Goal: Feedback & Contribution: Contribute content

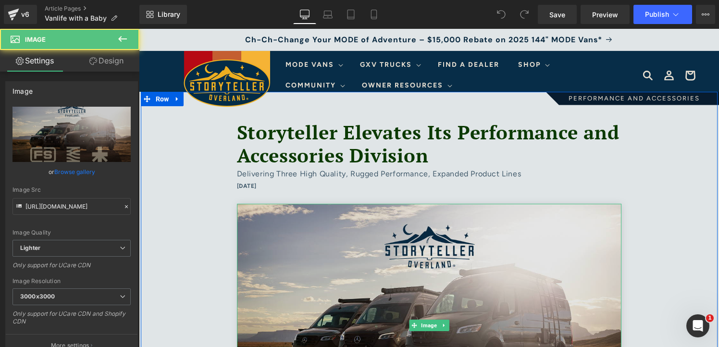
click at [474, 233] on img at bounding box center [429, 326] width 385 height 244
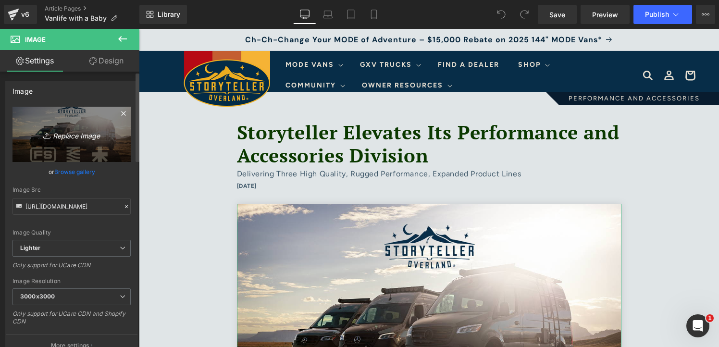
click at [85, 139] on icon "Replace Image" at bounding box center [71, 134] width 77 height 12
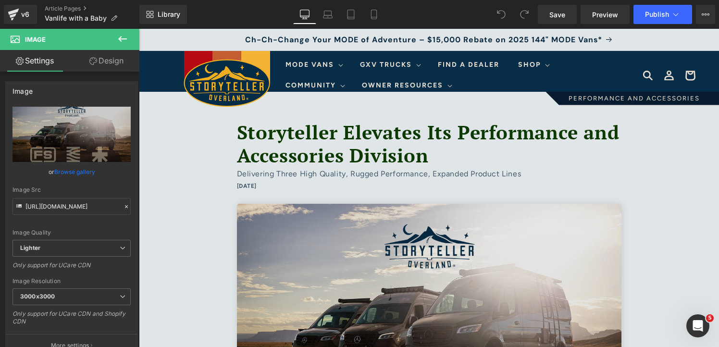
type input "C:\fakepath\image9 1.jpg"
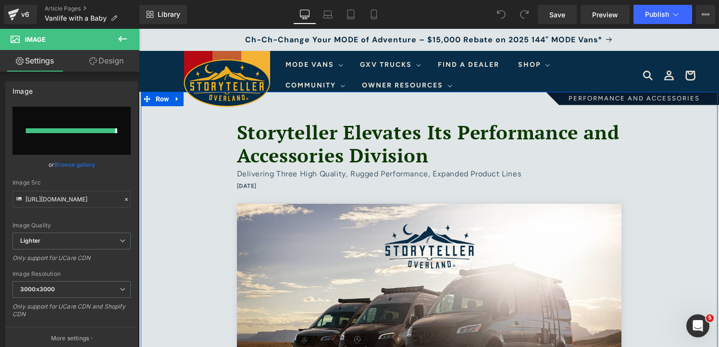
type input "[URL][DOMAIN_NAME]"
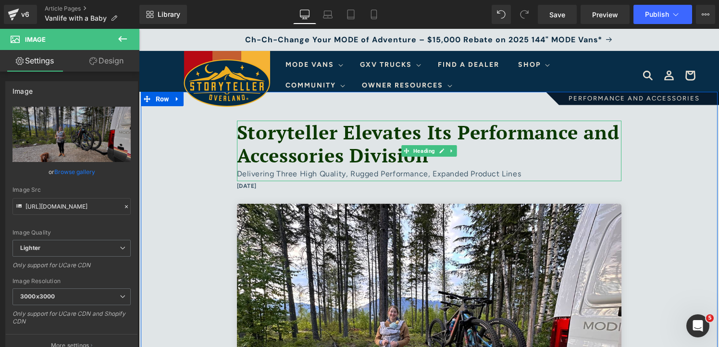
click at [468, 152] on font "Storyteller Elevates Its Performance and Accessories Division" at bounding box center [428, 143] width 383 height 49
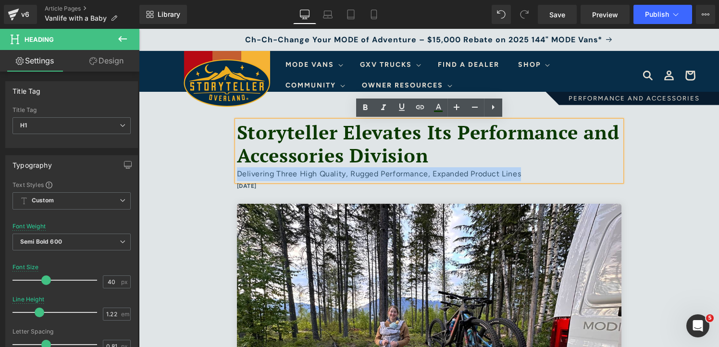
drag, startPoint x: 476, startPoint y: 155, endPoint x: 235, endPoint y: 120, distance: 243.9
click at [237, 121] on div "Storyteller Elevates Its Performance and Accessories Division Delivering Three …" at bounding box center [429, 151] width 385 height 61
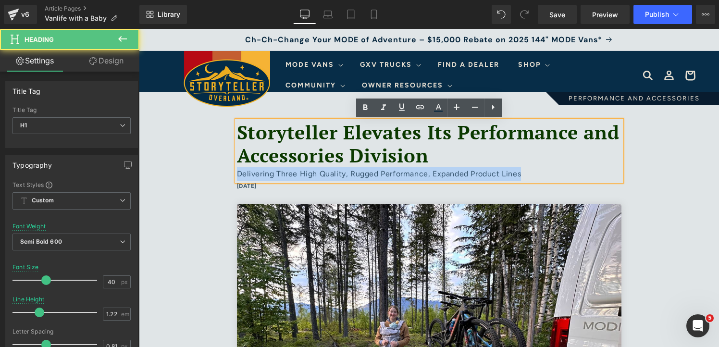
click at [237, 121] on div "Storyteller Elevates Its Performance and Accessories Division Delivering Three …" at bounding box center [429, 151] width 385 height 61
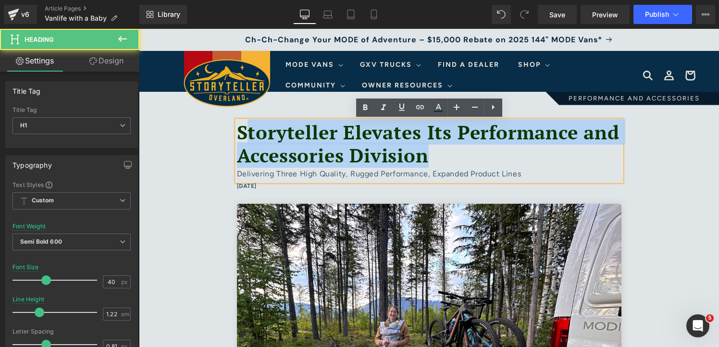
drag, startPoint x: 476, startPoint y: 159, endPoint x: 248, endPoint y: 133, distance: 229.9
click at [248, 133] on h1 "Storyteller Elevates Its Performance and Accessories Division" at bounding box center [429, 144] width 385 height 47
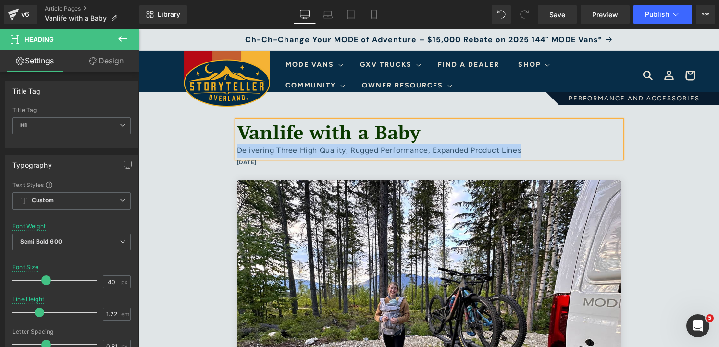
drag, startPoint x: 526, startPoint y: 152, endPoint x: 238, endPoint y: 150, distance: 288.5
click at [238, 150] on div "Delivering Three High Quality, Rugged Performance, Expanded Product Lines" at bounding box center [429, 151] width 385 height 14
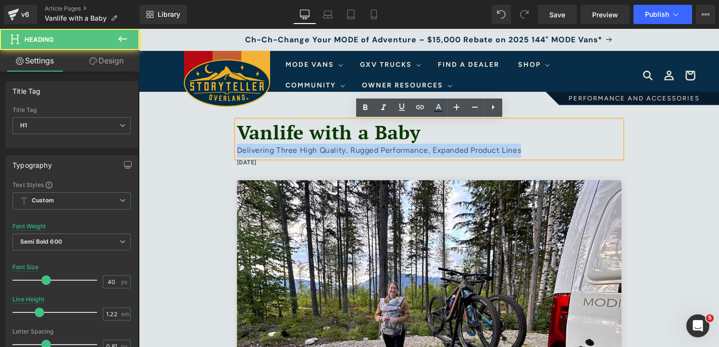
click at [546, 153] on div "Delivering Three High Quality, Rugged Performance, Expanded Product Lines" at bounding box center [429, 151] width 385 height 14
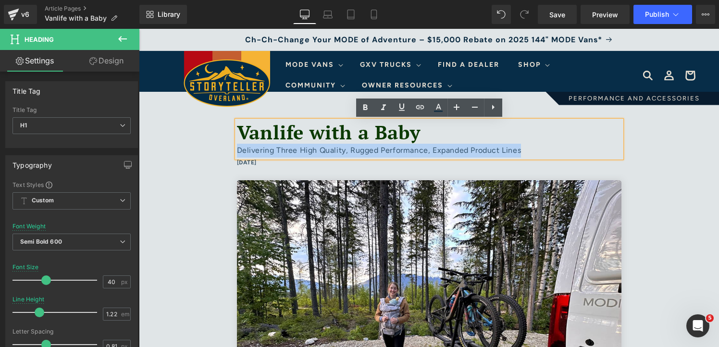
drag, startPoint x: 535, startPoint y: 150, endPoint x: 238, endPoint y: 151, distance: 296.7
click at [238, 151] on div "Delivering Three High Quality, Rugged Performance, Expanded Product Lines" at bounding box center [429, 151] width 385 height 14
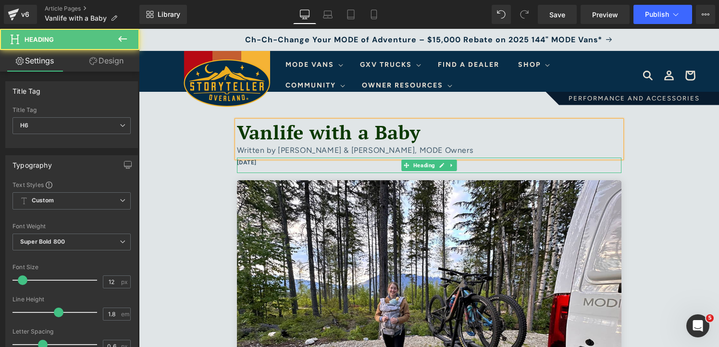
click at [256, 163] on h6 "July 16, 2025" at bounding box center [429, 163] width 385 height 11
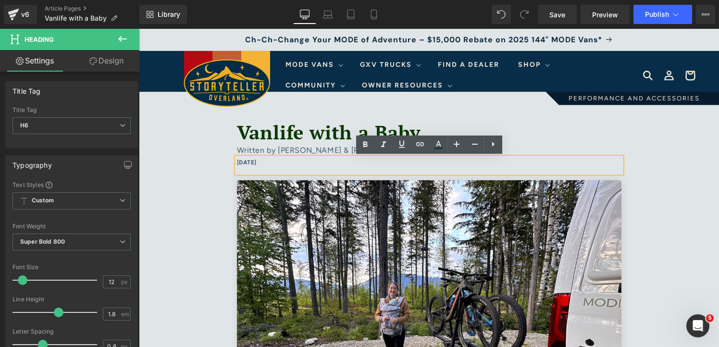
click at [256, 164] on h6 "July 16, 2025" at bounding box center [429, 163] width 385 height 11
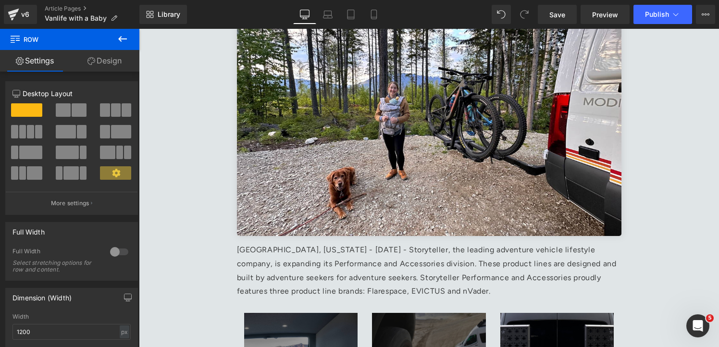
scroll to position [207, 0]
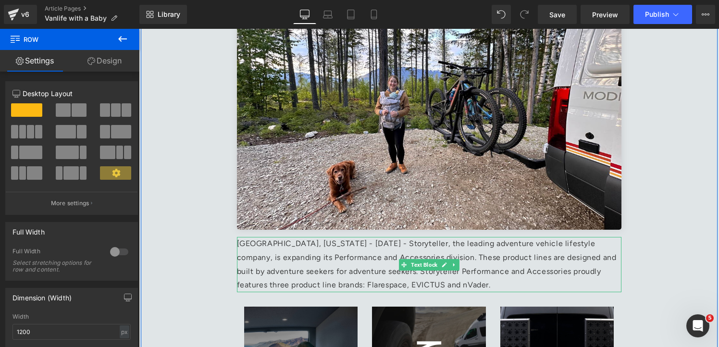
click at [349, 265] on p "Birmingham, Alabama - July 16th, 2025 - Storyteller, the leading adventure vehi…" at bounding box center [429, 264] width 385 height 55
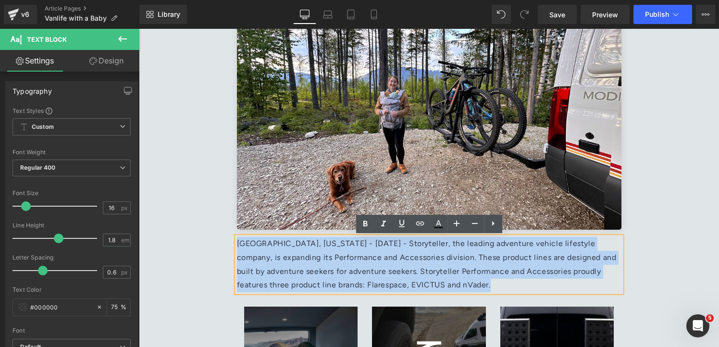
drag, startPoint x: 478, startPoint y: 285, endPoint x: 238, endPoint y: 246, distance: 243.5
click at [238, 246] on p "Birmingham, Alabama - July 16th, 2025 - Storyteller, the leading adventure vehi…" at bounding box center [429, 264] width 385 height 55
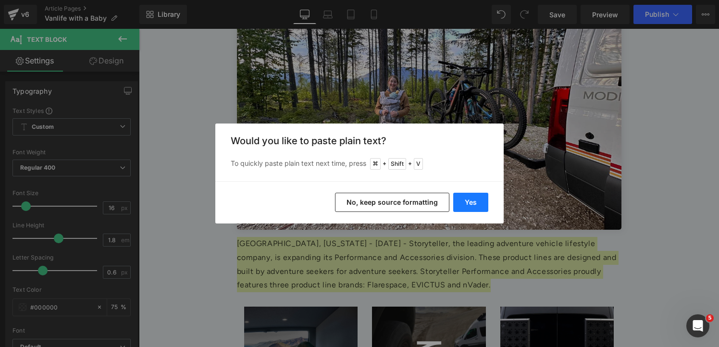
click at [464, 205] on button "Yes" at bounding box center [470, 202] width 35 height 19
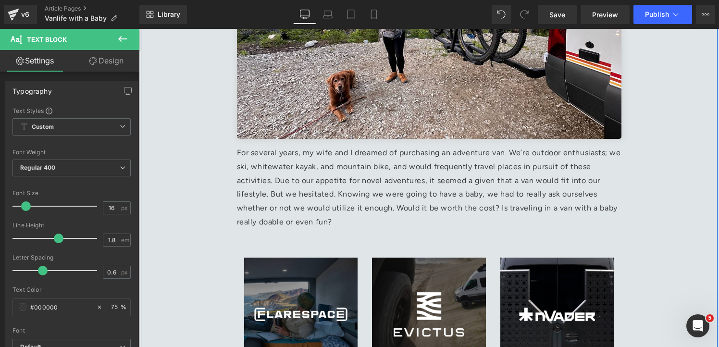
scroll to position [301, 0]
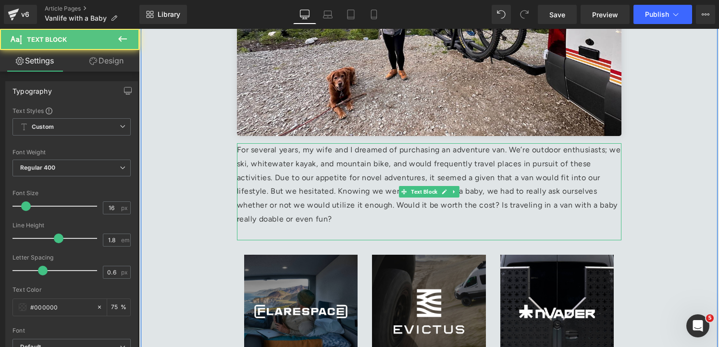
click at [379, 222] on p "For several years, my wife and I dreamed of purchasing an adventure van. We’re …" at bounding box center [429, 184] width 385 height 83
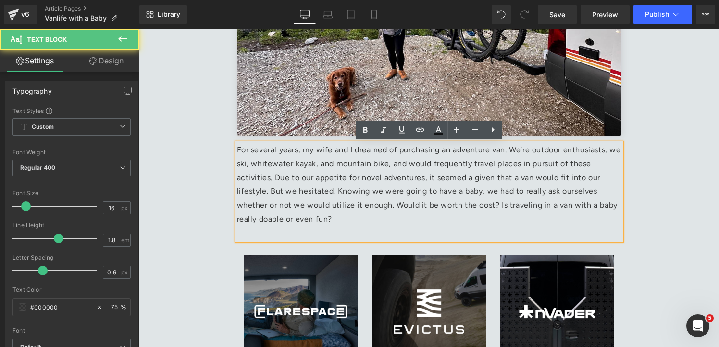
click at [295, 231] on p at bounding box center [429, 233] width 385 height 14
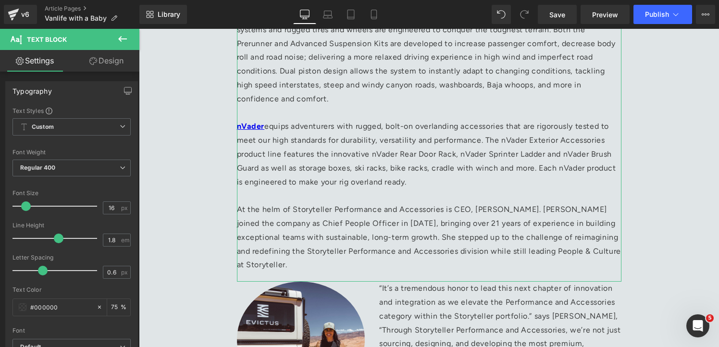
scroll to position [824, 0]
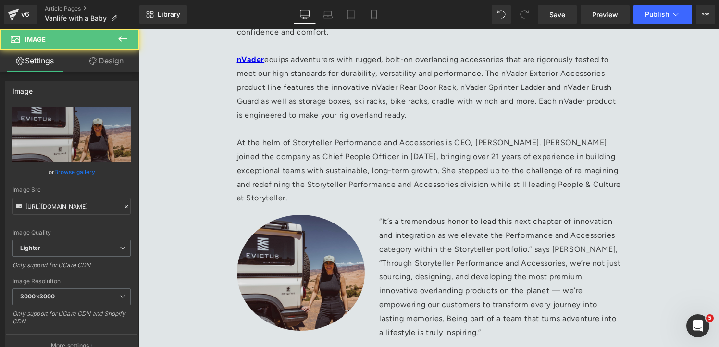
click at [330, 267] on img at bounding box center [301, 272] width 128 height 115
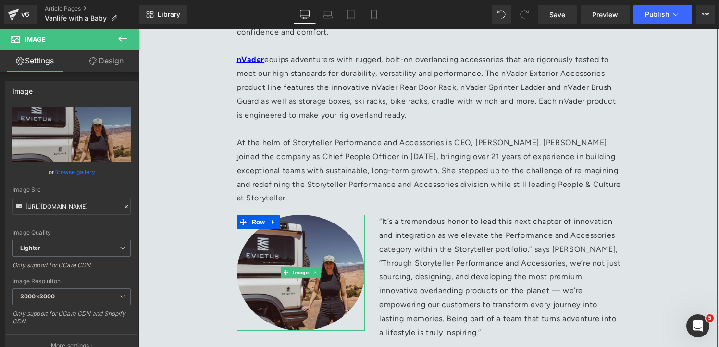
click at [315, 261] on img at bounding box center [301, 272] width 128 height 115
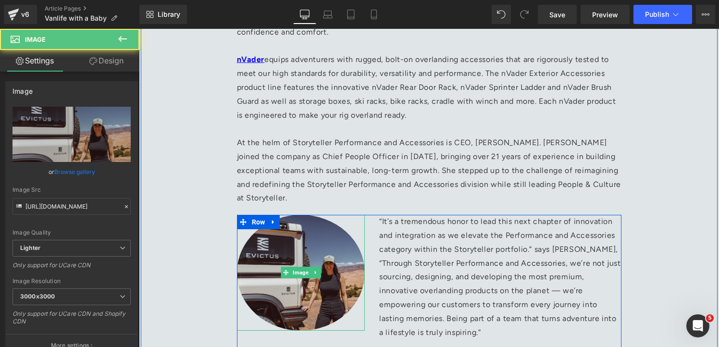
click at [290, 245] on img at bounding box center [301, 272] width 128 height 115
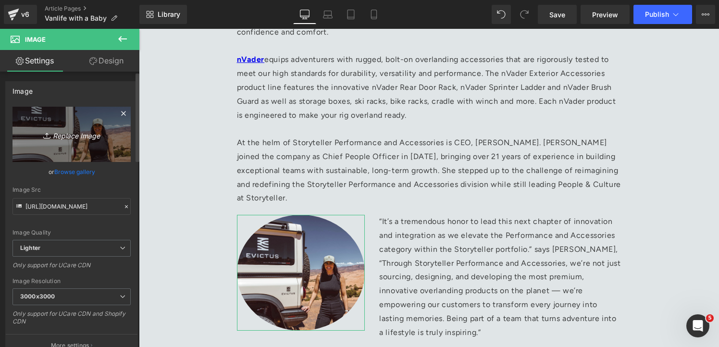
click at [70, 132] on icon "Replace Image" at bounding box center [71, 134] width 77 height 12
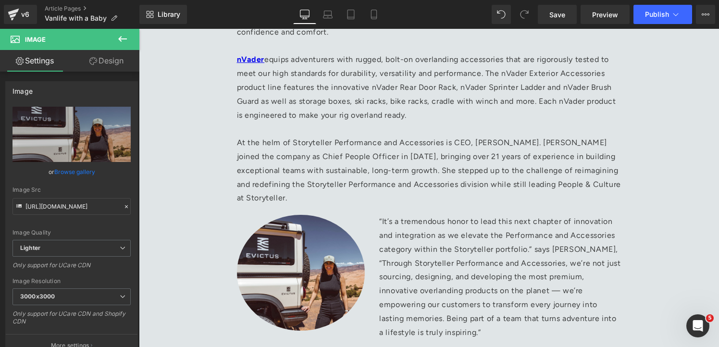
type input "C:\fakepath\image4 3.jpg"
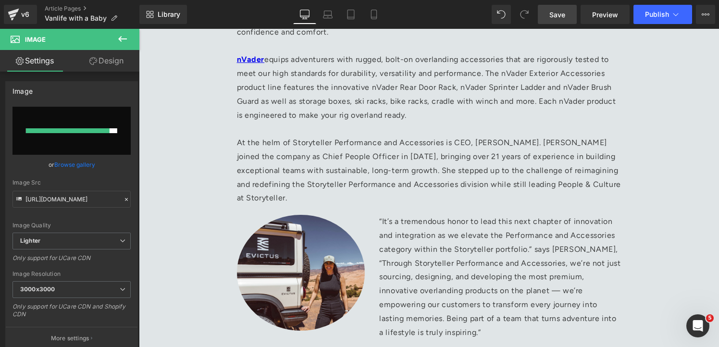
click at [554, 11] on span "Save" at bounding box center [558, 15] width 16 height 10
click at [548, 15] on link "Save" at bounding box center [557, 14] width 39 height 19
click at [558, 19] on span "Save" at bounding box center [558, 15] width 16 height 10
click at [559, 21] on link "Save" at bounding box center [557, 14] width 39 height 19
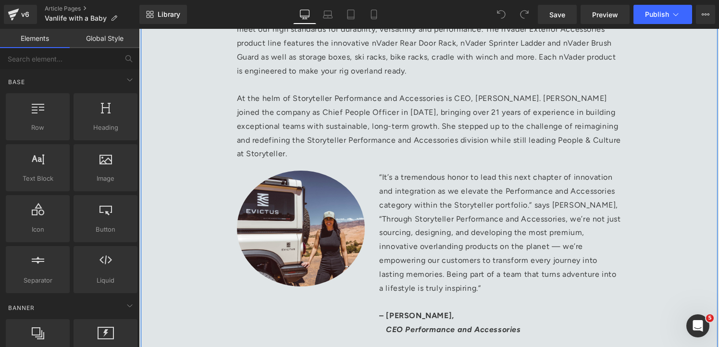
scroll to position [881, 0]
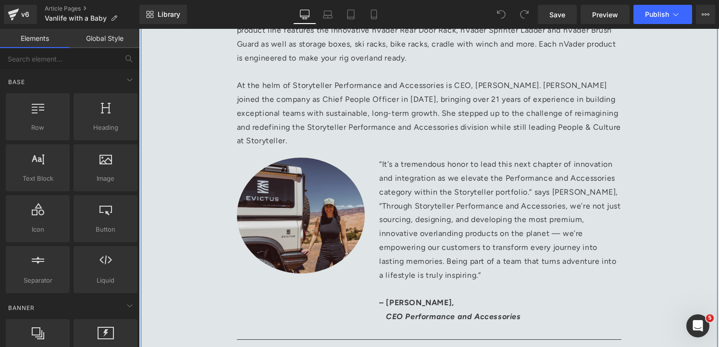
click at [301, 168] on img at bounding box center [301, 215] width 128 height 115
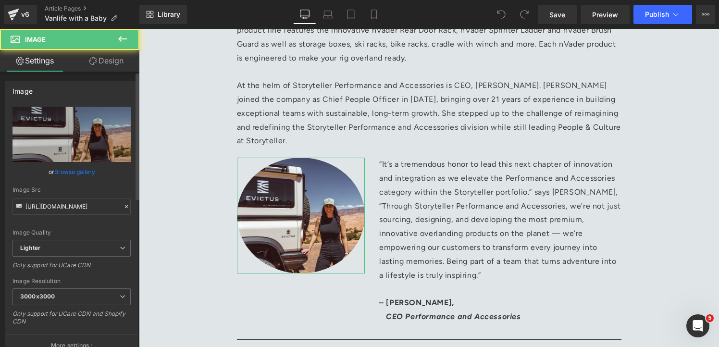
click at [89, 172] on link "Browse gallery" at bounding box center [74, 171] width 41 height 17
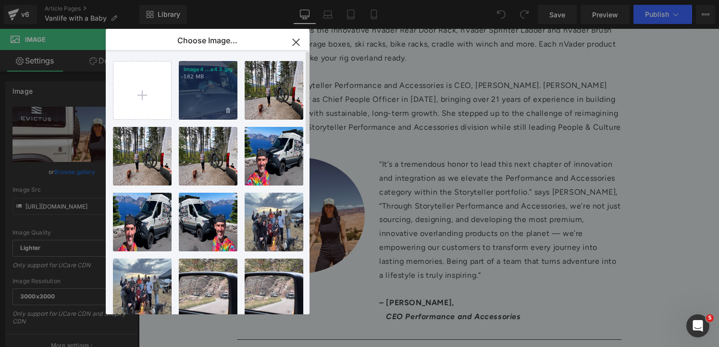
click at [218, 97] on div "image4 ...e4 3.jpg 1.62 MB" at bounding box center [208, 90] width 59 height 59
type input "https://ucarecdn.com/095051ca-b2b2-4191-9109-29facc0f9112/-/format/auto/-/previ…"
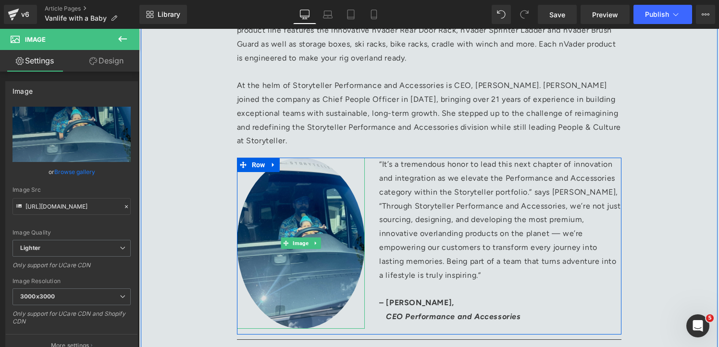
click at [328, 212] on img at bounding box center [301, 243] width 128 height 171
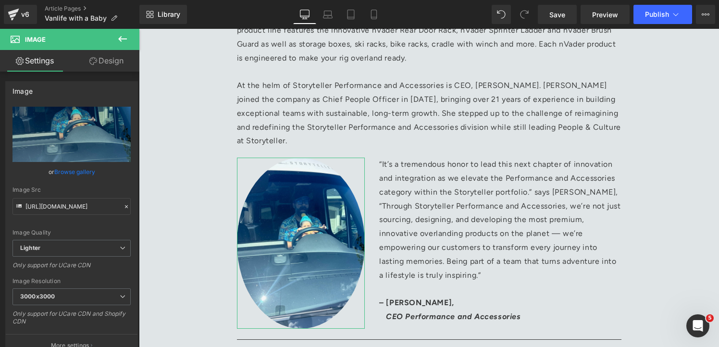
click at [102, 61] on link "Design" at bounding box center [107, 61] width 70 height 22
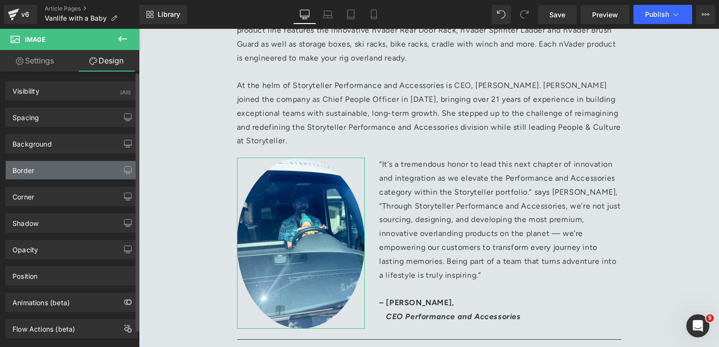
click at [81, 167] on div "Border" at bounding box center [72, 170] width 132 height 18
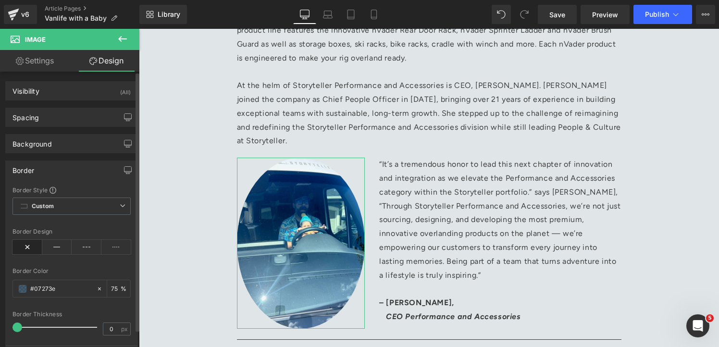
click at [107, 168] on div "Border" at bounding box center [72, 170] width 132 height 18
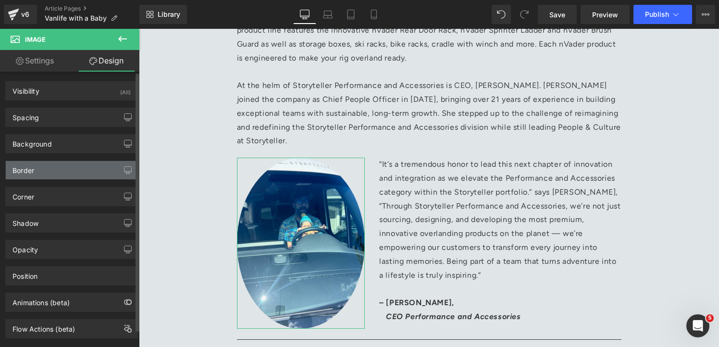
scroll to position [19, 0]
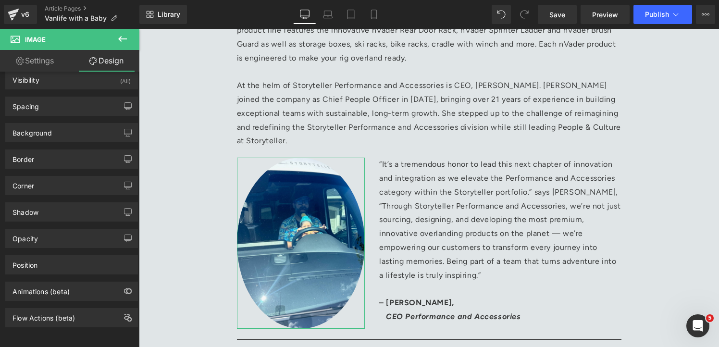
click at [54, 60] on link "Settings" at bounding box center [35, 61] width 70 height 22
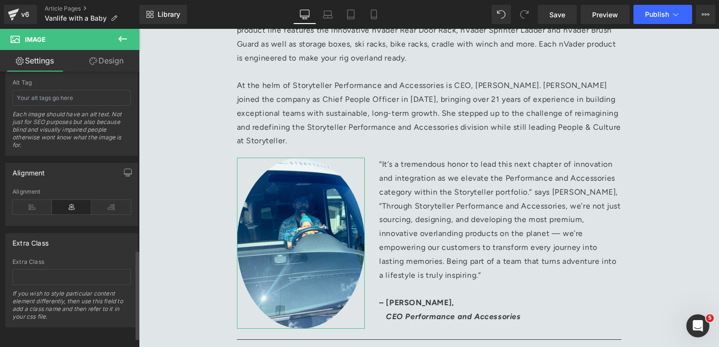
scroll to position [578, 0]
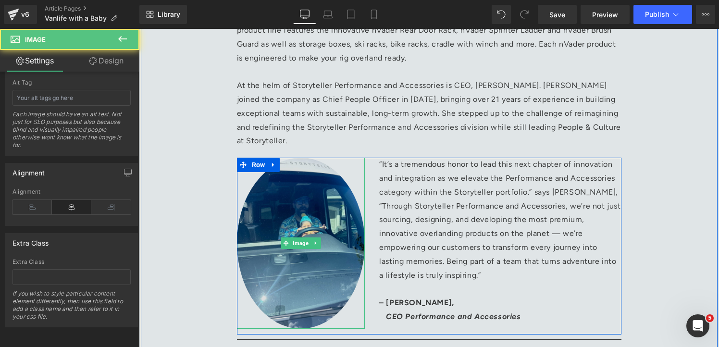
click at [270, 204] on img at bounding box center [301, 243] width 128 height 171
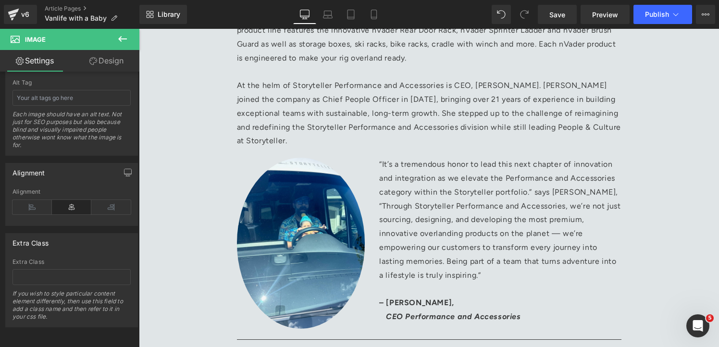
click at [122, 39] on icon at bounding box center [122, 39] width 9 height 6
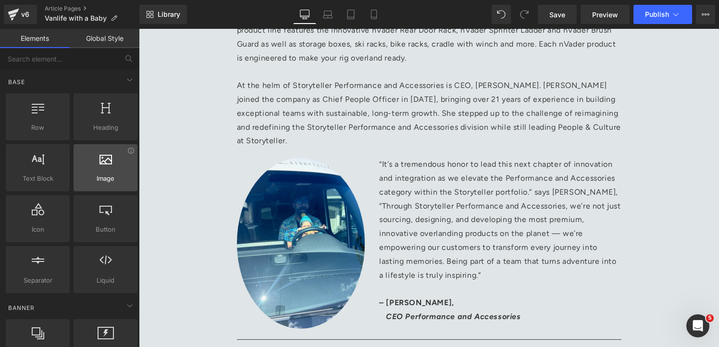
click at [95, 160] on div at bounding box center [105, 163] width 58 height 22
click at [111, 178] on span "Image" at bounding box center [105, 179] width 58 height 10
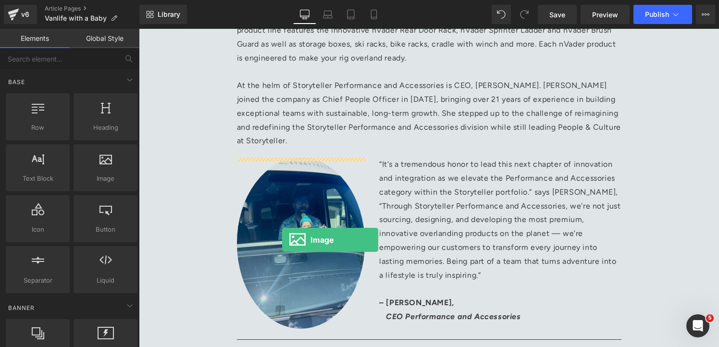
drag, startPoint x: 250, startPoint y: 207, endPoint x: 282, endPoint y: 240, distance: 45.9
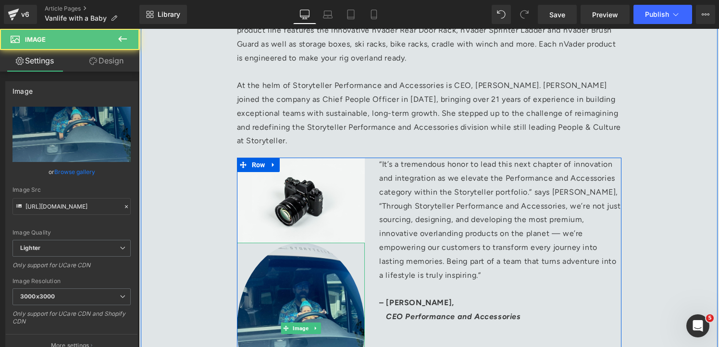
click at [312, 286] on img at bounding box center [301, 328] width 128 height 171
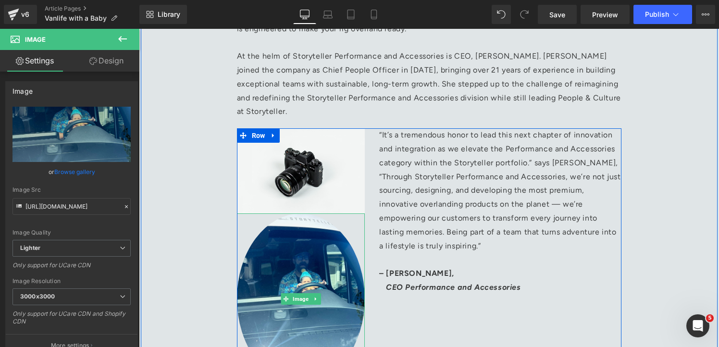
scroll to position [913, 0]
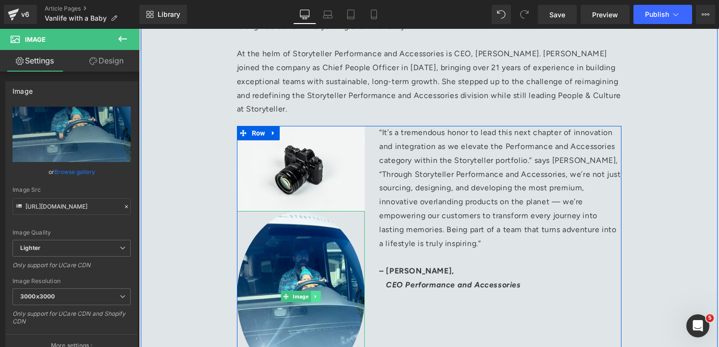
click at [316, 297] on icon at bounding box center [315, 297] width 5 height 6
click at [320, 296] on icon at bounding box center [320, 297] width 5 height 6
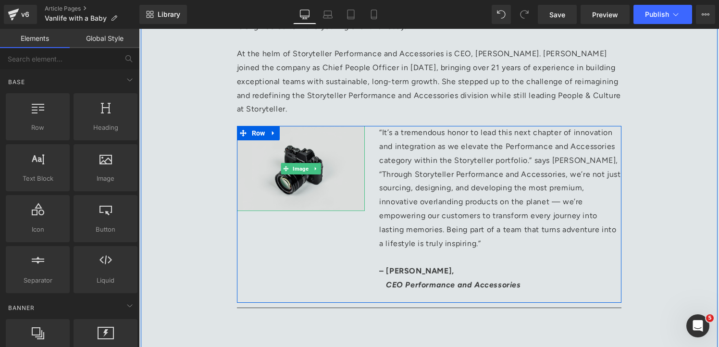
click at [316, 198] on img at bounding box center [301, 168] width 128 height 85
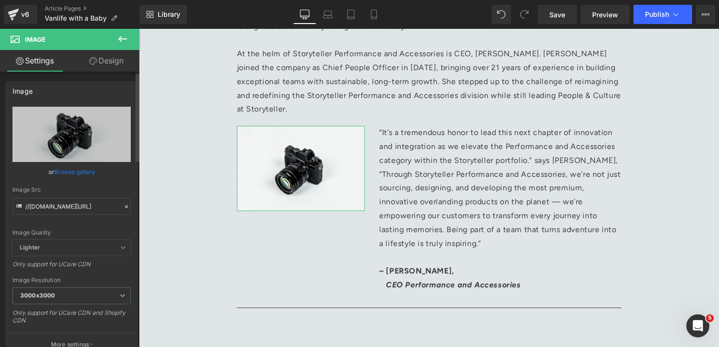
click at [71, 173] on link "Browse gallery" at bounding box center [74, 171] width 41 height 17
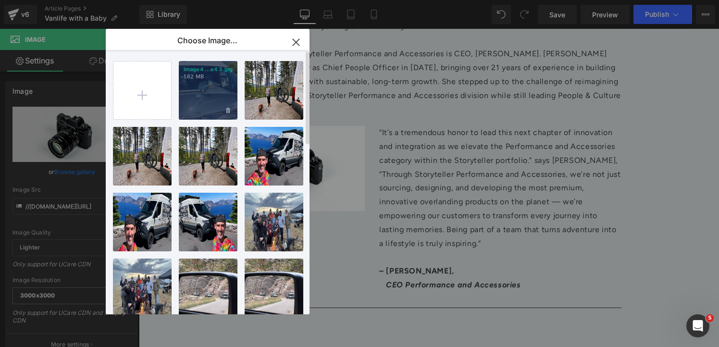
click at [188, 91] on div "image4 ...e4 3.jpg 1.62 MB" at bounding box center [208, 90] width 59 height 59
type input "https://ucarecdn.com/095051ca-b2b2-4191-9109-29facc0f9112/-/format/auto/-/previ…"
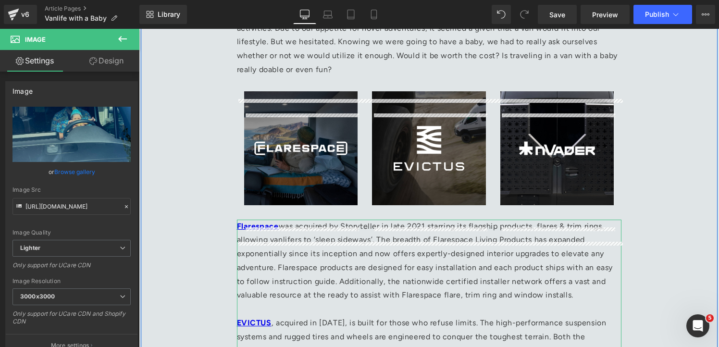
scroll to position [426, 0]
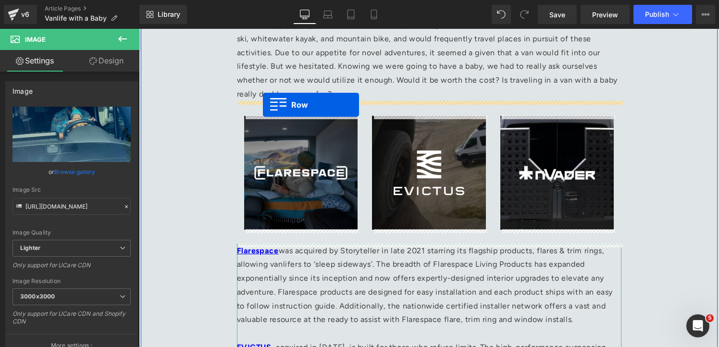
drag, startPoint x: 244, startPoint y: 133, endPoint x: 263, endPoint y: 105, distance: 33.9
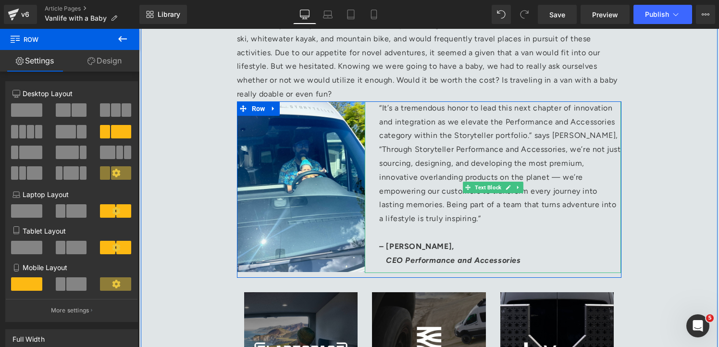
click at [457, 215] on p "“It’s a tremendous honor to lead this next chapter of innovation and integratio…" at bounding box center [500, 163] width 242 height 125
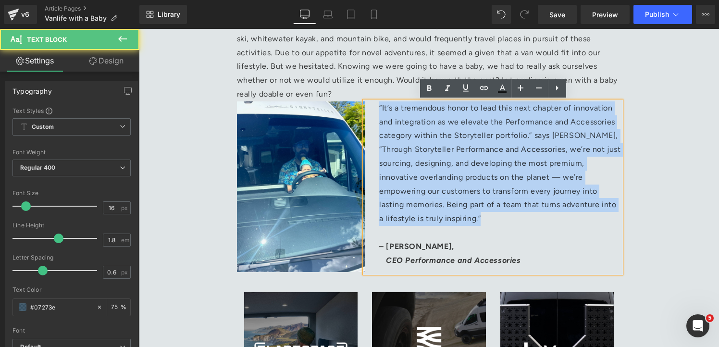
drag, startPoint x: 437, startPoint y: 226, endPoint x: 373, endPoint y: 112, distance: 131.3
click at [373, 112] on div "“It’s a tremendous honor to lead this next chapter of innovation and integratio…" at bounding box center [493, 187] width 256 height 172
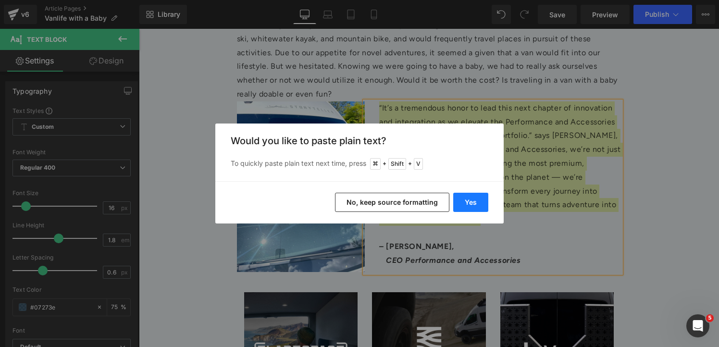
click at [473, 198] on button "Yes" at bounding box center [470, 202] width 35 height 19
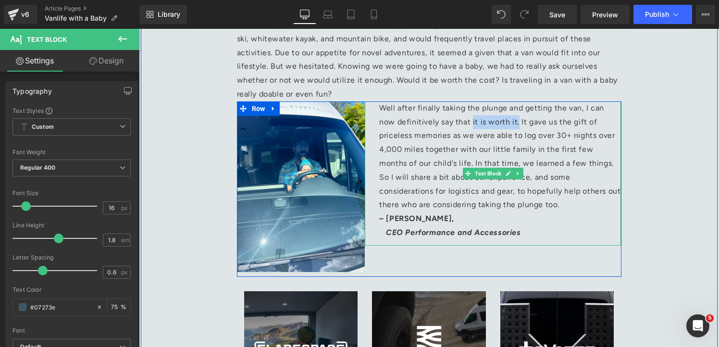
drag, startPoint x: 451, startPoint y: 124, endPoint x: 498, endPoint y: 126, distance: 46.2
click at [498, 126] on p "Well after finally taking the plunge and getting the van, I can now definitivel…" at bounding box center [500, 156] width 242 height 111
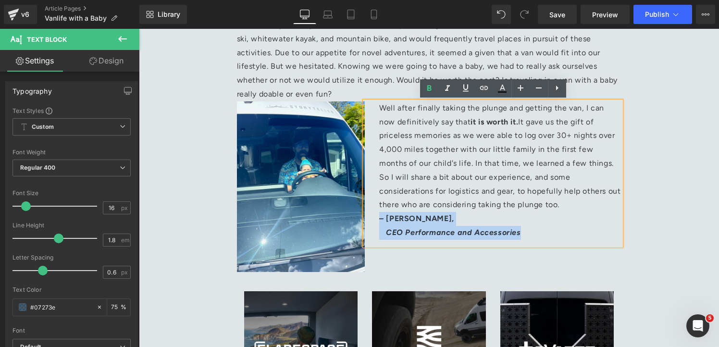
drag, startPoint x: 523, startPoint y: 232, endPoint x: 373, endPoint y: 225, distance: 149.7
click at [373, 224] on div "Well after finally taking the plunge and getting the van, I can now definitivel…" at bounding box center [493, 173] width 256 height 144
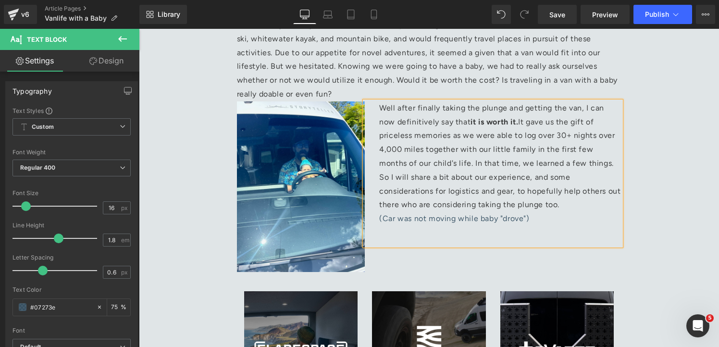
click at [470, 208] on p "Well after finally taking the plunge and getting the van, I can now definitivel…" at bounding box center [500, 156] width 242 height 111
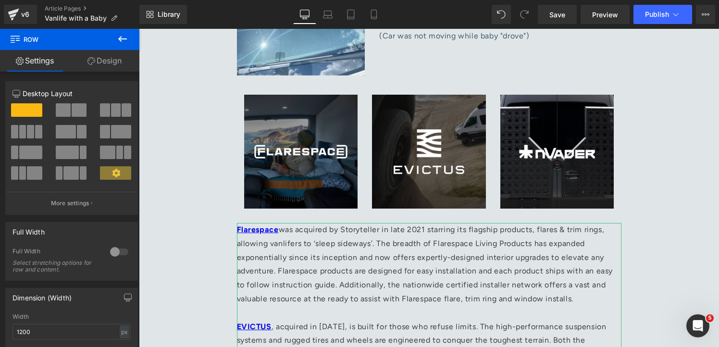
scroll to position [623, 0]
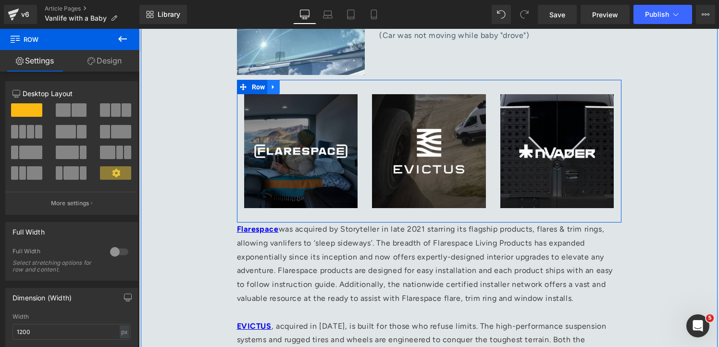
click at [277, 90] on link at bounding box center [273, 87] width 13 height 14
click at [296, 87] on icon at bounding box center [298, 87] width 7 height 7
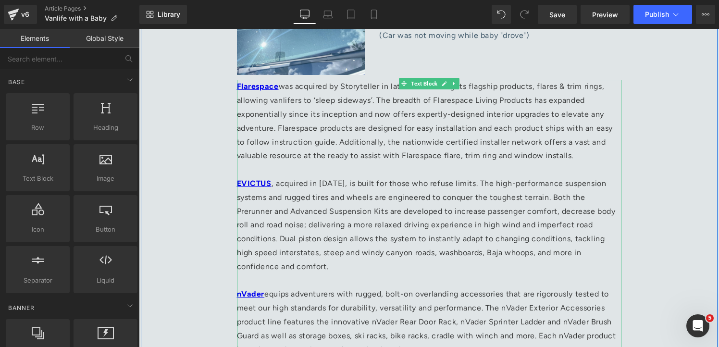
click at [306, 124] on p "Flarespace was acquired by Storyteller in late 2021 starring its flagship produ…" at bounding box center [429, 121] width 385 height 83
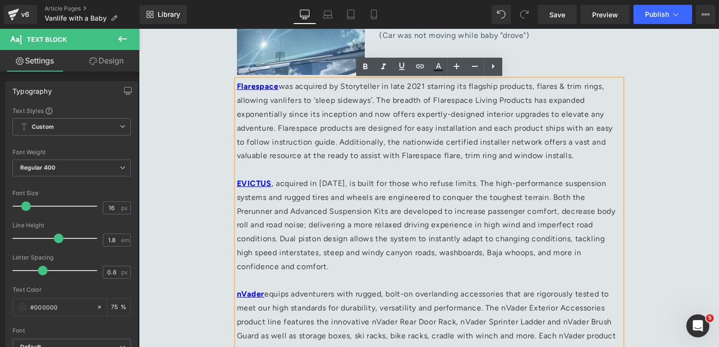
drag, startPoint x: 577, startPoint y: 157, endPoint x: 285, endPoint y: 89, distance: 300.6
click at [285, 89] on p "Flarespace was acquired by Storyteller in late 2021 starring its flagship produ…" at bounding box center [429, 121] width 385 height 83
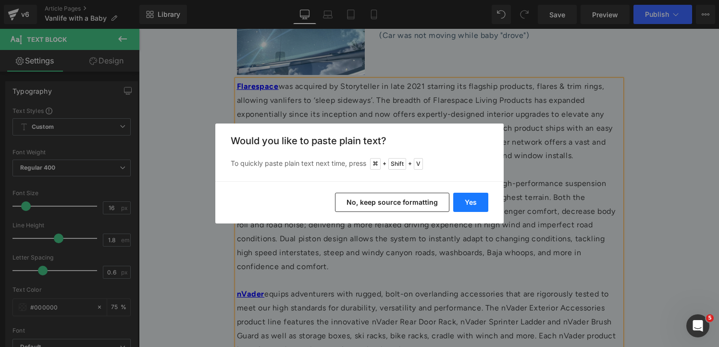
click at [470, 200] on button "Yes" at bounding box center [470, 202] width 35 height 19
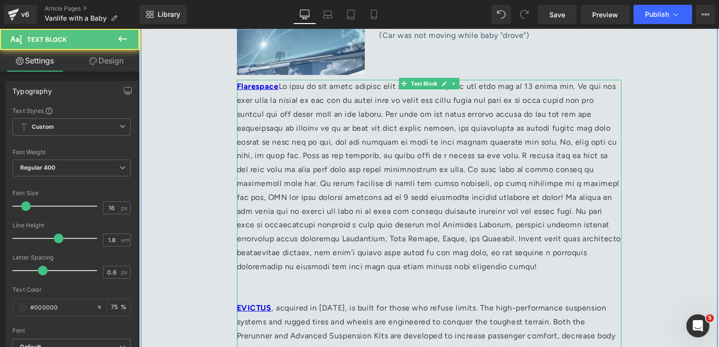
click at [282, 88] on p "Flarespace" at bounding box center [429, 177] width 385 height 194
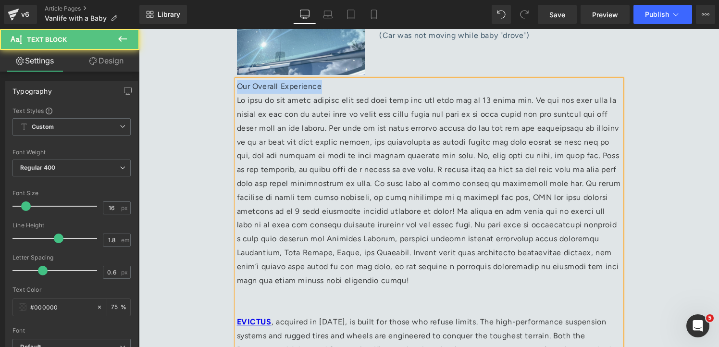
drag, startPoint x: 328, startPoint y: 88, endPoint x: 216, endPoint y: 79, distance: 112.9
click at [216, 79] on div "Vanlife with a Baby Written by Alex Chamas & Keta Shaw, MODE Owners Heading Sep…" at bounding box center [429, 199] width 577 height 1460
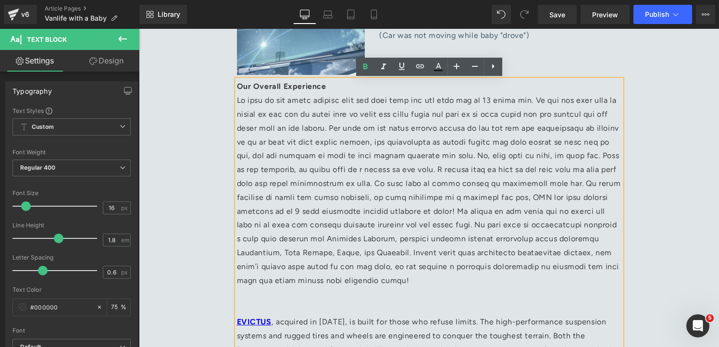
click at [509, 162] on p "Our Overall Experience" at bounding box center [429, 184] width 385 height 208
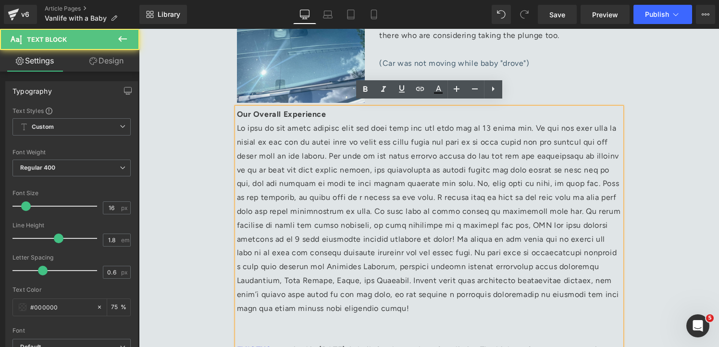
scroll to position [588, 0]
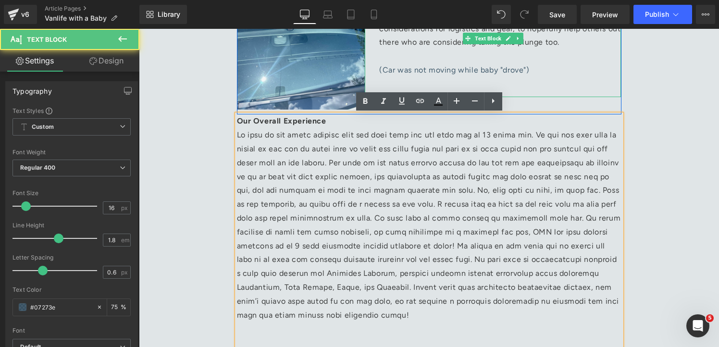
click at [544, 70] on p "(Car was not moving while baby "drove")" at bounding box center [500, 70] width 242 height 14
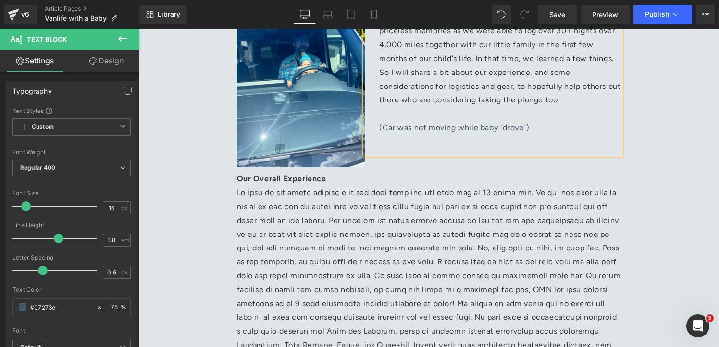
scroll to position [528, 0]
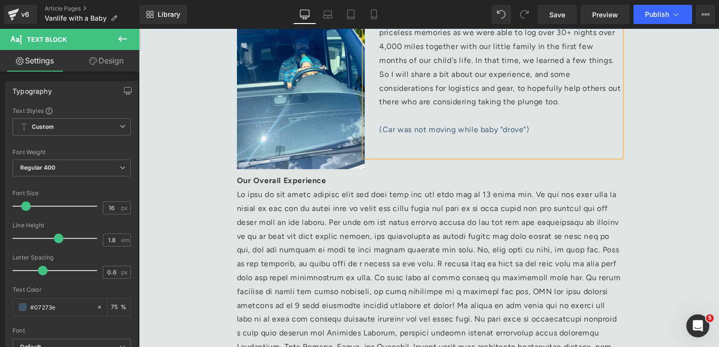
click at [382, 132] on p "(Car was not moving while baby "drove")" at bounding box center [500, 130] width 242 height 14
drag, startPoint x: 552, startPoint y: 132, endPoint x: 377, endPoint y: 131, distance: 175.0
click at [377, 131] on div "Well after finally taking the plunge and getting the van, I can now definitivel…" at bounding box center [493, 78] width 256 height 158
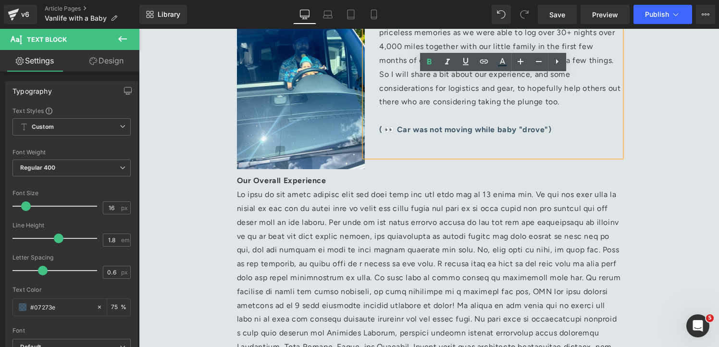
click at [645, 140] on div "Vanlife with a Baby Written by Alex Chamas & Keta Shaw, MODE Owners Heading Sep…" at bounding box center [429, 293] width 577 height 1460
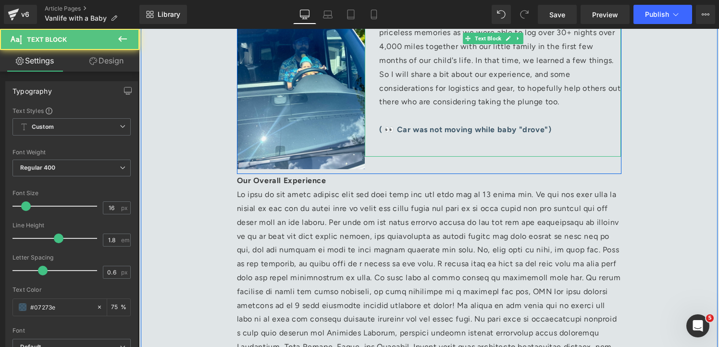
click at [540, 136] on p "( 👀 Car was not moving while baby "drove")" at bounding box center [500, 130] width 242 height 14
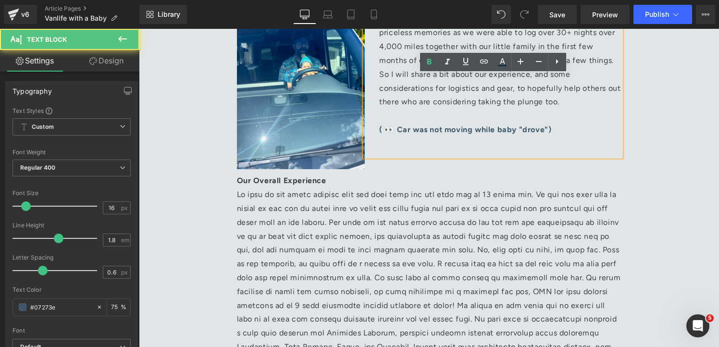
click at [397, 132] on strong "( 👀 Car was not moving while baby "drove")" at bounding box center [465, 129] width 172 height 9
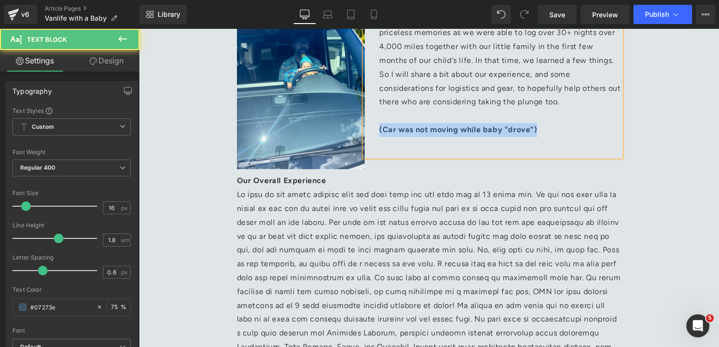
drag, startPoint x: 545, startPoint y: 132, endPoint x: 379, endPoint y: 130, distance: 165.9
click at [379, 130] on p "(Car was not moving while baby "drove")" at bounding box center [500, 130] width 242 height 14
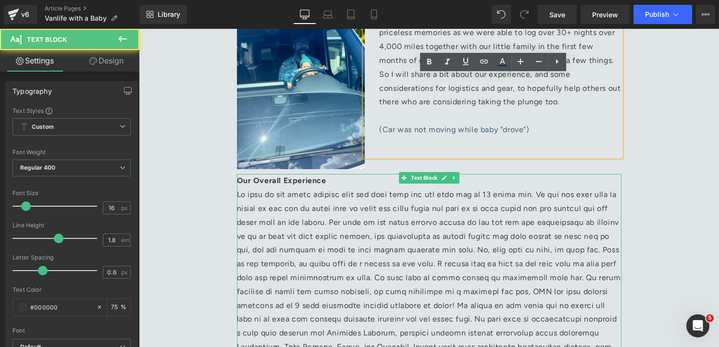
click at [367, 185] on p "Our Overall Experience" at bounding box center [429, 278] width 385 height 208
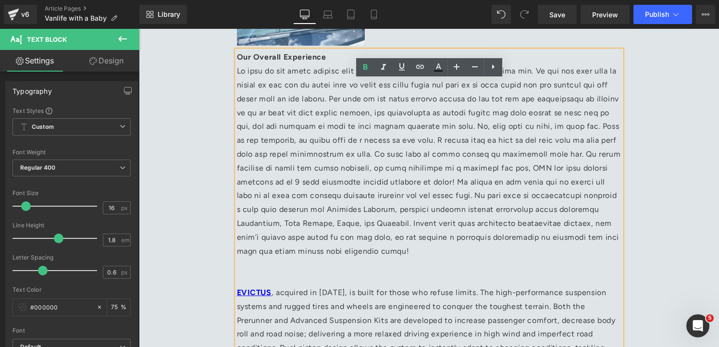
scroll to position [652, 0]
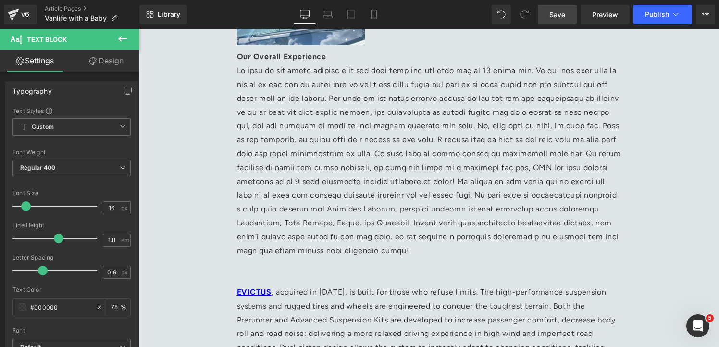
click at [556, 18] on span "Save" at bounding box center [558, 15] width 16 height 10
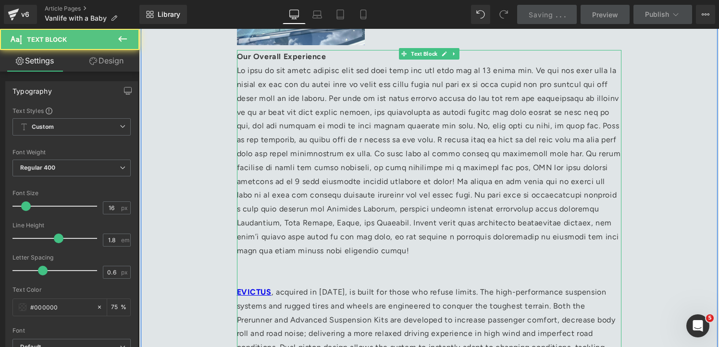
click at [442, 260] on p at bounding box center [429, 265] width 385 height 14
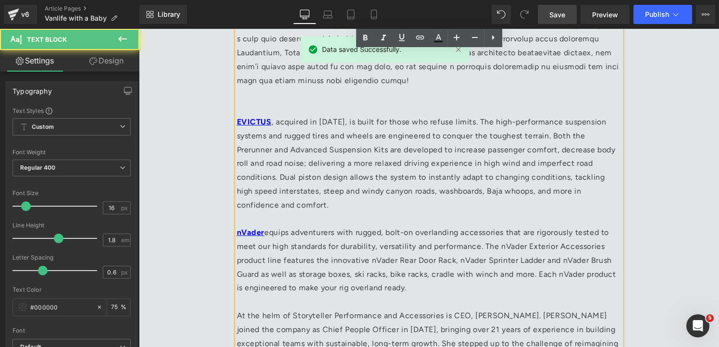
scroll to position [811, 0]
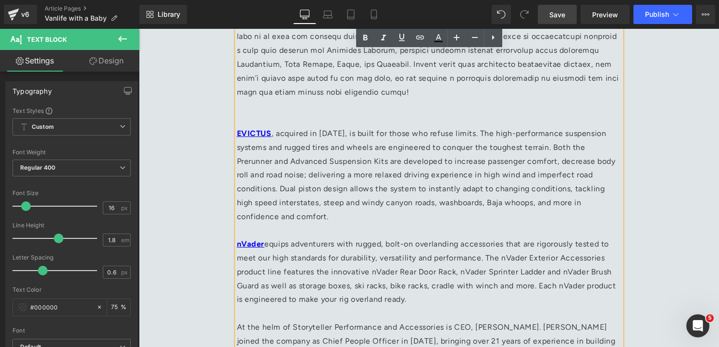
drag, startPoint x: 299, startPoint y: 209, endPoint x: 239, endPoint y: 120, distance: 107.8
click at [239, 120] on div "Our Overall Experience EVICTUS , acquired in 2024, is built for those who refus…" at bounding box center [429, 145] width 385 height 508
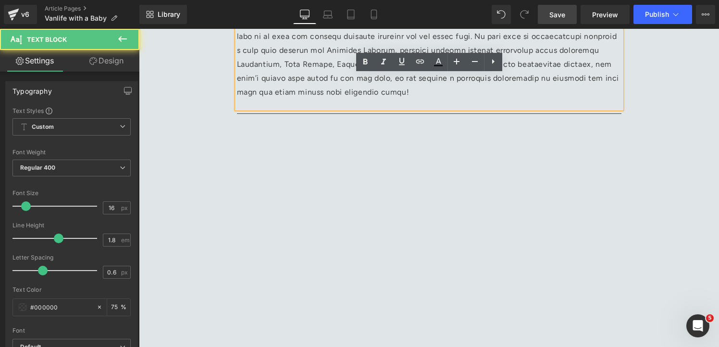
click at [481, 100] on div "Our Overall Experience" at bounding box center [429, -1] width 385 height 217
click at [344, 103] on div "Our Overall Experience" at bounding box center [429, -1] width 385 height 217
click at [301, 100] on div "Our Overall Experience" at bounding box center [429, -1] width 385 height 217
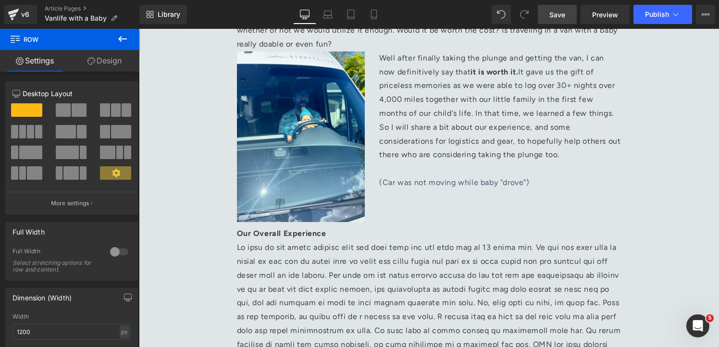
scroll to position [476, 0]
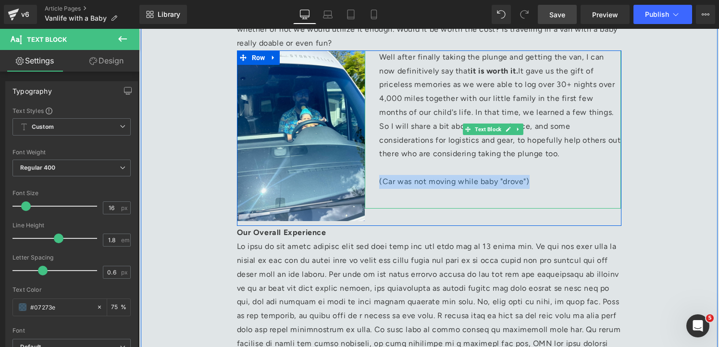
drag, startPoint x: 540, startPoint y: 187, endPoint x: 381, endPoint y: 187, distance: 159.6
click at [381, 187] on p "(Car was not moving while baby "drove")" at bounding box center [500, 182] width 242 height 14
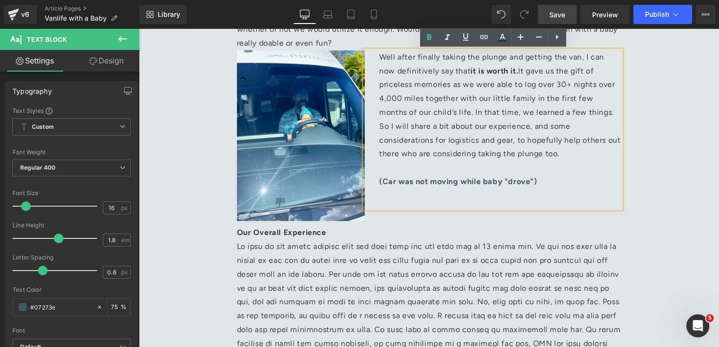
click at [673, 157] on div "Vanlife with a Baby Written by Alex Chamas & Keta Shaw, MODE Owners Heading Sep…" at bounding box center [429, 199] width 577 height 1169
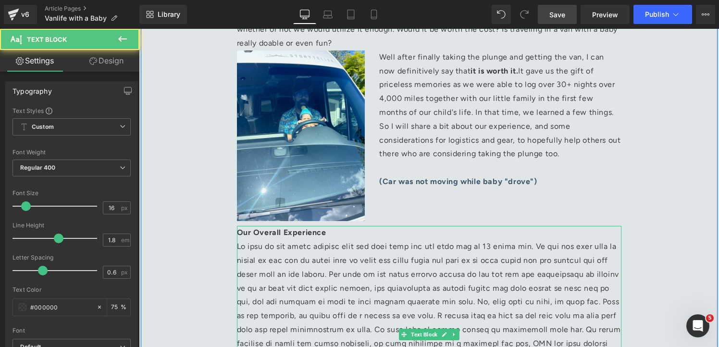
click at [271, 230] on strong "Our Overall Experience" at bounding box center [281, 232] width 89 height 9
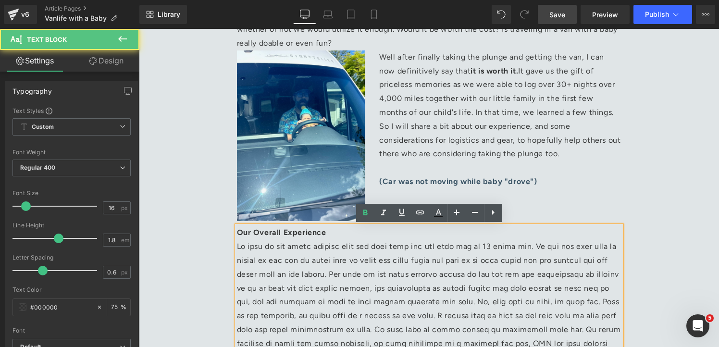
click at [239, 234] on strong "Our Overall Experience" at bounding box center [281, 232] width 89 height 9
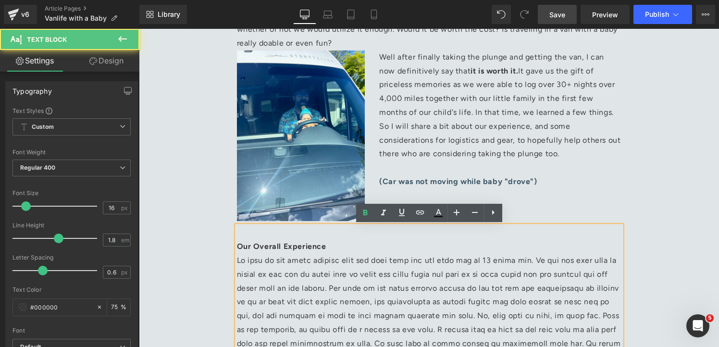
scroll to position [490, 0]
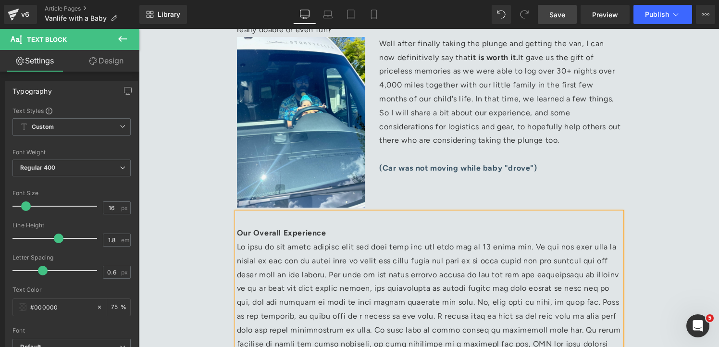
click at [186, 228] on div "Vanlife with a Baby Written by Alex Chamas & Keta Shaw, MODE Owners Heading Sep…" at bounding box center [429, 193] width 577 height 1183
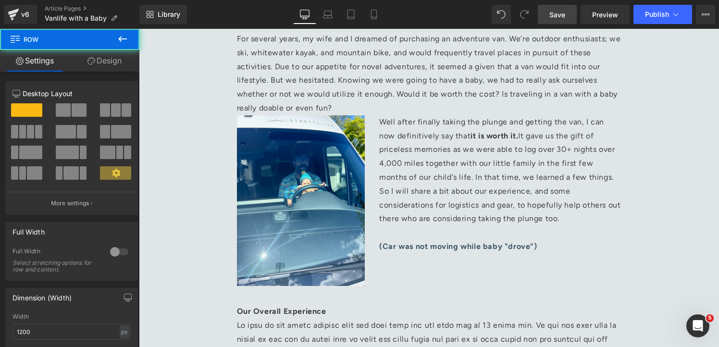
scroll to position [390, 0]
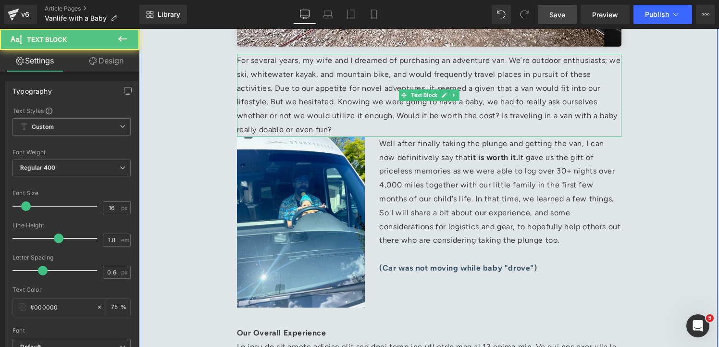
click at [342, 129] on p "For several years, my wife and I dreamed of purchasing an adventure van. We’re …" at bounding box center [429, 95] width 385 height 83
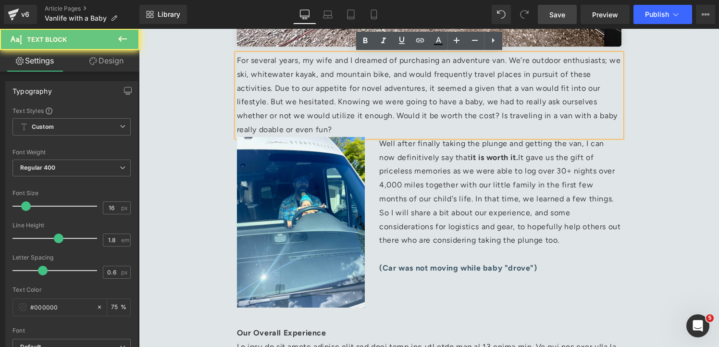
click at [342, 129] on p "For several years, my wife and I dreamed of purchasing an adventure van. We’re …" at bounding box center [429, 95] width 385 height 83
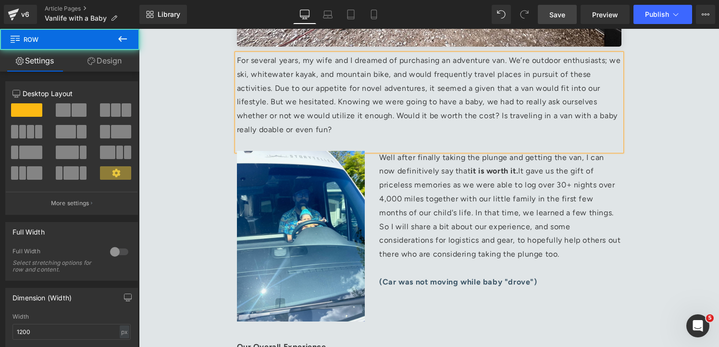
click at [686, 170] on div "Vanlife with a Baby Written by Alex Chamas & Keta Shaw, MODE Owners Heading Sep…" at bounding box center [429, 300] width 577 height 1197
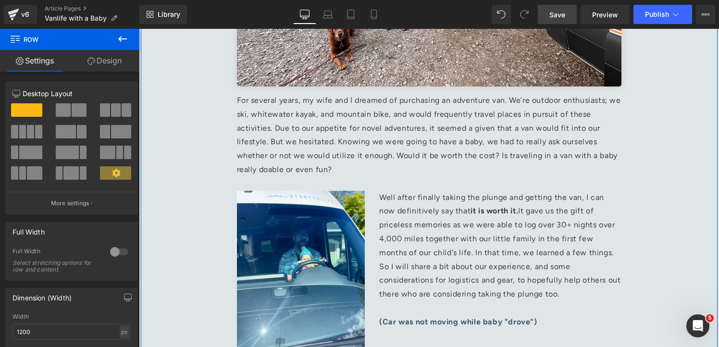
scroll to position [301, 0]
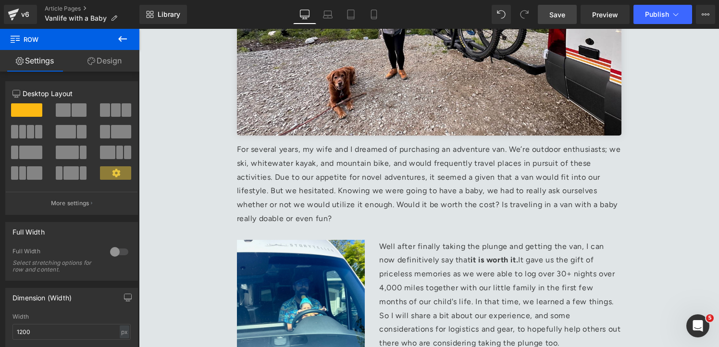
click at [127, 44] on icon at bounding box center [123, 39] width 12 height 12
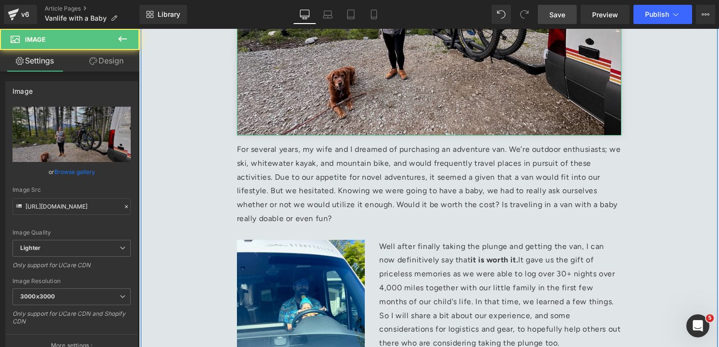
click at [307, 105] on img at bounding box center [429, 7] width 385 height 256
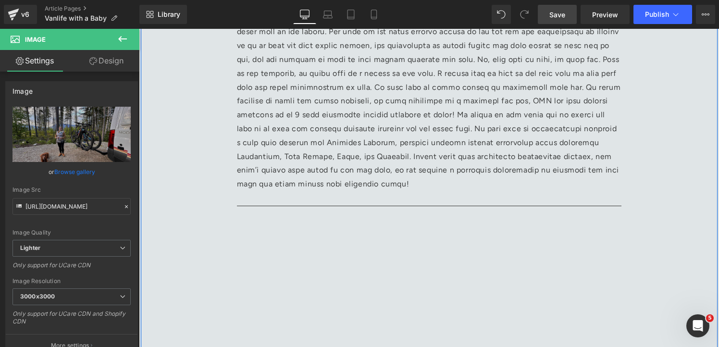
scroll to position [748, 0]
click at [543, 187] on p "Our Overall Experience" at bounding box center [429, 80] width 385 height 222
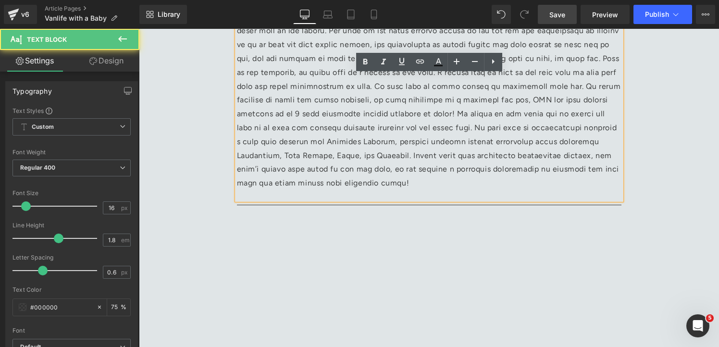
click at [579, 193] on div "Our Overall Experience" at bounding box center [429, 84] width 385 height 231
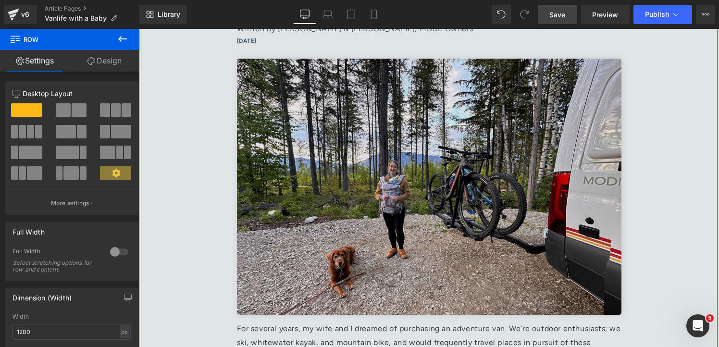
scroll to position [115, 0]
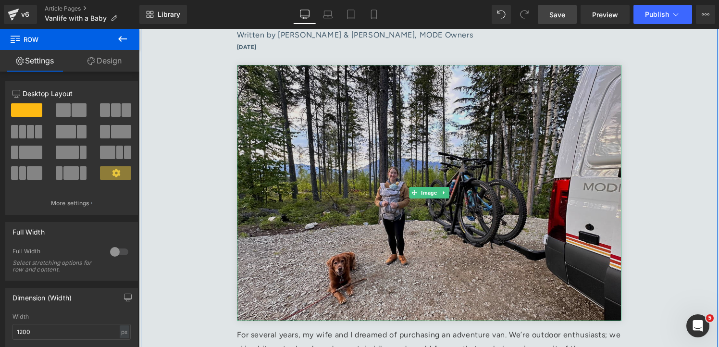
click at [518, 178] on img at bounding box center [429, 193] width 385 height 256
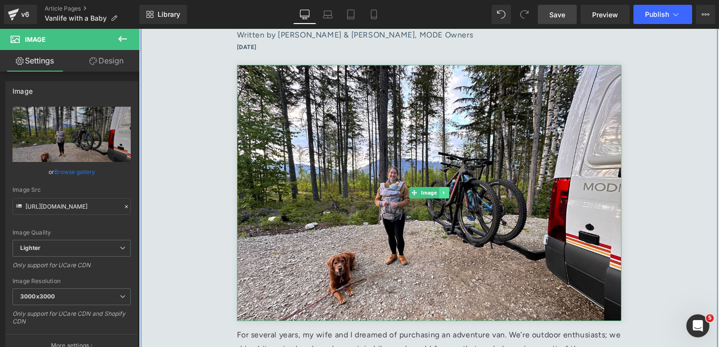
click at [447, 196] on link at bounding box center [444, 193] width 10 height 12
click at [436, 193] on link at bounding box center [439, 193] width 10 height 12
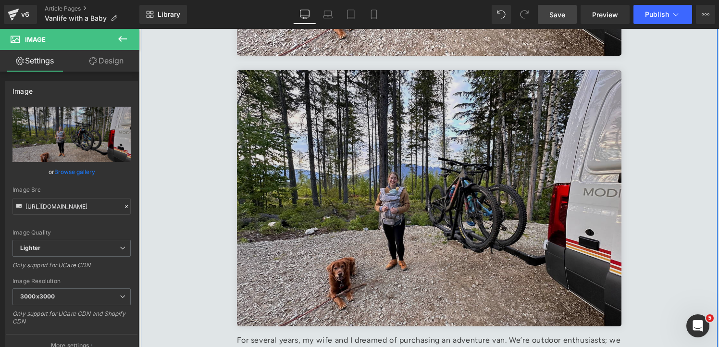
scroll to position [384, 0]
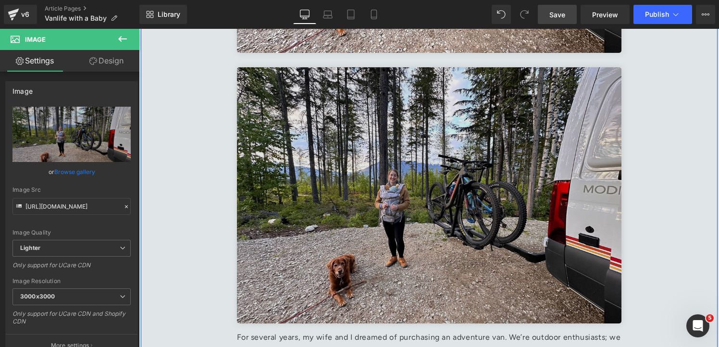
click at [265, 131] on img at bounding box center [429, 195] width 385 height 256
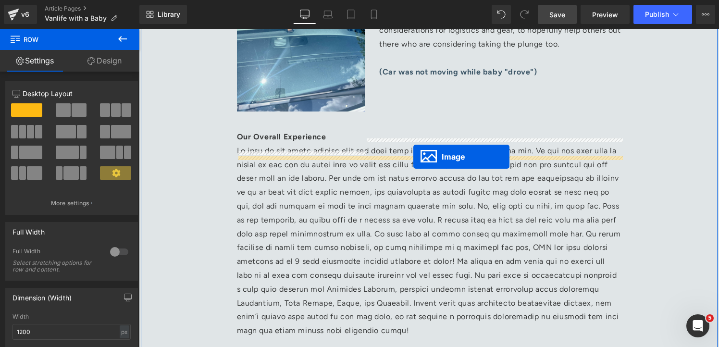
scroll to position [669, 0]
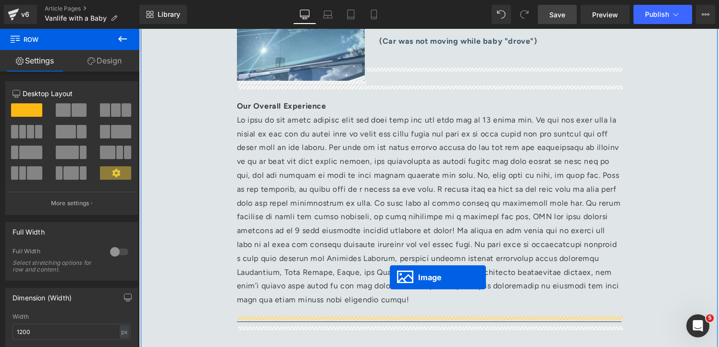
drag, startPoint x: 415, startPoint y: 196, endPoint x: 390, endPoint y: 277, distance: 85.2
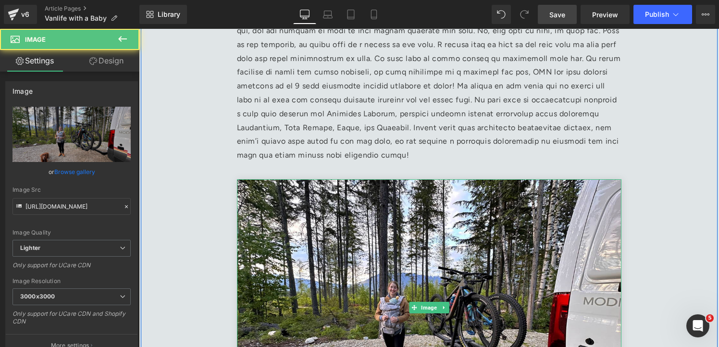
scroll to position [779, 0]
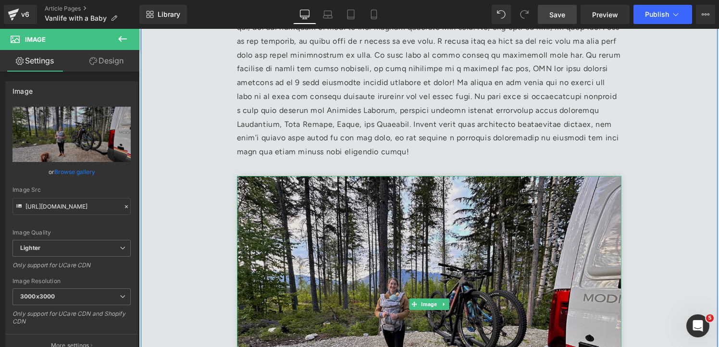
click at [391, 271] on img at bounding box center [429, 304] width 385 height 256
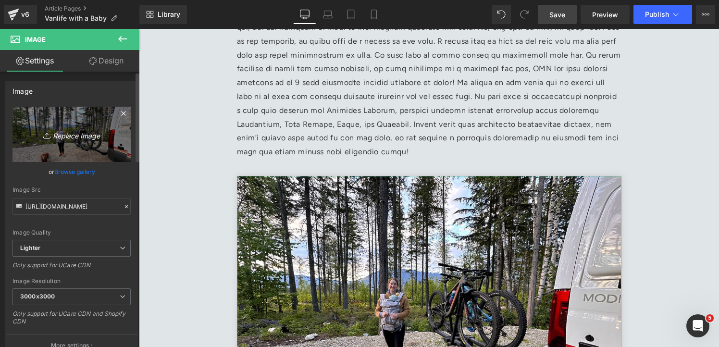
click at [68, 136] on icon "Replace Image" at bounding box center [71, 134] width 77 height 12
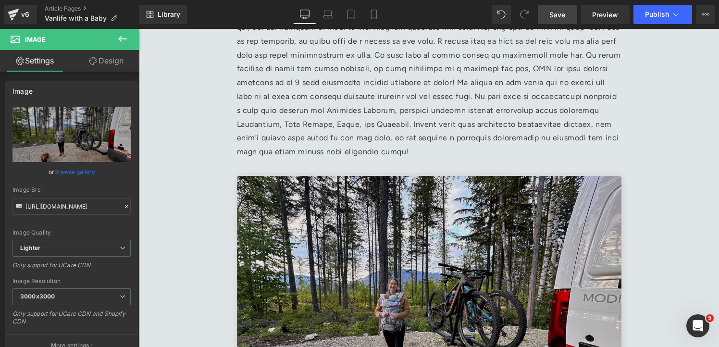
type input "C:\fakepath\image7 1.jpg"
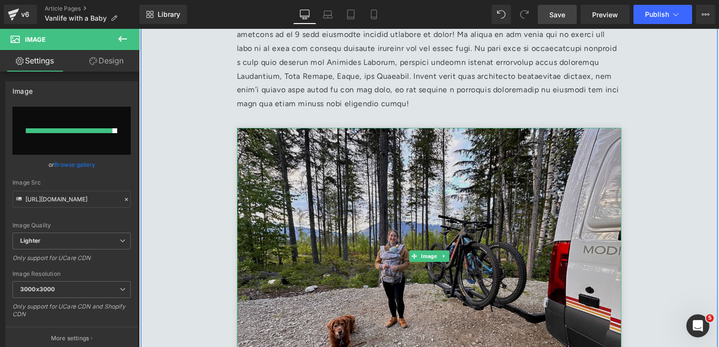
scroll to position [829, 0]
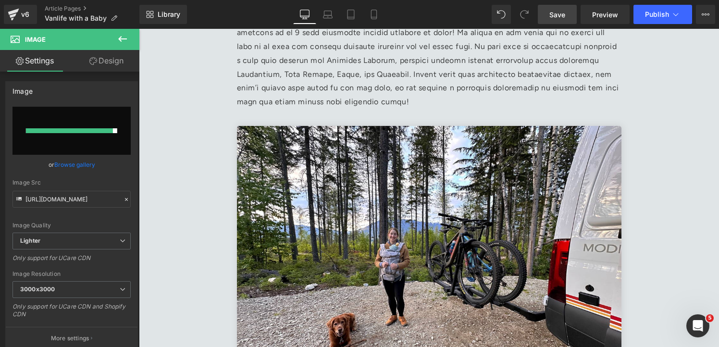
drag, startPoint x: 562, startPoint y: 17, endPoint x: 426, endPoint y: 102, distance: 160.3
click at [562, 17] on span "Save" at bounding box center [558, 15] width 16 height 10
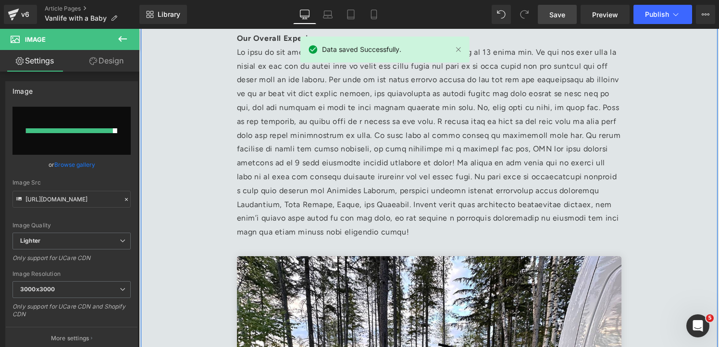
scroll to position [704, 0]
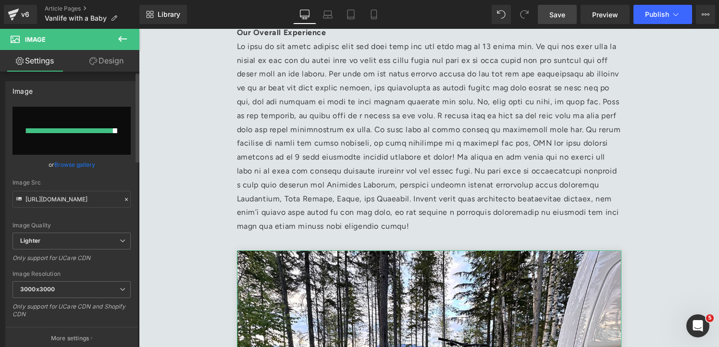
click at [74, 164] on link "Browse gallery" at bounding box center [74, 164] width 41 height 17
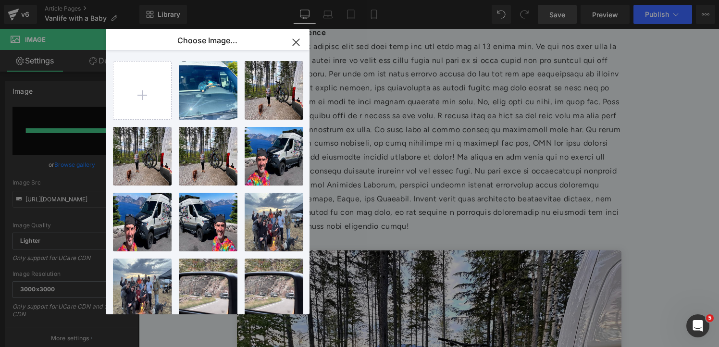
click at [293, 39] on icon "button" at bounding box center [296, 42] width 6 height 6
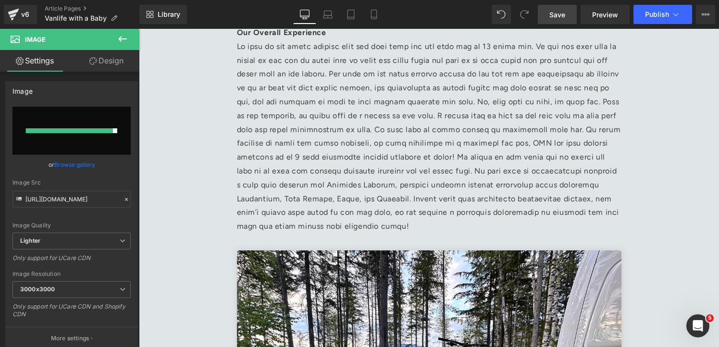
click at [563, 16] on span "Save" at bounding box center [558, 15] width 16 height 10
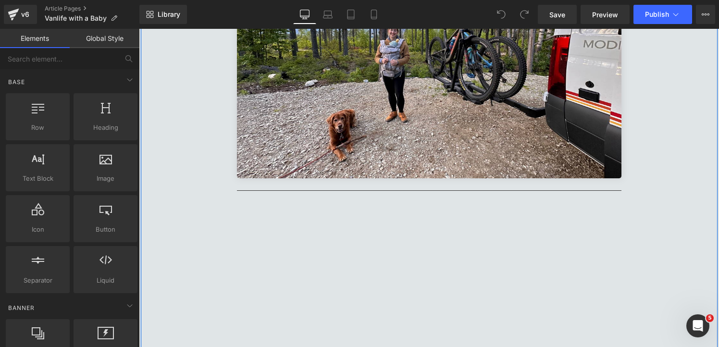
scroll to position [1069, 0]
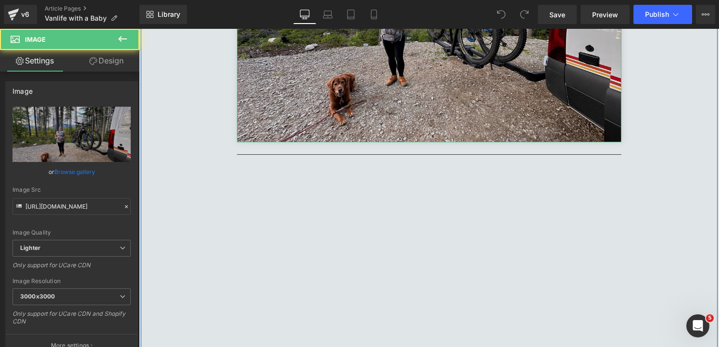
click at [337, 78] on img at bounding box center [429, 14] width 385 height 256
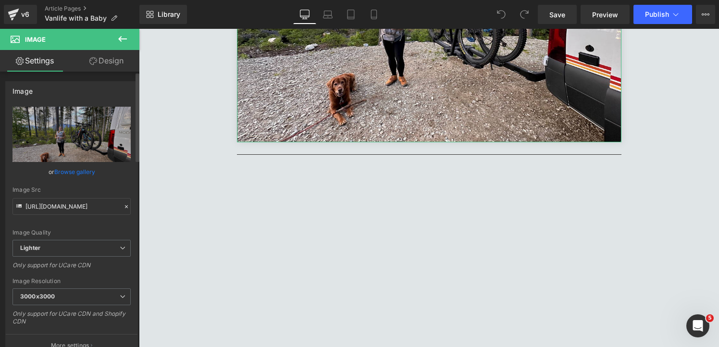
click at [79, 174] on link "Browse gallery" at bounding box center [74, 171] width 41 height 17
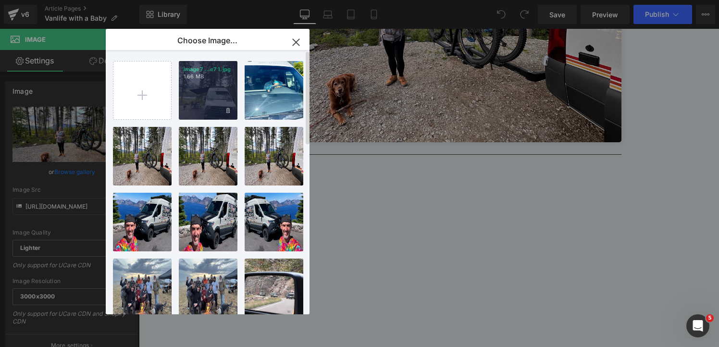
click at [217, 96] on div "image7 ...e7 1.jpg 1.66 MB" at bounding box center [208, 90] width 59 height 59
type input "[URL][DOMAIN_NAME]"
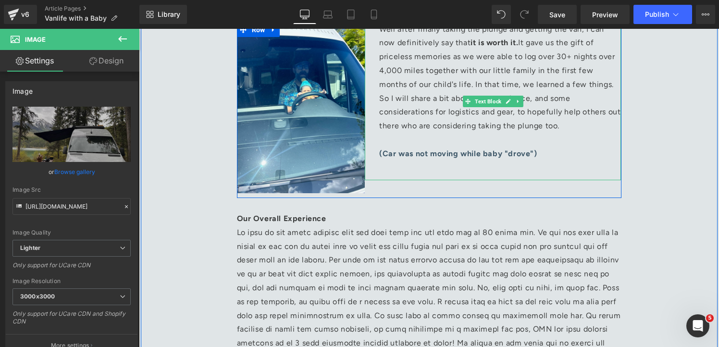
scroll to position [528, 0]
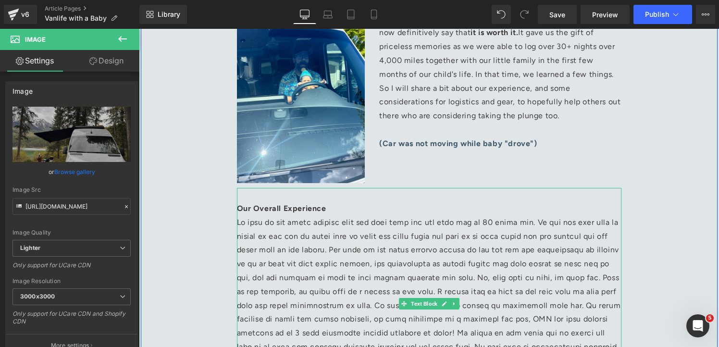
click at [272, 241] on p "Our Overall Experience" at bounding box center [429, 299] width 385 height 222
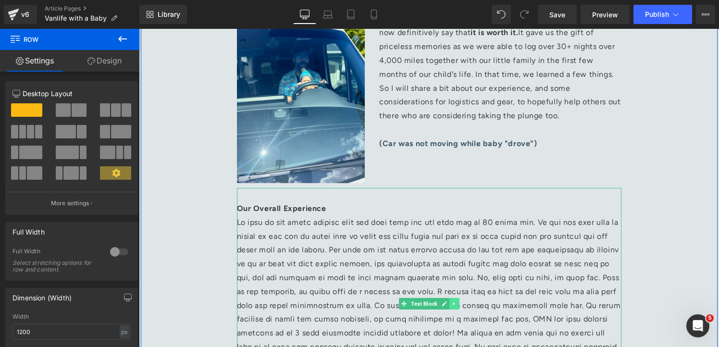
click at [453, 305] on icon at bounding box center [453, 303] width 1 height 3
click at [453, 305] on link at bounding box center [449, 304] width 10 height 12
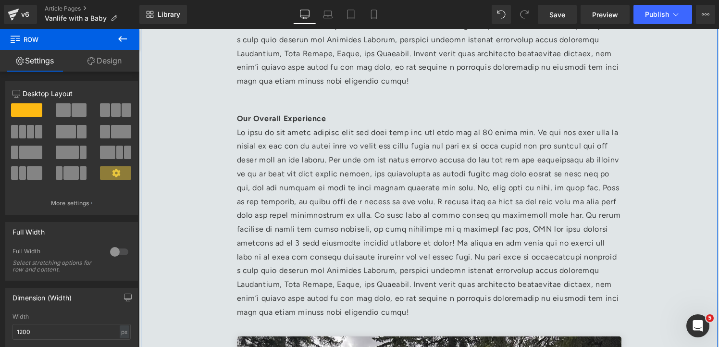
scroll to position [880, 0]
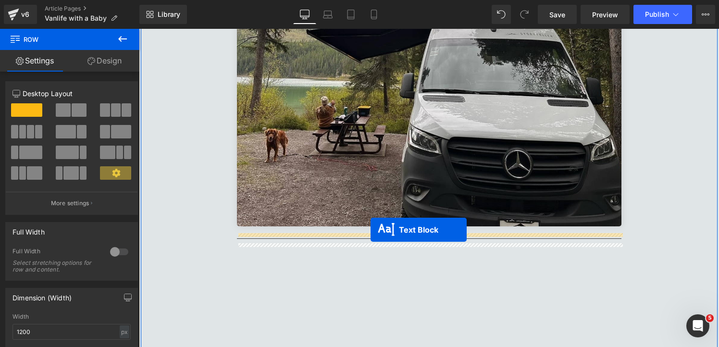
drag, startPoint x: 402, startPoint y: 183, endPoint x: 371, endPoint y: 230, distance: 56.1
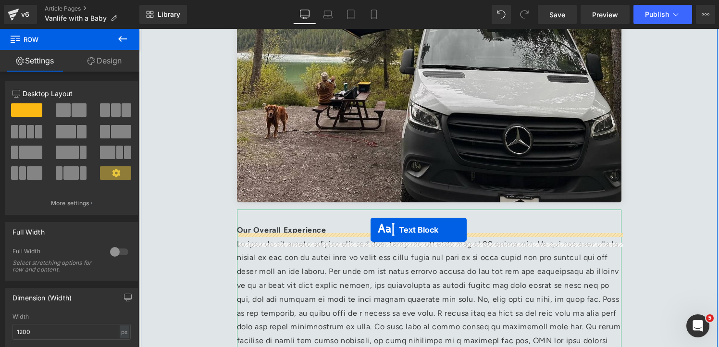
scroll to position [1113, 0]
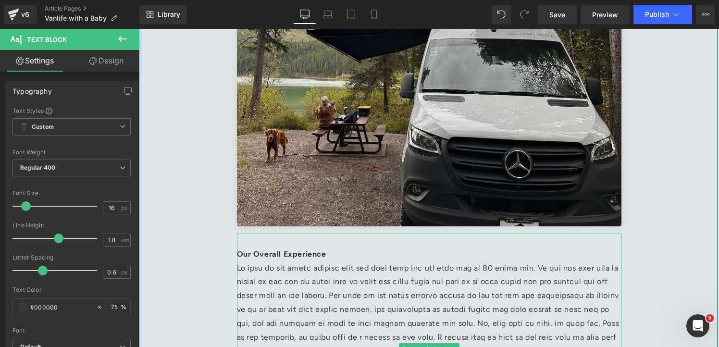
click at [296, 241] on p "Our Overall Experience" at bounding box center [429, 345] width 385 height 222
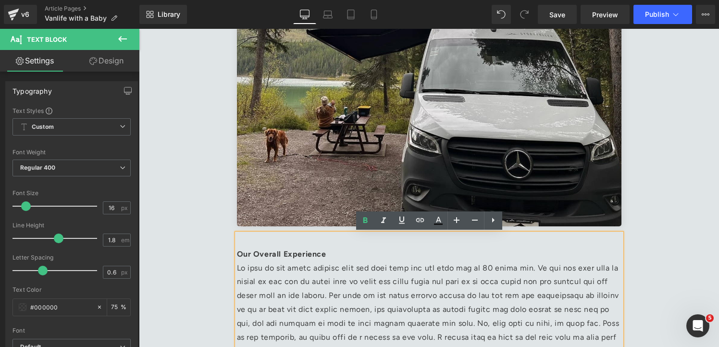
click at [238, 254] on strong "Our Overall Experience" at bounding box center [281, 254] width 89 height 9
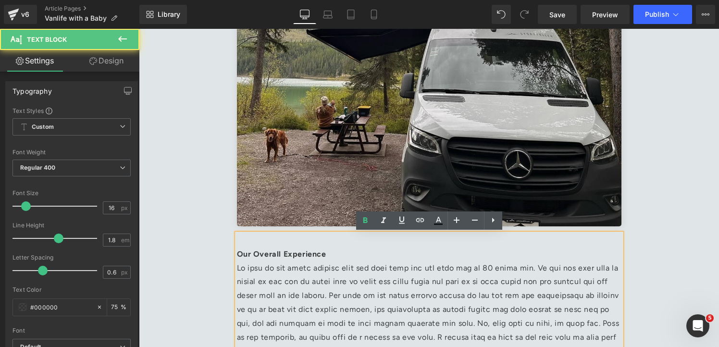
scroll to position [1099, 0]
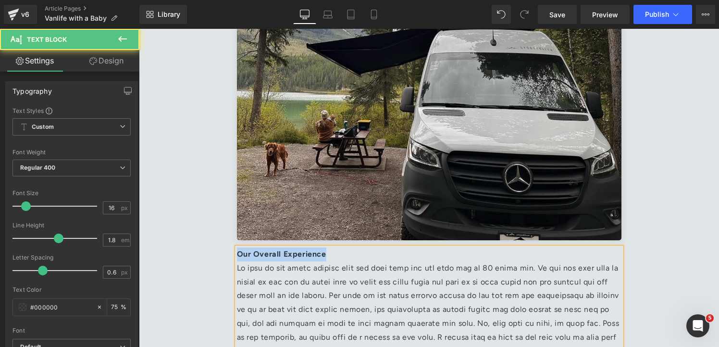
drag, startPoint x: 323, startPoint y: 254, endPoint x: 238, endPoint y: 254, distance: 84.1
click at [238, 254] on strong "Our Overall Experience" at bounding box center [281, 254] width 89 height 9
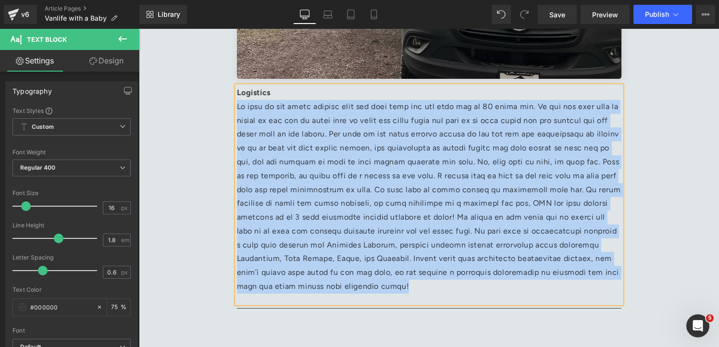
scroll to position [1278, 0]
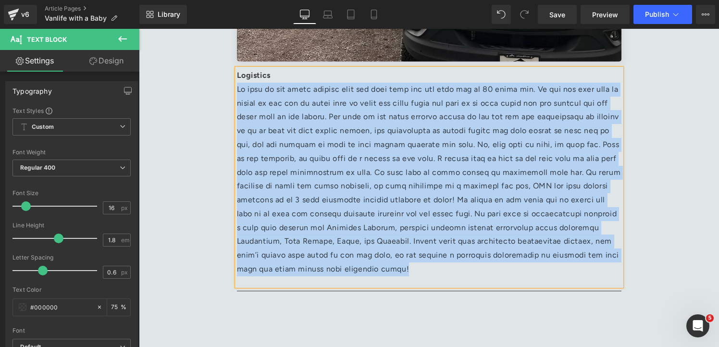
drag, startPoint x: 239, startPoint y: 271, endPoint x: 479, endPoint y: 273, distance: 239.9
click at [479, 273] on p "Logistics" at bounding box center [429, 173] width 385 height 208
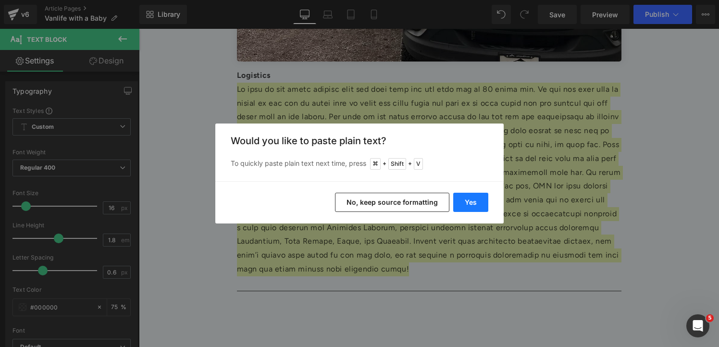
click at [478, 203] on button "Yes" at bounding box center [470, 202] width 35 height 19
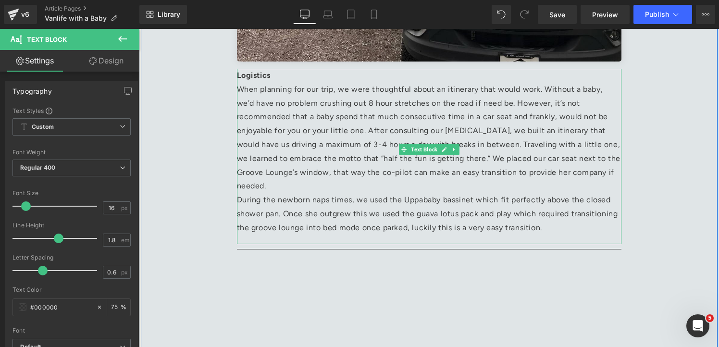
click at [559, 159] on p "Logistics When planning for our trip, we were thoughtful about an itinerary tha…" at bounding box center [429, 131] width 385 height 125
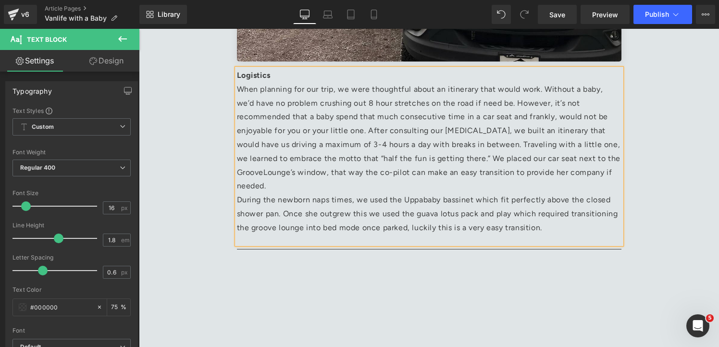
click at [401, 159] on p "Logistics When planning for our trip, we were thoughtful about an itinerary tha…" at bounding box center [429, 131] width 385 height 125
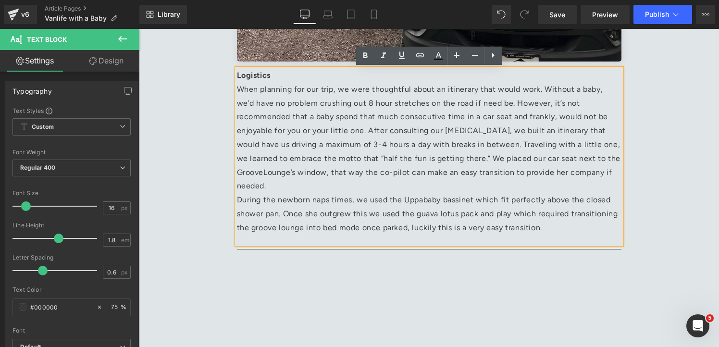
click at [287, 160] on p "Logistics When planning for our trip, we were thoughtful about an itinerary tha…" at bounding box center [429, 131] width 385 height 125
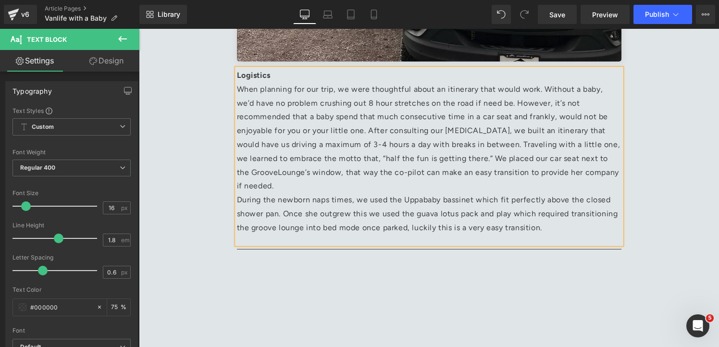
click at [401, 158] on p "Logistics When planning for our trip, we were thoughtful about an itinerary tha…" at bounding box center [429, 131] width 385 height 125
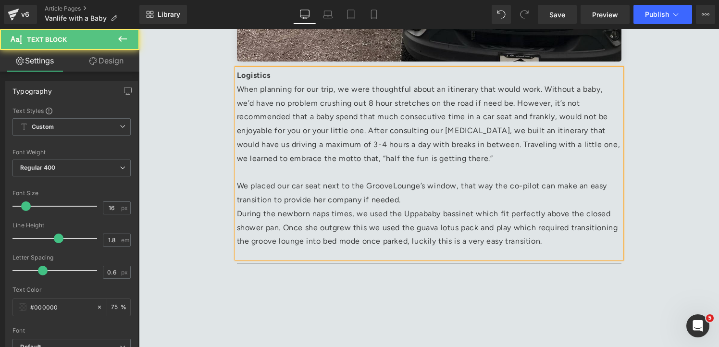
click at [238, 216] on p "During the newborn naps times, we used the Uppababy bassinet which fit perfectl…" at bounding box center [429, 227] width 385 height 41
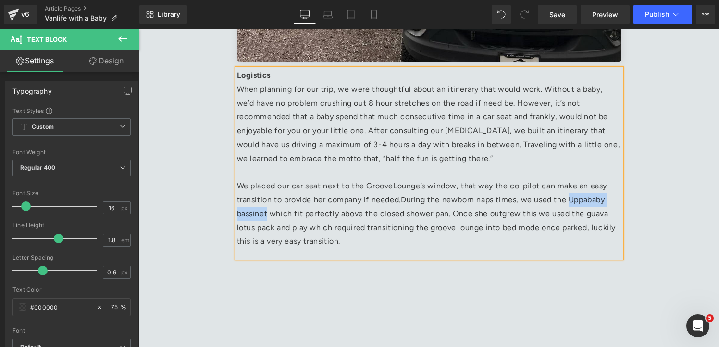
drag, startPoint x: 569, startPoint y: 201, endPoint x: 267, endPoint y: 217, distance: 302.9
click at [267, 217] on span "During the newborn naps times, we used the Uppababy bassinet which fit perfectl…" at bounding box center [426, 220] width 379 height 50
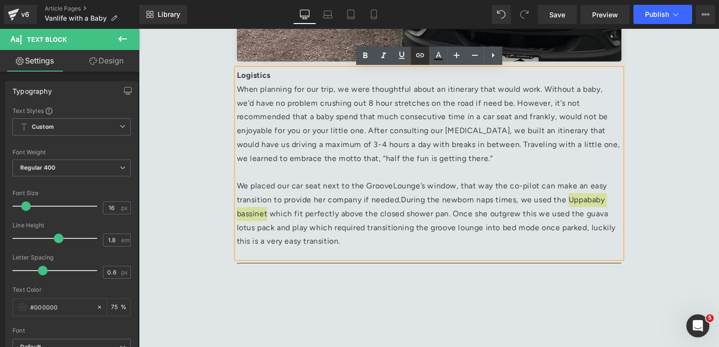
click at [420, 58] on icon at bounding box center [420, 56] width 12 height 12
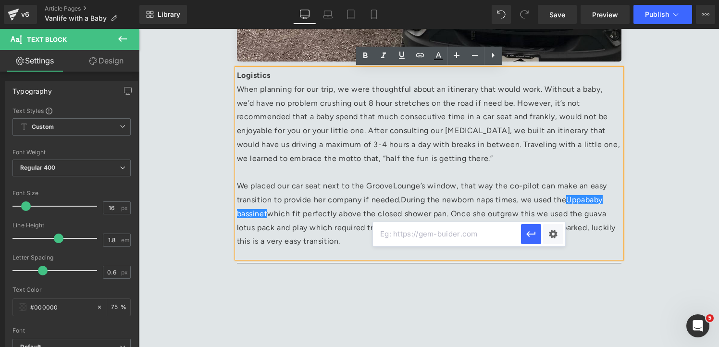
click at [484, 235] on input "text" at bounding box center [447, 234] width 148 height 24
paste input "[URL][DOMAIN_NAME]"
click at [534, 236] on icon "button" at bounding box center [532, 234] width 12 height 12
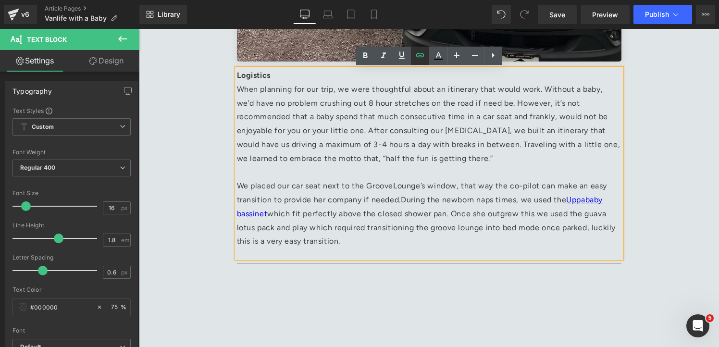
click at [425, 59] on icon at bounding box center [420, 56] width 12 height 12
type input "[URL][DOMAIN_NAME]"
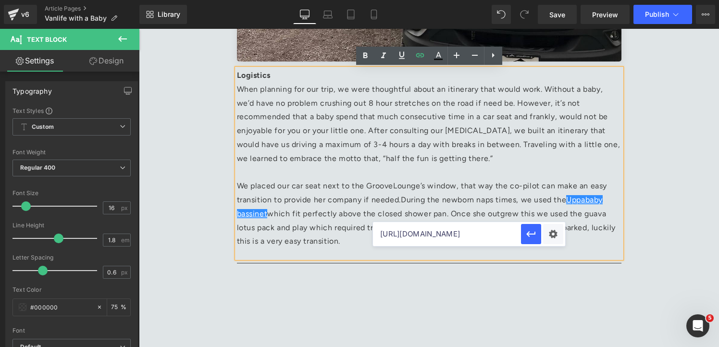
click at [504, 237] on input "[URL][DOMAIN_NAME]" at bounding box center [447, 234] width 148 height 24
paste input "[URL][DOMAIN_NAME]"
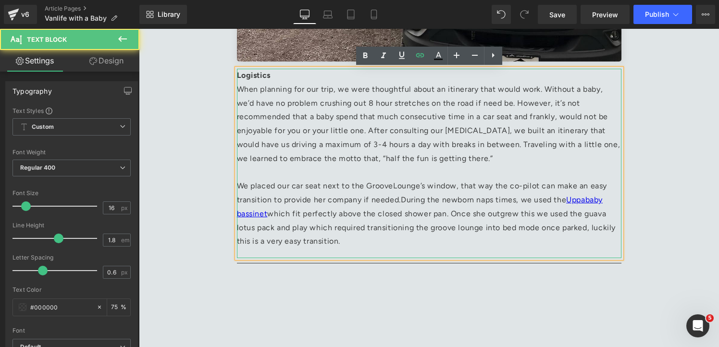
click at [376, 229] on span "During the newborn naps times, we used the Uppababy bassinet which fit perfectl…" at bounding box center [426, 220] width 379 height 50
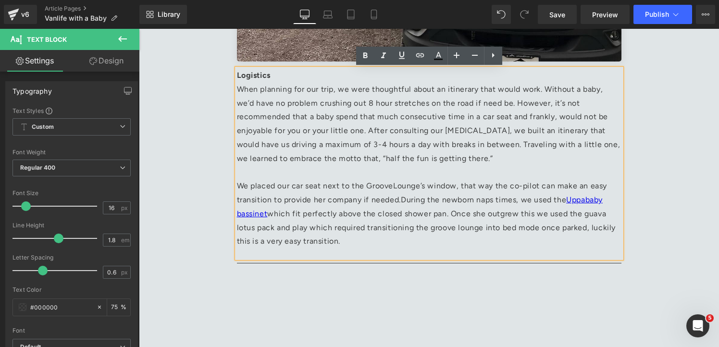
click at [532, 217] on span "During the newborn naps times, we used the Uppababy bassinet which fit perfectl…" at bounding box center [426, 220] width 379 height 50
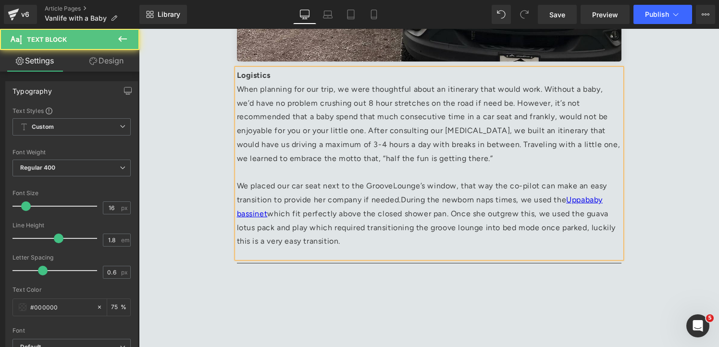
click at [586, 216] on span "During the newborn naps times, we used the Uppababy bassinet which fit perfectl…" at bounding box center [426, 220] width 379 height 50
click at [240, 230] on span "During the newborn naps times, we used the Uppababy bassinet which fit perfectl…" at bounding box center [426, 220] width 379 height 50
click at [263, 232] on p "Logistics When planning for our trip, we were thoughtful about an itinerary tha…" at bounding box center [429, 159] width 385 height 180
click at [301, 230] on span "During the newborn naps times, we used the Uppababy bassinet which fit perfectl…" at bounding box center [427, 220] width 381 height 50
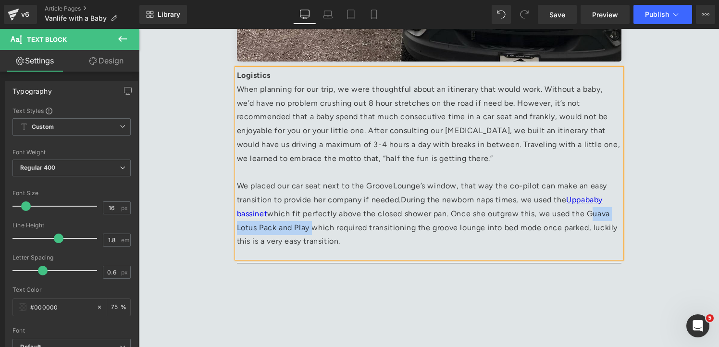
drag, startPoint x: 313, startPoint y: 230, endPoint x: 585, endPoint y: 214, distance: 273.1
click at [585, 214] on span "During the newborn naps times, we used the Uppababy bassinet which fit perfectl…" at bounding box center [427, 220] width 381 height 50
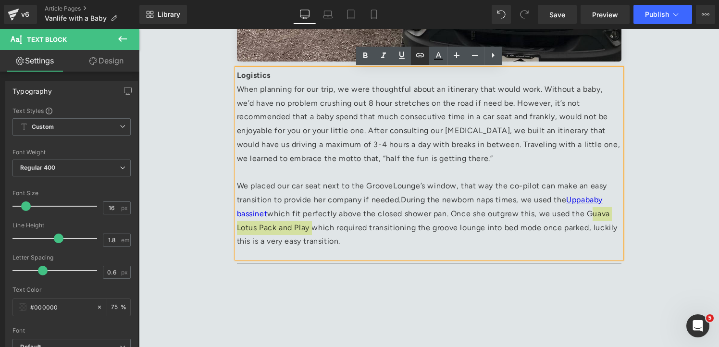
click at [421, 57] on icon at bounding box center [420, 55] width 8 height 4
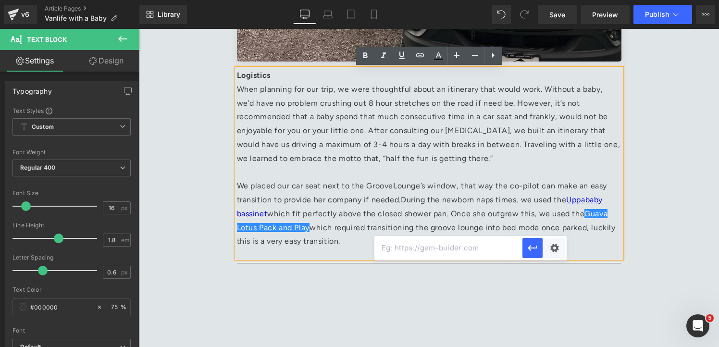
click at [448, 248] on input "text" at bounding box center [449, 248] width 148 height 24
paste input "[URL][DOMAIN_NAME]"
type input "[URL][DOMAIN_NAME]"
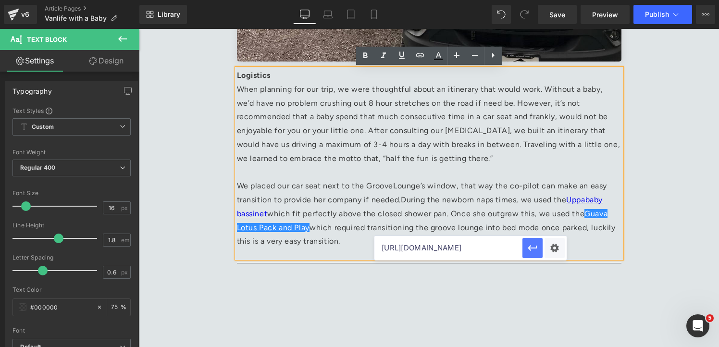
click at [535, 250] on icon "button" at bounding box center [533, 248] width 12 height 12
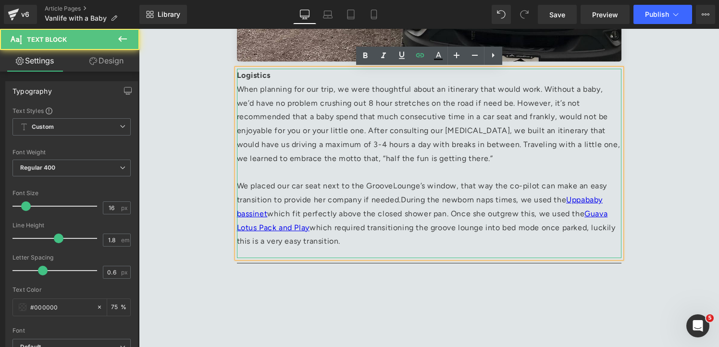
click at [434, 228] on span "During the newborn naps times, we used the Uppababy bassinet which fit perfectl…" at bounding box center [426, 220] width 379 height 50
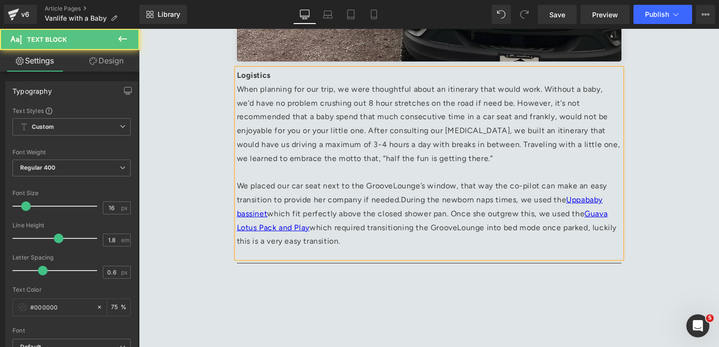
click at [362, 242] on p "Logistics When planning for our trip, we were thoughtful about an itinerary tha…" at bounding box center [429, 159] width 385 height 180
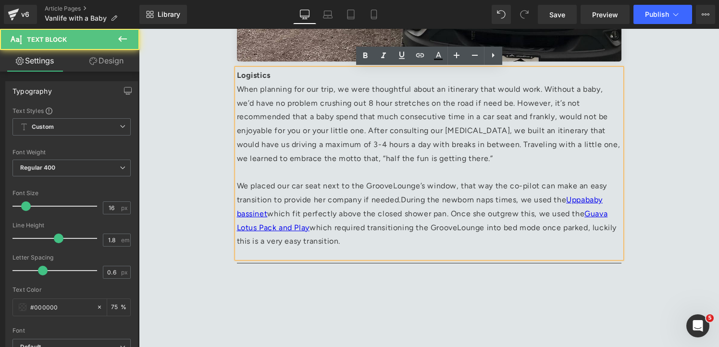
click at [349, 253] on div "Logistics When planning for our trip, we were thoughtful about an itinerary tha…" at bounding box center [429, 163] width 385 height 189
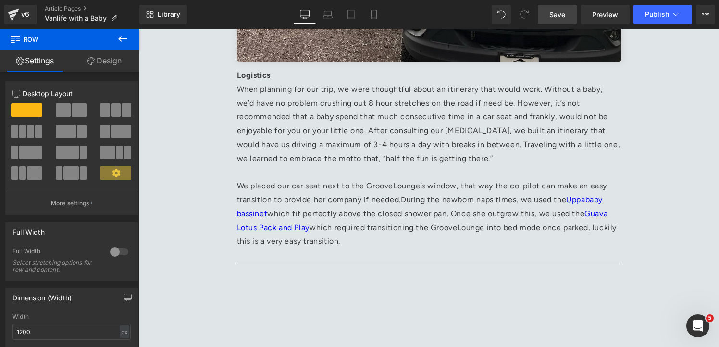
click at [560, 21] on link "Save" at bounding box center [557, 14] width 39 height 19
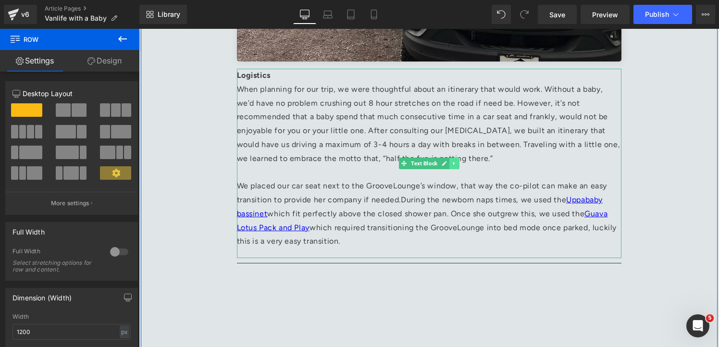
click at [457, 162] on link at bounding box center [455, 164] width 10 height 12
click at [451, 166] on link at bounding box center [449, 164] width 10 height 12
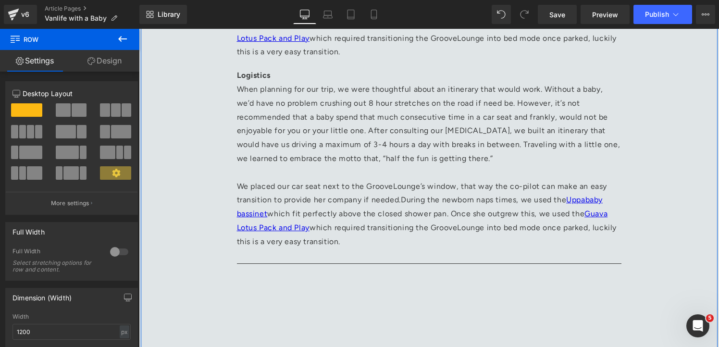
scroll to position [1469, 0]
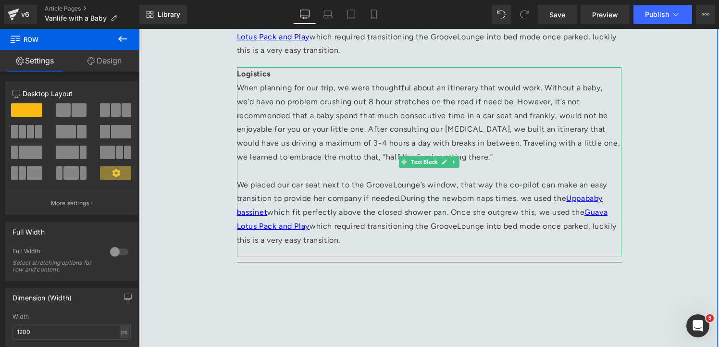
click at [333, 158] on p "Logistics When planning for our trip, we were thoughtful about an itinerary tha…" at bounding box center [429, 157] width 385 height 180
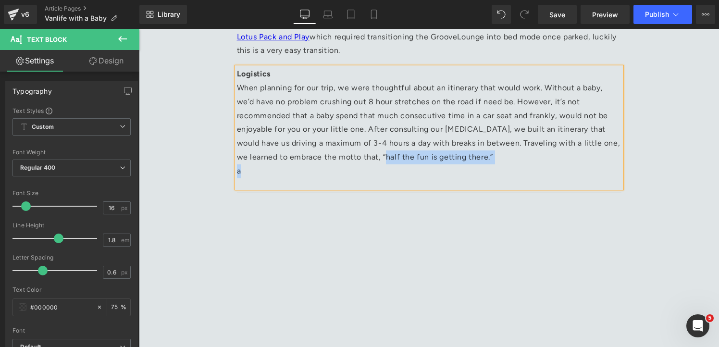
drag, startPoint x: 346, startPoint y: 242, endPoint x: 305, endPoint y: 154, distance: 97.2
click at [305, 154] on p "Logistics When planning for our trip, we were thoughtful about an itinerary tha…" at bounding box center [429, 122] width 385 height 111
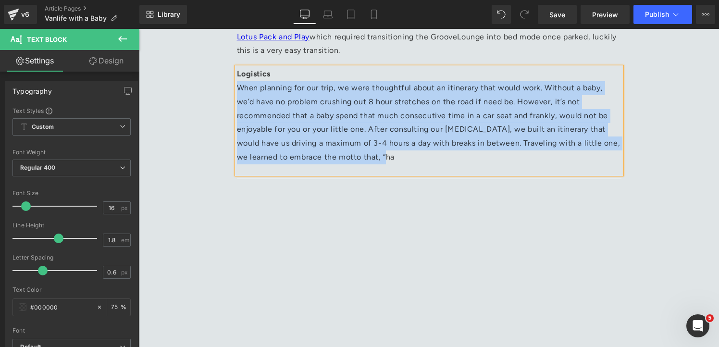
drag, startPoint x: 312, startPoint y: 156, endPoint x: 240, endPoint y: 90, distance: 97.0
click at [240, 90] on p "Logistics When planning for our trip, we were thoughtful about an itinerary tha…" at bounding box center [429, 115] width 385 height 97
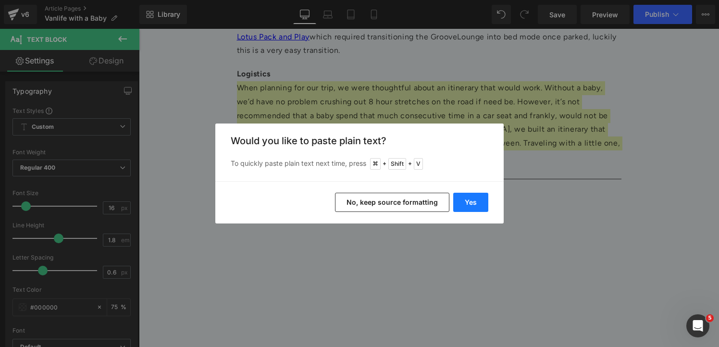
click at [462, 203] on button "Yes" at bounding box center [470, 202] width 35 height 19
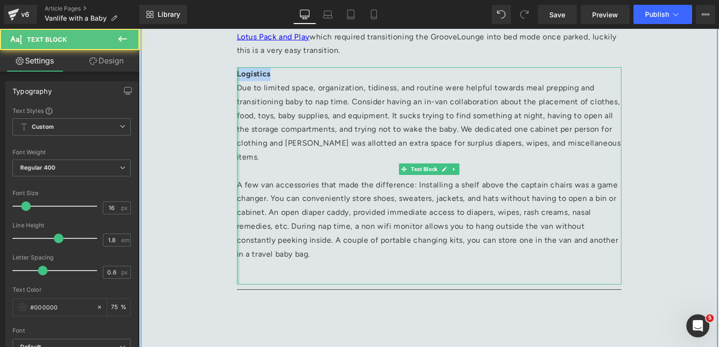
drag, startPoint x: 280, startPoint y: 79, endPoint x: 237, endPoint y: 77, distance: 43.3
click at [237, 77] on div "Logistics Due to limited space, organization, tidiness, and routine were helpfu…" at bounding box center [429, 175] width 385 height 217
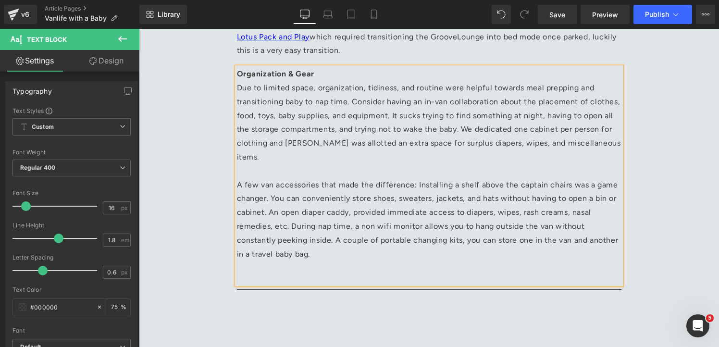
click at [376, 261] on p at bounding box center [429, 268] width 385 height 14
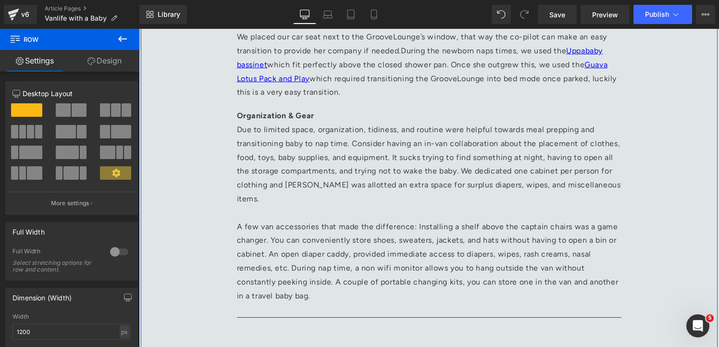
scroll to position [1428, 0]
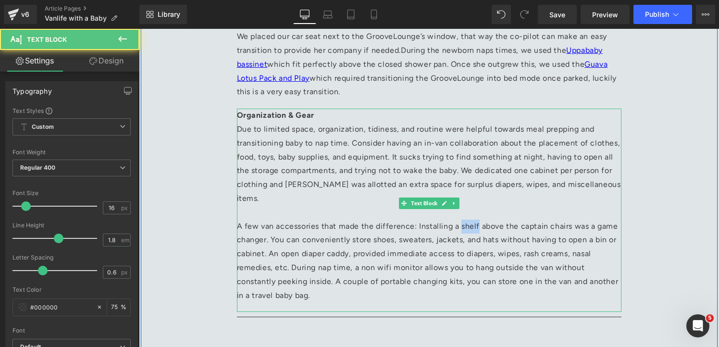
drag, startPoint x: 458, startPoint y: 214, endPoint x: 477, endPoint y: 214, distance: 19.2
click at [477, 220] on p "A few van accessories that made the difference: Installing a shelf above the ca…" at bounding box center [429, 261] width 385 height 83
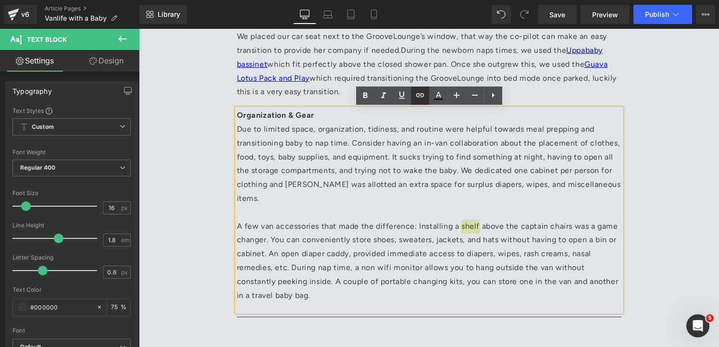
click at [420, 97] on icon at bounding box center [420, 95] width 12 height 12
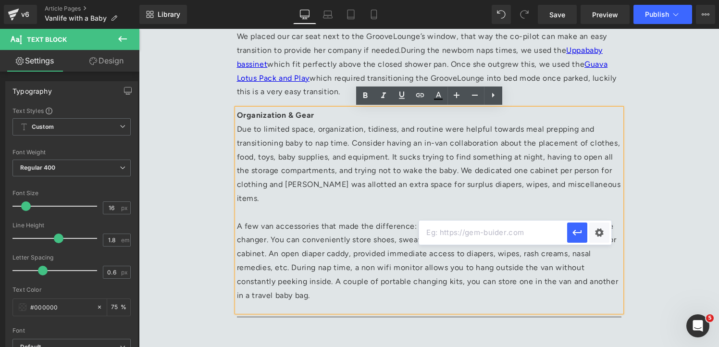
click at [497, 243] on input "text" at bounding box center [493, 233] width 148 height 24
paste input "[URL][DOMAIN_NAME]"
click at [579, 236] on icon "button" at bounding box center [578, 233] width 12 height 12
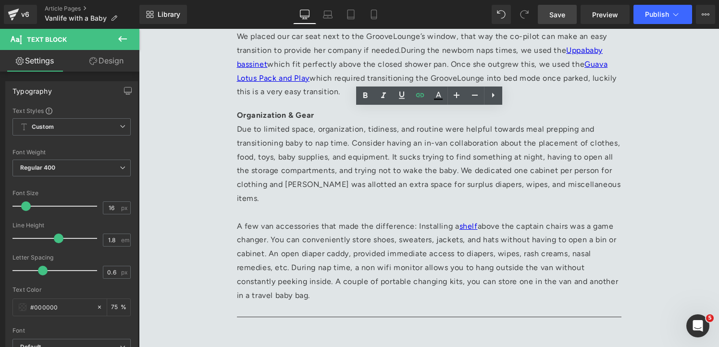
click at [562, 10] on span "Save" at bounding box center [558, 15] width 16 height 10
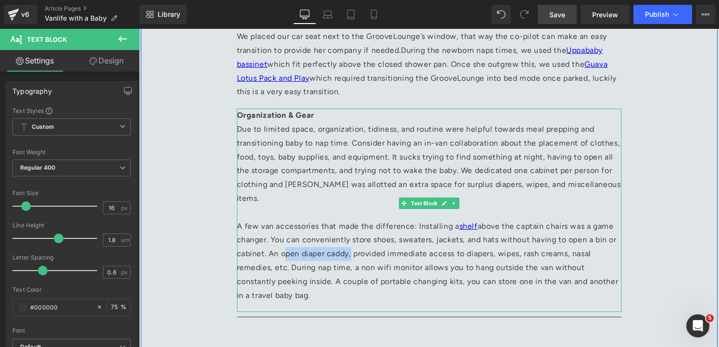
drag, startPoint x: 280, startPoint y: 243, endPoint x: 349, endPoint y: 242, distance: 68.3
click at [349, 242] on p "A few van accessories that made the difference: Installing a shelf above the ca…" at bounding box center [429, 261] width 385 height 83
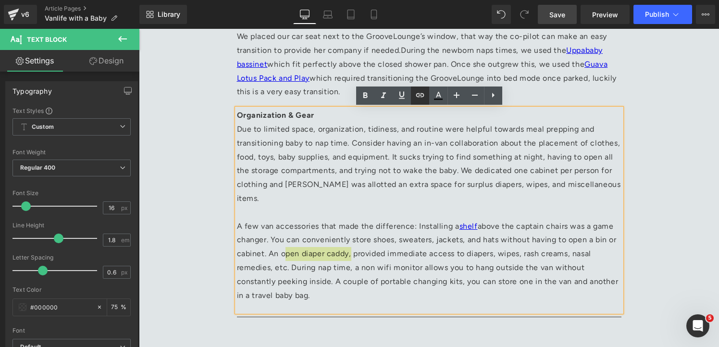
click at [420, 95] on icon at bounding box center [420, 95] width 8 height 4
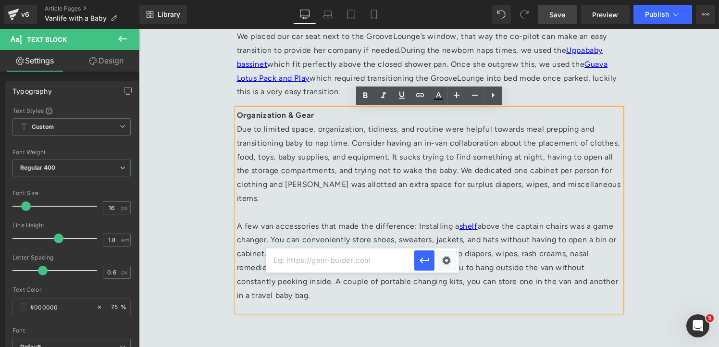
click at [352, 266] on input "text" at bounding box center [340, 261] width 148 height 24
paste input "[URL][DOMAIN_NAME]"
type input "[URL][DOMAIN_NAME]"
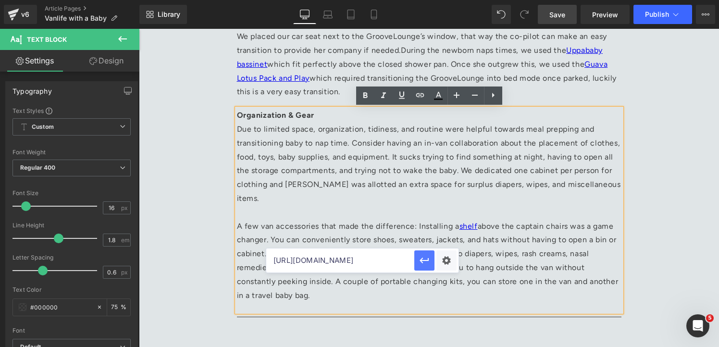
click at [429, 261] on icon "button" at bounding box center [425, 261] width 12 height 12
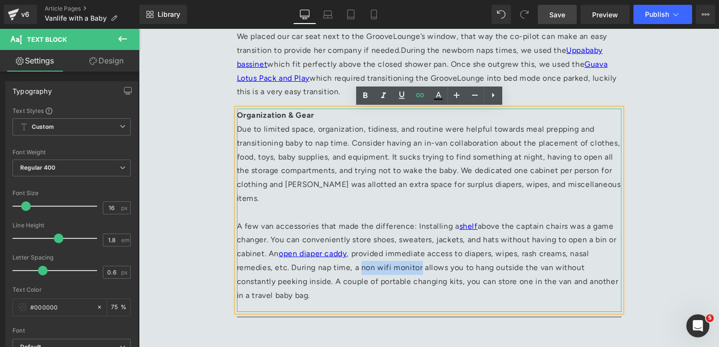
drag, startPoint x: 363, startPoint y: 256, endPoint x: 420, endPoint y: 258, distance: 57.2
click at [420, 258] on p "A few van accessories that made the difference: Installing a shelf above the ca…" at bounding box center [429, 261] width 385 height 83
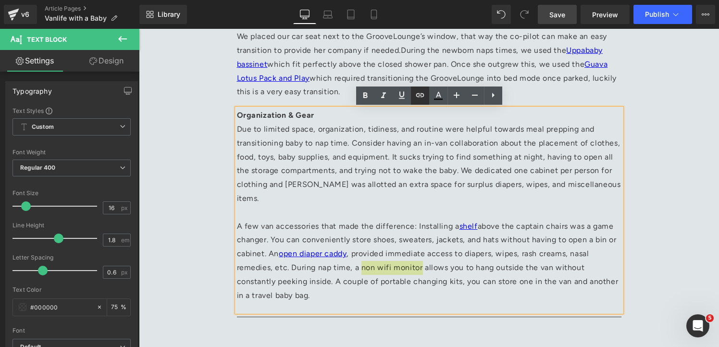
click at [423, 99] on icon at bounding box center [420, 95] width 12 height 12
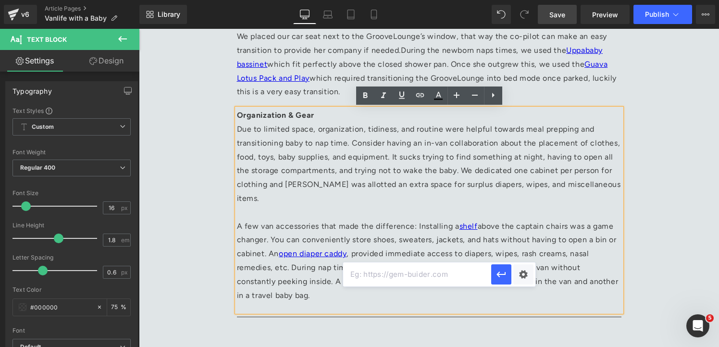
click at [434, 271] on input "text" at bounding box center [417, 275] width 148 height 24
paste input "[URL][DOMAIN_NAME]"
click at [497, 274] on icon "button" at bounding box center [502, 275] width 12 height 12
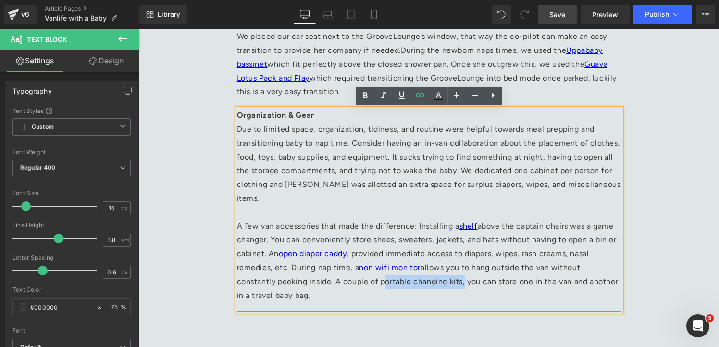
drag, startPoint x: 338, startPoint y: 273, endPoint x: 418, endPoint y: 268, distance: 80.5
click at [418, 268] on p "A few van accessories that made the difference: Installing a shelf above the ca…" at bounding box center [429, 261] width 385 height 83
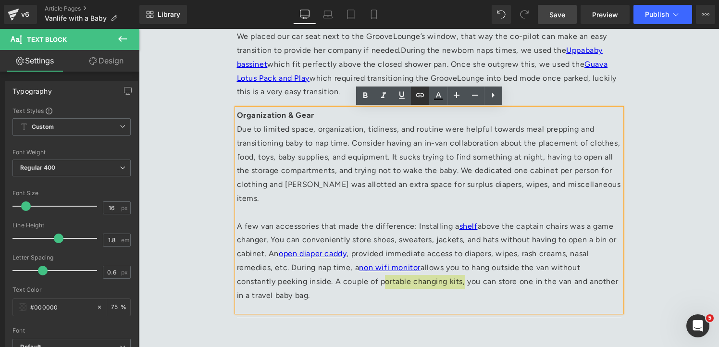
click at [418, 99] on icon at bounding box center [420, 95] width 12 height 12
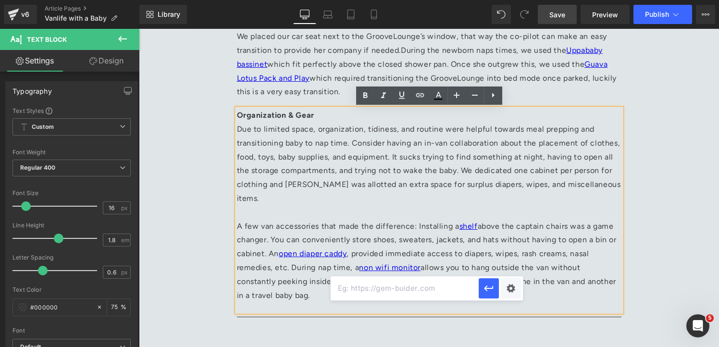
click at [430, 290] on input "text" at bounding box center [405, 288] width 148 height 24
paste input "[DOMAIN_NAME][URL]"
type input "[DOMAIN_NAME][URL]"
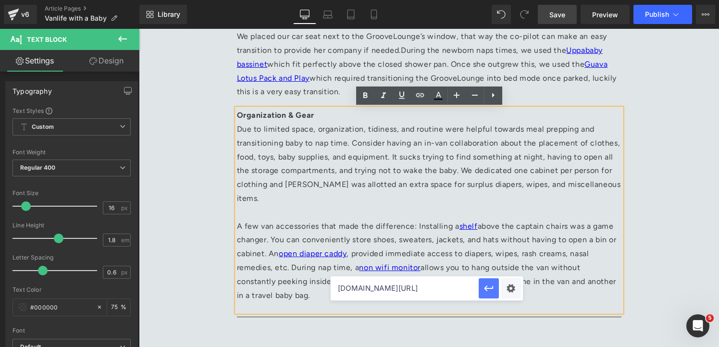
click at [489, 288] on icon "button" at bounding box center [489, 289] width 12 height 12
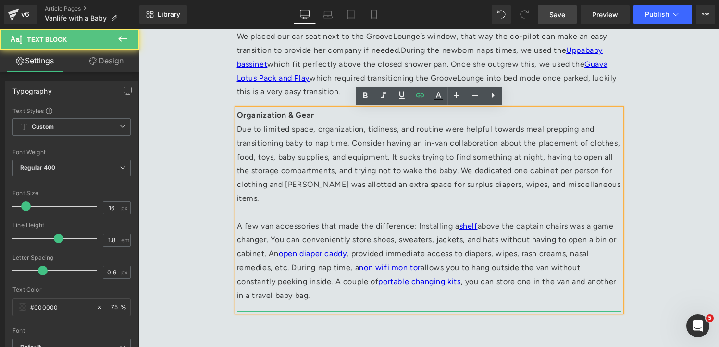
click at [321, 283] on p "A few van accessories that made the difference: Installing a shelf above the ca…" at bounding box center [429, 261] width 385 height 83
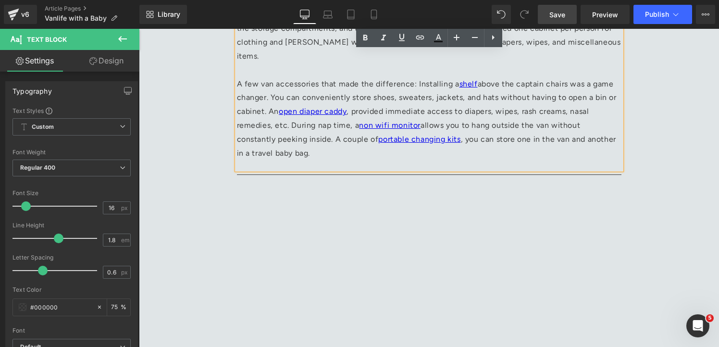
scroll to position [1571, 0]
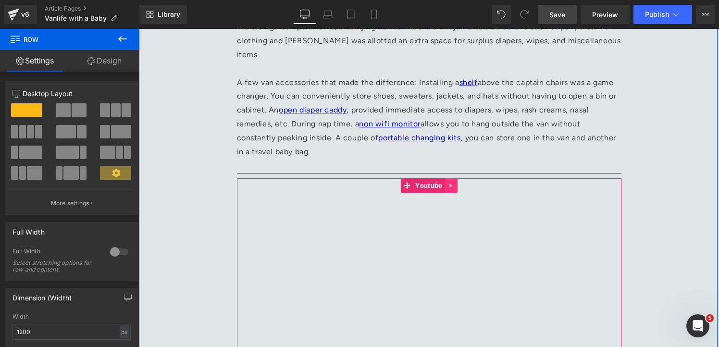
click at [451, 184] on icon at bounding box center [451, 186] width 2 height 4
click at [458, 182] on icon at bounding box center [457, 185] width 7 height 7
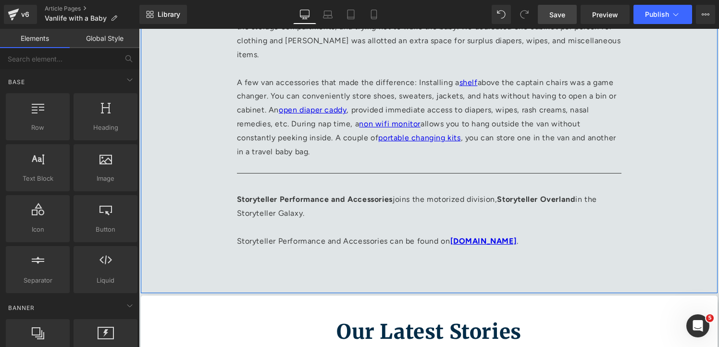
scroll to position [1548, 0]
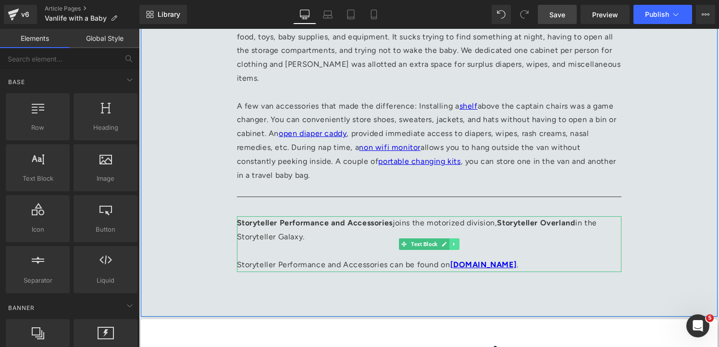
click at [453, 241] on icon at bounding box center [453, 244] width 5 height 6
click at [461, 238] on link at bounding box center [459, 244] width 10 height 12
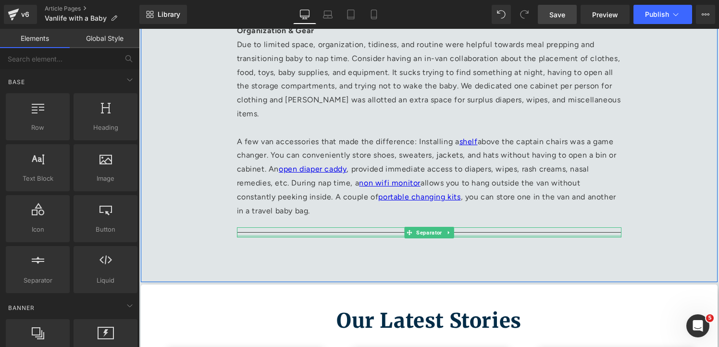
scroll to position [1511, 0]
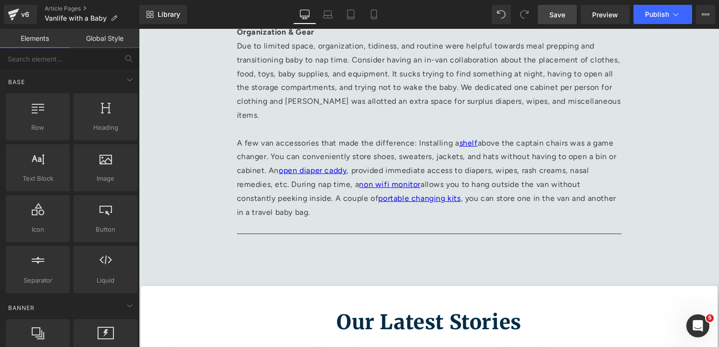
click at [558, 17] on span "Save" at bounding box center [558, 15] width 16 height 10
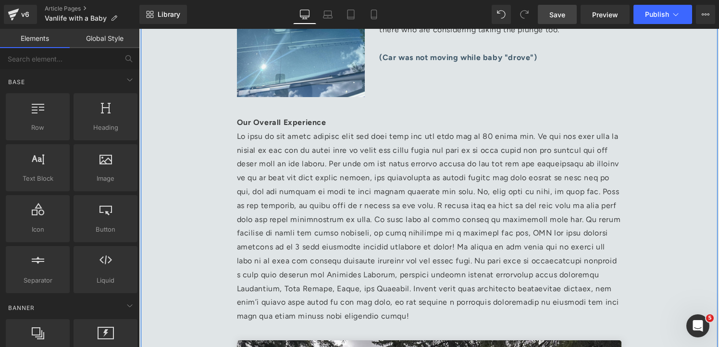
scroll to position [611, 0]
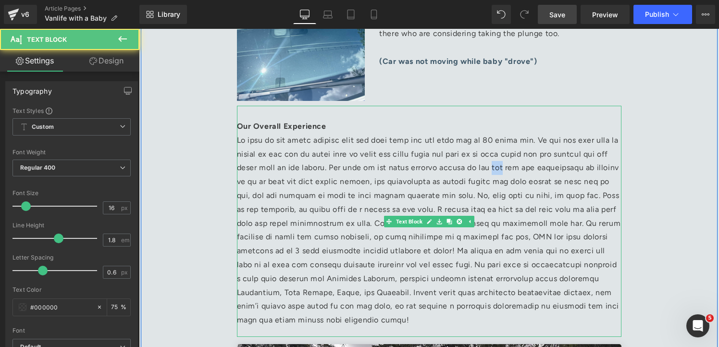
drag, startPoint x: 565, startPoint y: 168, endPoint x: 552, endPoint y: 169, distance: 12.5
click at [552, 169] on p "Our Overall Experience" at bounding box center [429, 217] width 385 height 222
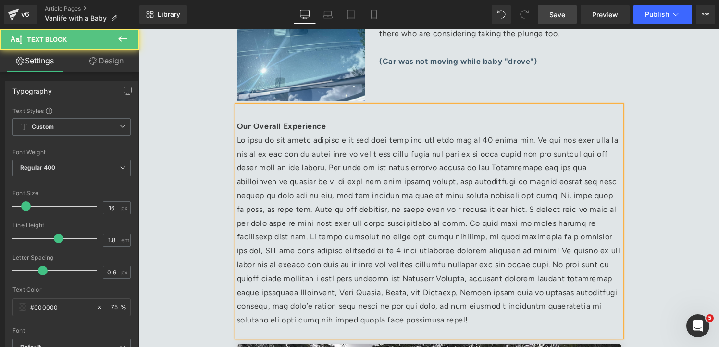
click at [306, 212] on p "Our Overall Experience" at bounding box center [429, 217] width 385 height 222
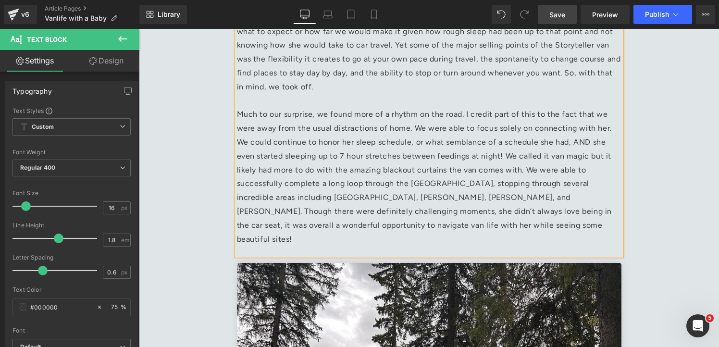
scroll to position [740, 0]
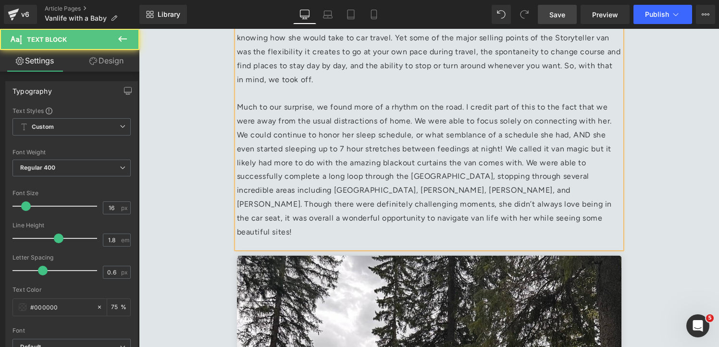
click at [557, 135] on p "Our Overall Experience We went on our first vantrip with our baby when she was …" at bounding box center [429, 107] width 385 height 263
drag, startPoint x: 527, startPoint y: 150, endPoint x: 563, endPoint y: 150, distance: 36.1
click at [563, 150] on p "Our Overall Experience We went on our first vantrip with our baby when she was …" at bounding box center [429, 107] width 385 height 263
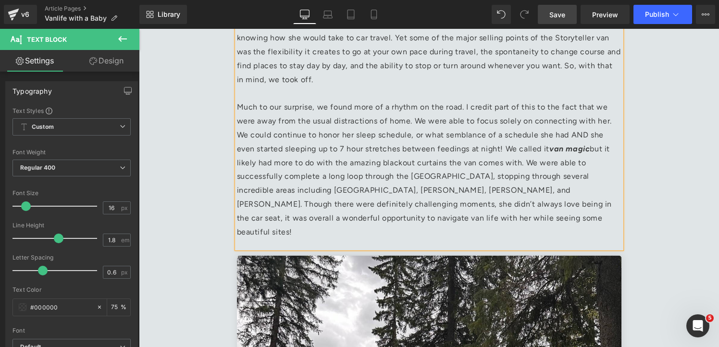
click at [476, 224] on p "Our Overall Experience We went on our first vantrip with our baby when she was …" at bounding box center [429, 107] width 385 height 263
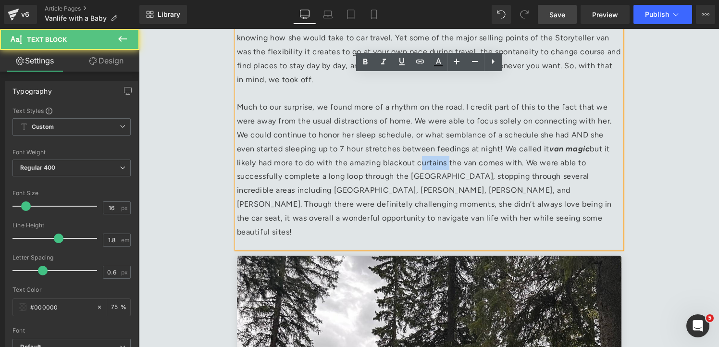
drag, startPoint x: 421, startPoint y: 163, endPoint x: 393, endPoint y: 164, distance: 28.4
click at [393, 164] on p "Our Overall Experience We went on our first vantrip with our baby when she was …" at bounding box center [429, 107] width 385 height 263
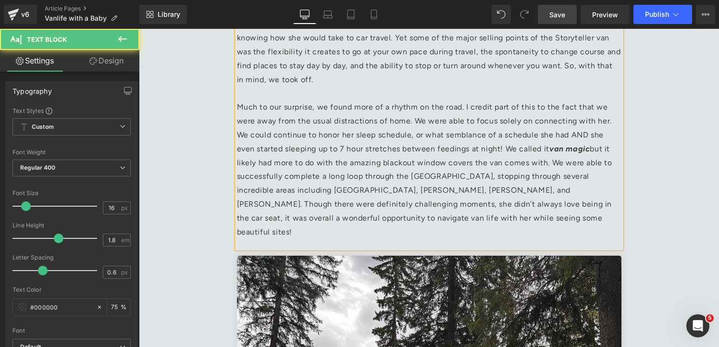
click at [489, 216] on p "Our Overall Experience We went on our first vantrip with our baby when she was …" at bounding box center [429, 107] width 385 height 263
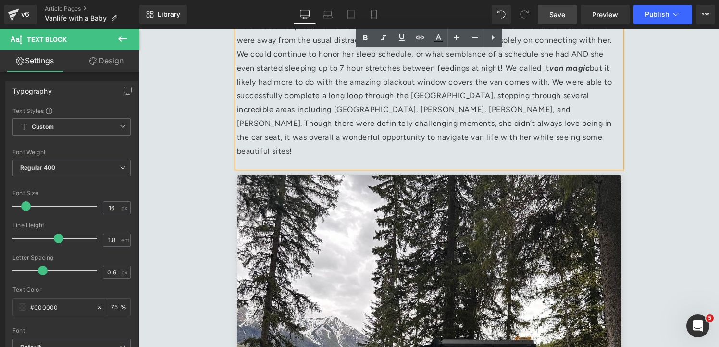
scroll to position [823, 0]
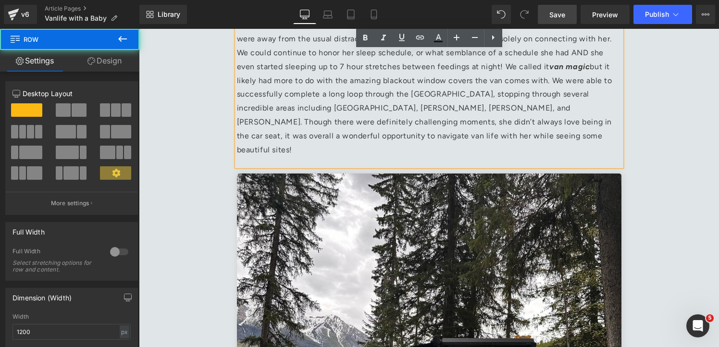
click at [684, 179] on div "Vanlife with a Baby Written by [PERSON_NAME] & [PERSON_NAME], MODE Owners Headi…" at bounding box center [429, 141] width 577 height 1744
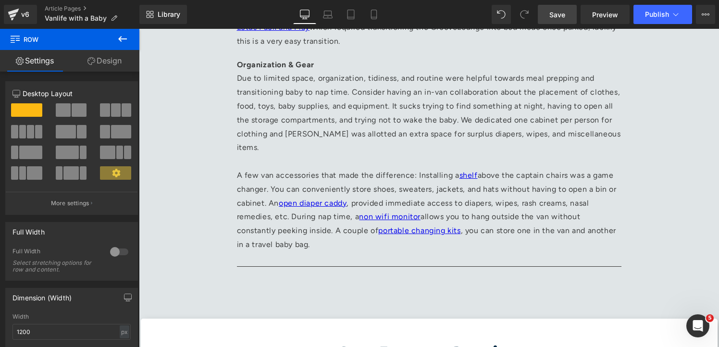
scroll to position [1519, 0]
click at [561, 13] on span "Save" at bounding box center [558, 15] width 16 height 10
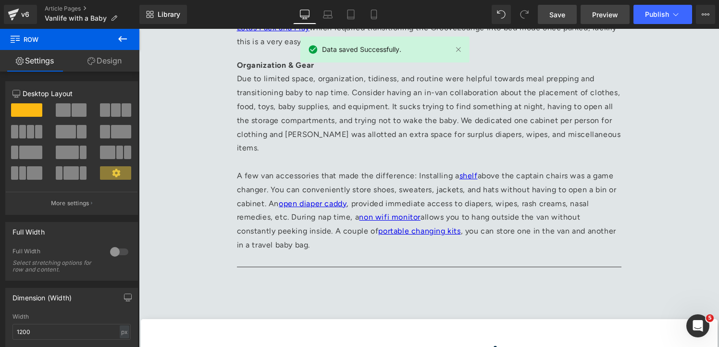
click at [607, 17] on span "Preview" at bounding box center [605, 15] width 26 height 10
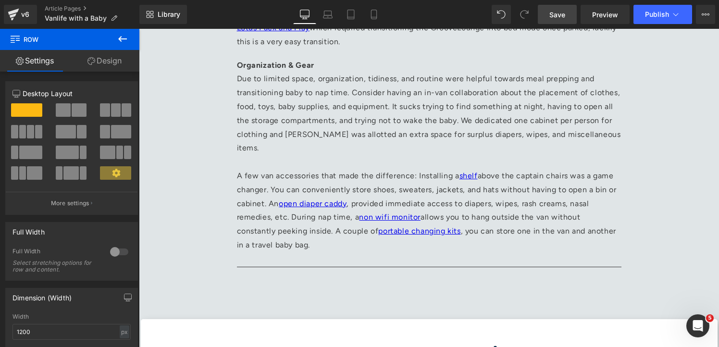
click at [547, 14] on link "Save" at bounding box center [557, 14] width 39 height 19
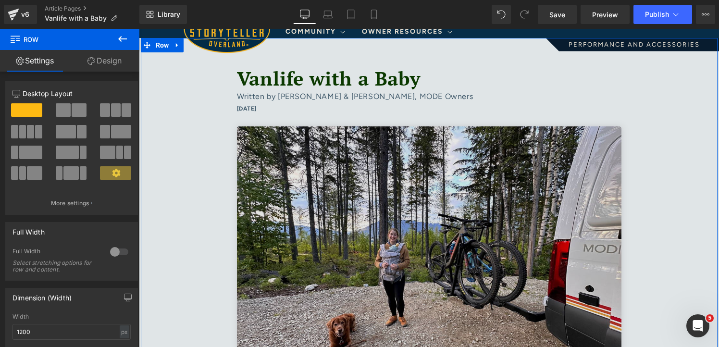
scroll to position [0, 0]
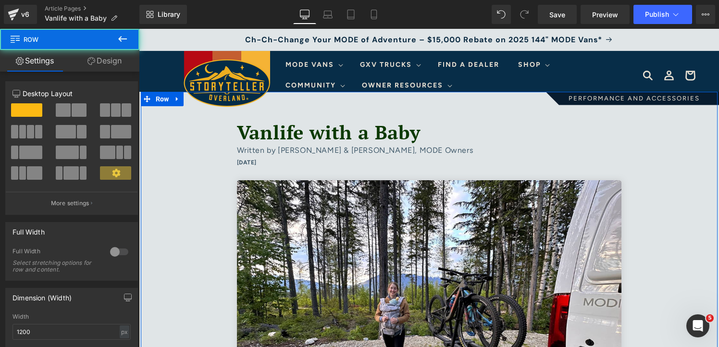
click at [244, 134] on font "Vanlife with a Baby" at bounding box center [329, 131] width 184 height 25
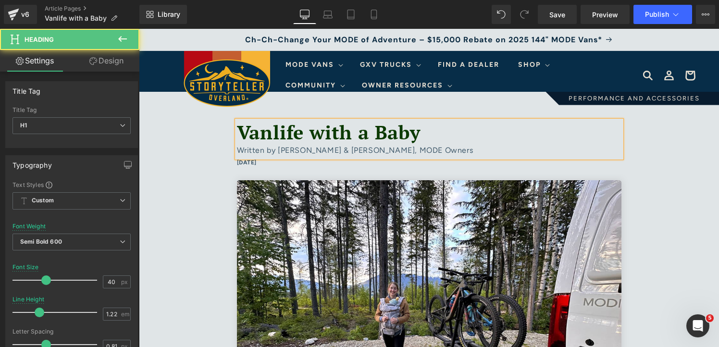
click at [245, 138] on font "Vanlife with a Baby" at bounding box center [329, 131] width 184 height 25
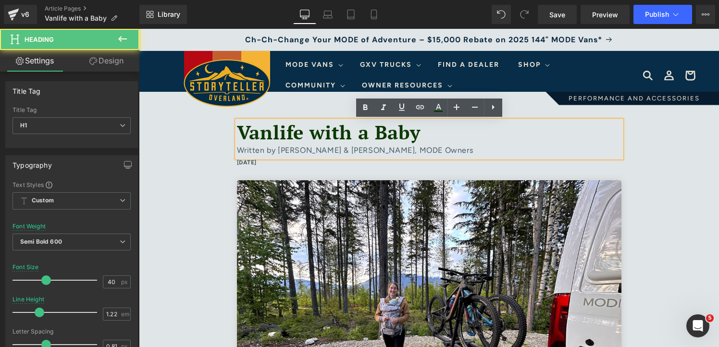
click at [241, 136] on font "Vanlife with a Baby" at bounding box center [329, 131] width 184 height 25
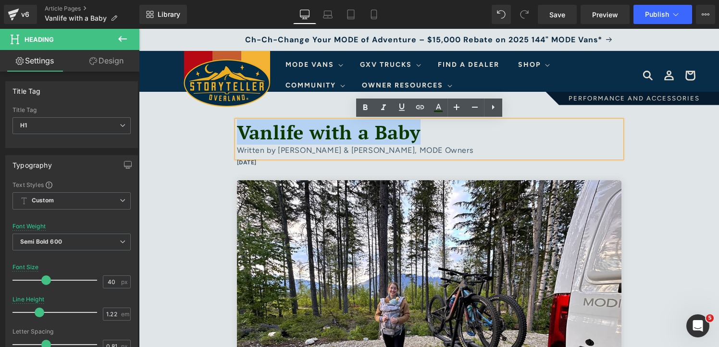
drag, startPoint x: 423, startPoint y: 134, endPoint x: 240, endPoint y: 126, distance: 182.9
click at [240, 126] on h1 "Vanlife with a Baby" at bounding box center [429, 133] width 385 height 24
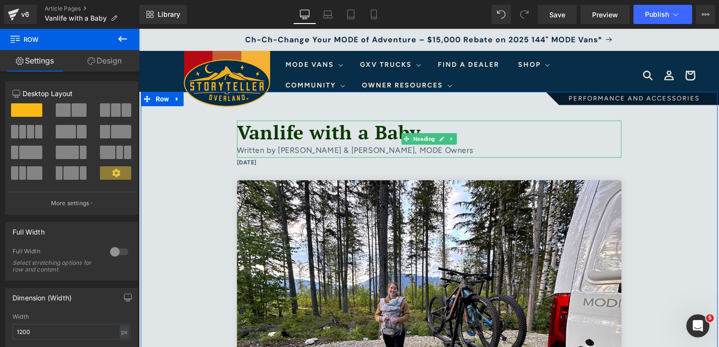
click at [397, 129] on font "Vanlife with a Baby" at bounding box center [329, 131] width 184 height 25
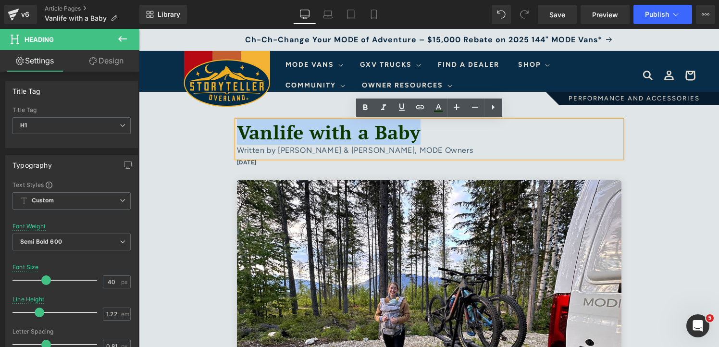
drag, startPoint x: 421, startPoint y: 133, endPoint x: 241, endPoint y: 129, distance: 179.4
click at [241, 129] on font "Vanlife with a Baby" at bounding box center [329, 131] width 184 height 25
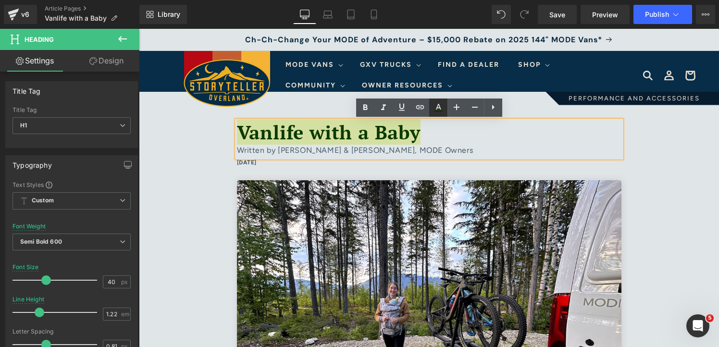
click at [442, 108] on icon at bounding box center [439, 108] width 12 height 12
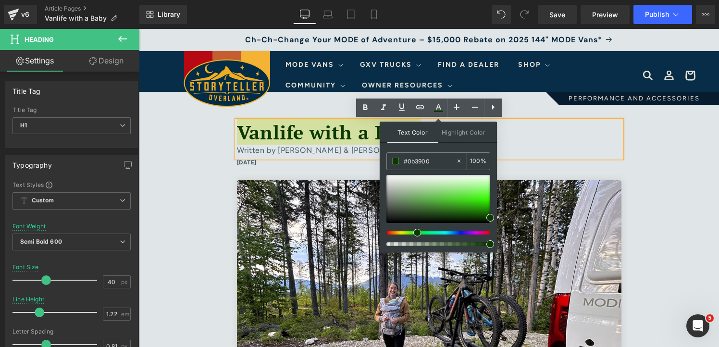
type input "#1b0038"
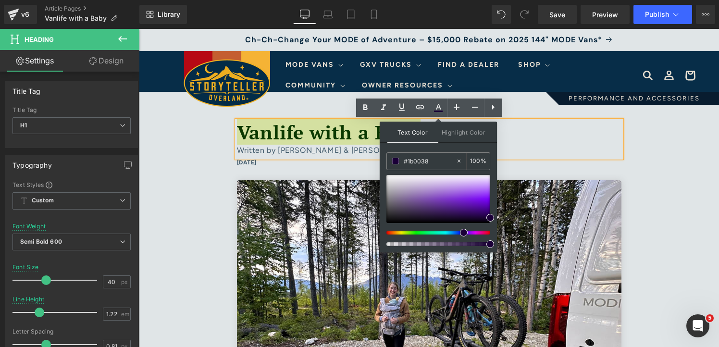
click at [460, 231] on div at bounding box center [435, 233] width 104 height 4
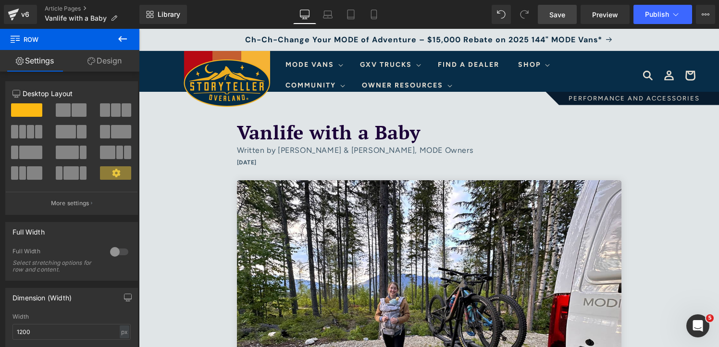
click at [560, 16] on span "Save" at bounding box center [558, 15] width 16 height 10
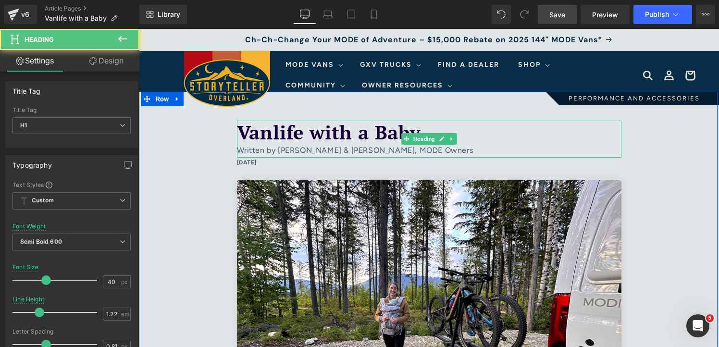
click at [357, 131] on span "Vanlife with a Baby" at bounding box center [329, 131] width 184 height 25
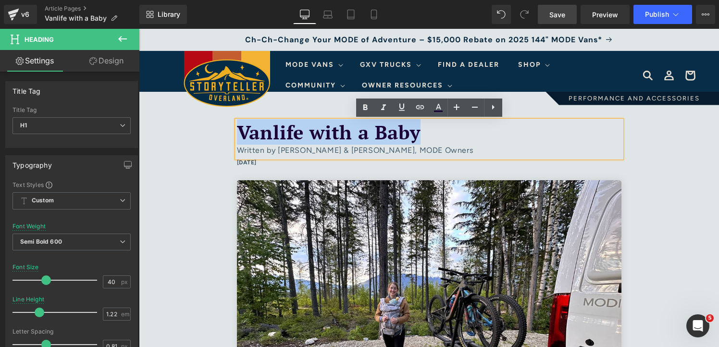
drag, startPoint x: 432, startPoint y: 131, endPoint x: 241, endPoint y: 137, distance: 191.0
click at [241, 137] on h1 "Vanlife with a Baby" at bounding box center [429, 133] width 385 height 24
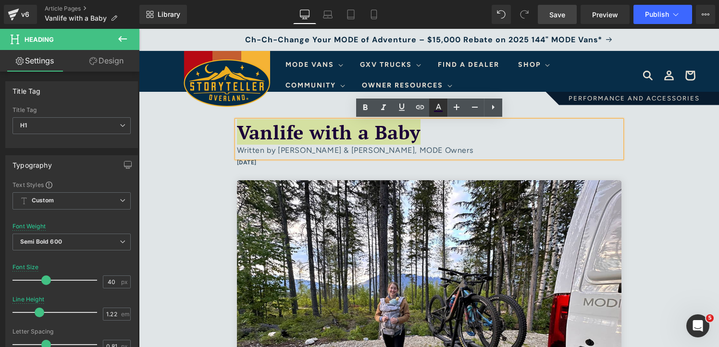
click at [440, 106] on icon at bounding box center [439, 108] width 12 height 12
type input "100"
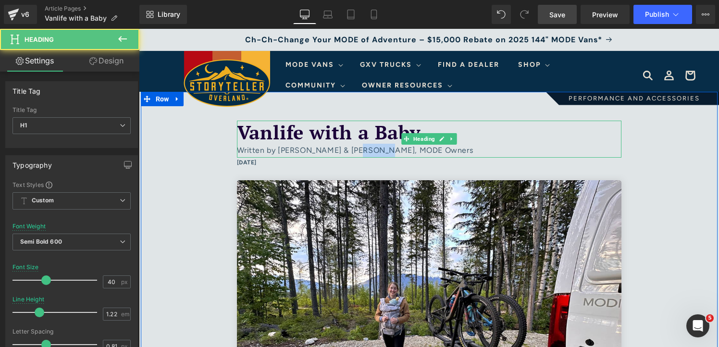
drag, startPoint x: 382, startPoint y: 152, endPoint x: 356, endPoint y: 154, distance: 26.5
click at [356, 154] on div "Written by [PERSON_NAME] & [PERSON_NAME], MODE Owners" at bounding box center [429, 151] width 385 height 14
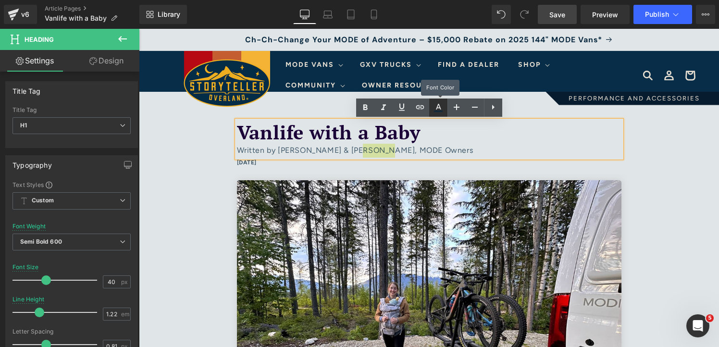
click at [438, 108] on icon at bounding box center [438, 107] width 5 height 6
type input "#07273e"
type input "75"
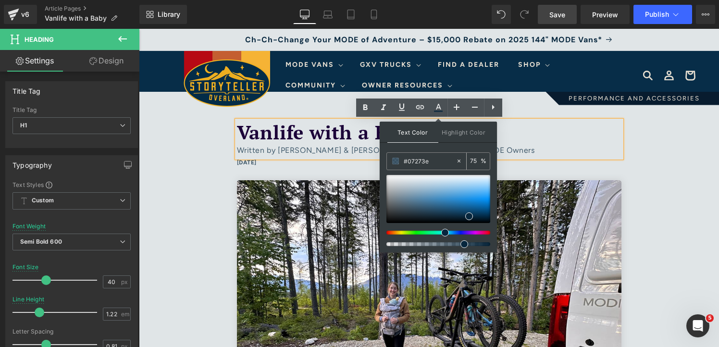
drag, startPoint x: 430, startPoint y: 162, endPoint x: 403, endPoint y: 162, distance: 26.9
click at [403, 162] on div "#07273e" at bounding box center [421, 161] width 69 height 17
click at [315, 137] on span "Vanlife with a Baby" at bounding box center [329, 131] width 184 height 25
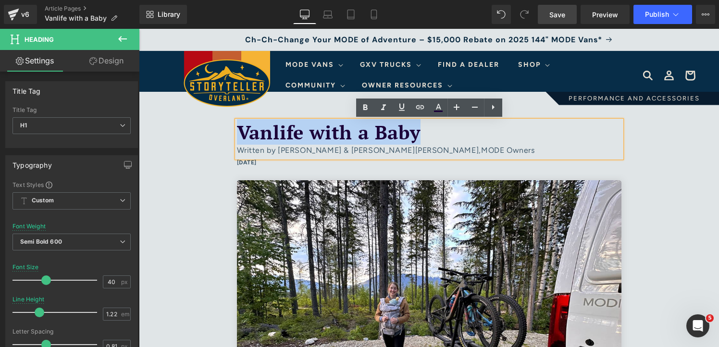
drag, startPoint x: 423, startPoint y: 127, endPoint x: 242, endPoint y: 132, distance: 180.8
click at [242, 132] on h1 "Vanlife with a Baby" at bounding box center [429, 133] width 385 height 24
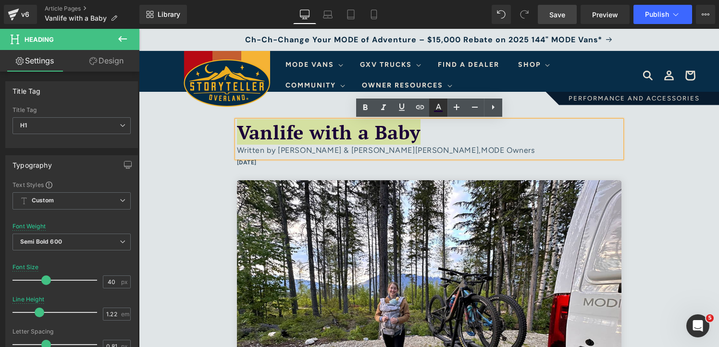
click at [437, 106] on icon at bounding box center [439, 108] width 12 height 12
type input "#1b0038"
type input "100"
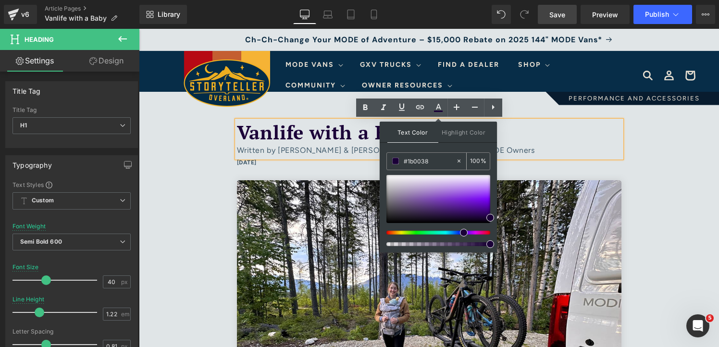
drag, startPoint x: 438, startPoint y: 161, endPoint x: 395, endPoint y: 162, distance: 42.8
click at [395, 162] on div "#1b0038" at bounding box center [421, 161] width 69 height 17
paste input "07273e"
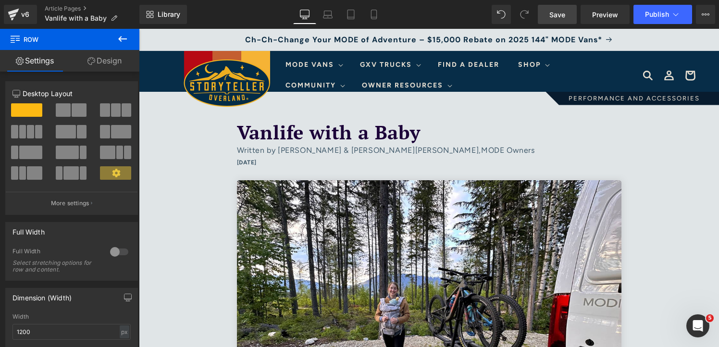
click at [564, 14] on span "Save" at bounding box center [558, 15] width 16 height 10
click at [561, 17] on span "Save" at bounding box center [558, 15] width 16 height 10
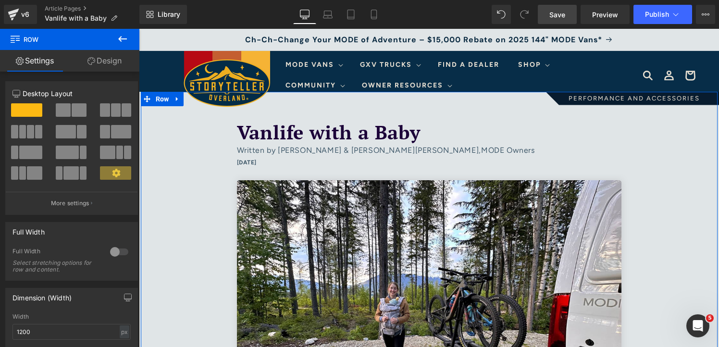
click at [359, 127] on span "Vanlife with a Baby" at bounding box center [329, 131] width 184 height 25
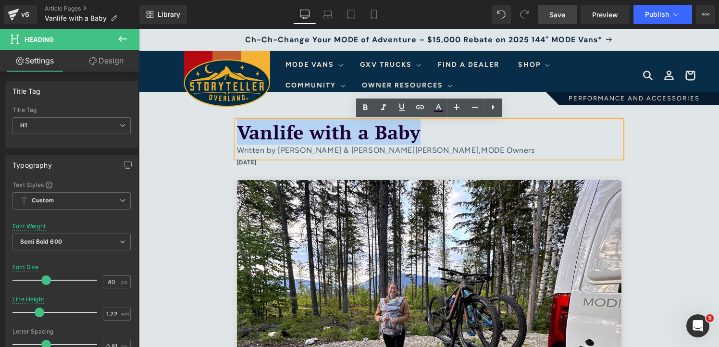
drag, startPoint x: 429, startPoint y: 135, endPoint x: 241, endPoint y: 137, distance: 188.5
click at [241, 137] on h1 "Vanlife with a Baby" at bounding box center [429, 133] width 385 height 24
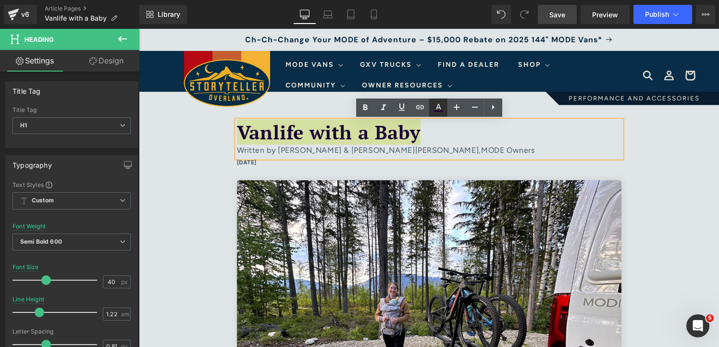
click at [437, 105] on icon at bounding box center [439, 108] width 12 height 12
type input "#1b0038"
type input "100"
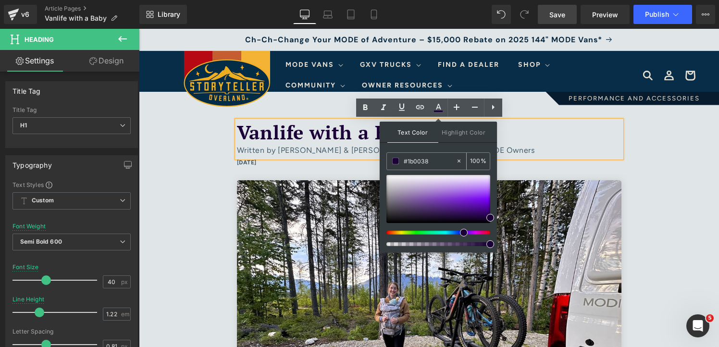
drag, startPoint x: 432, startPoint y: 160, endPoint x: 394, endPoint y: 163, distance: 38.6
click at [394, 163] on div "#1b0038" at bounding box center [421, 161] width 69 height 17
paste input "06273E"
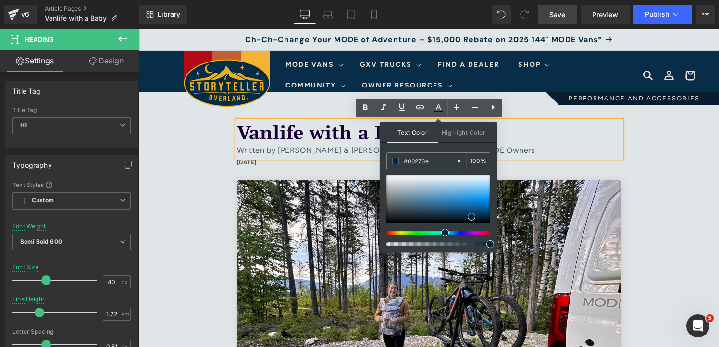
click at [605, 142] on h1 "Vanlife with a Baby" at bounding box center [429, 133] width 385 height 24
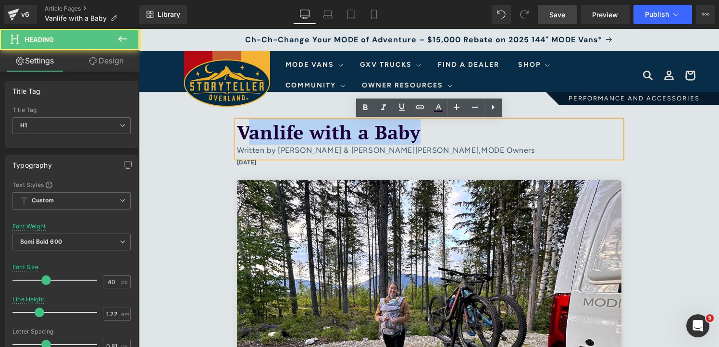
drag, startPoint x: 426, startPoint y: 138, endPoint x: 243, endPoint y: 137, distance: 182.7
click at [243, 137] on h1 "Vanlife with a Baby" at bounding box center [429, 133] width 385 height 24
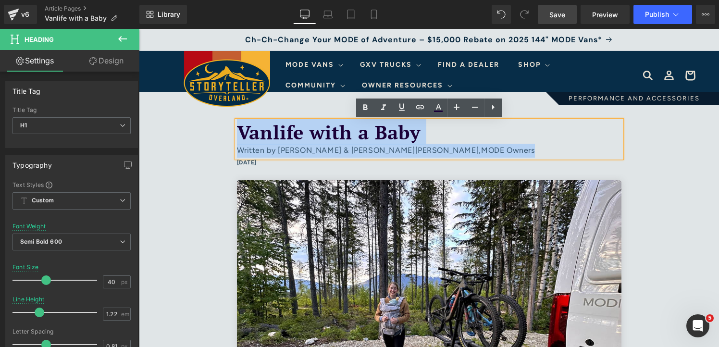
drag, startPoint x: 241, startPoint y: 135, endPoint x: 449, endPoint y: 150, distance: 208.2
click at [449, 150] on div "Vanlife with a Baby Written by [PERSON_NAME] & [PERSON_NAME], MODE Owners" at bounding box center [429, 140] width 385 height 38
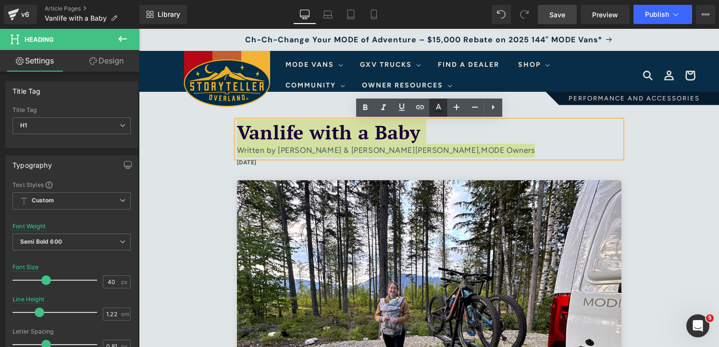
click at [436, 109] on icon at bounding box center [439, 108] width 12 height 12
type input "#07273e"
type input "75"
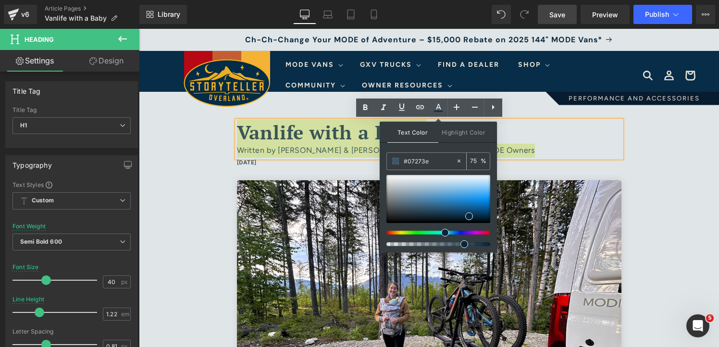
click at [434, 163] on input "#07273e" at bounding box center [430, 161] width 52 height 11
paste input "6273E"
type input "#06273E"
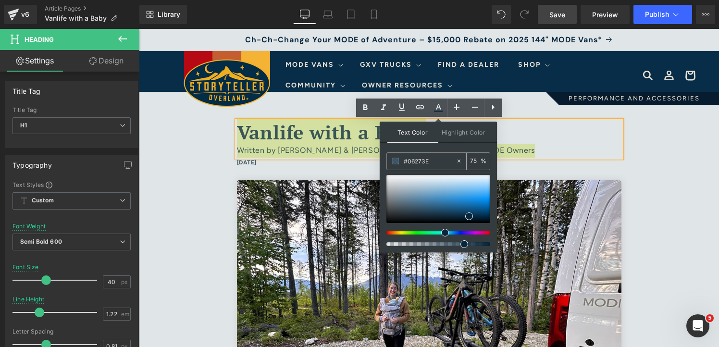
type input "100"
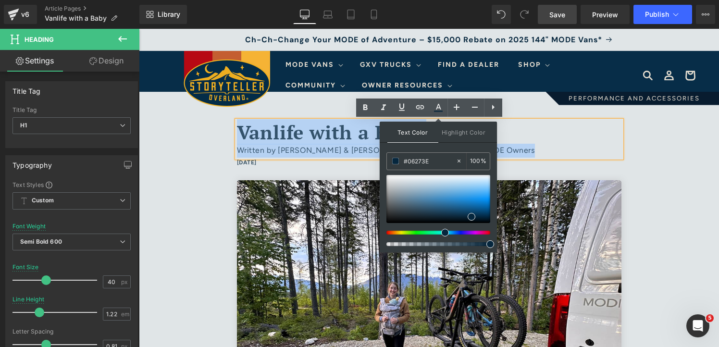
type input "#06273e"
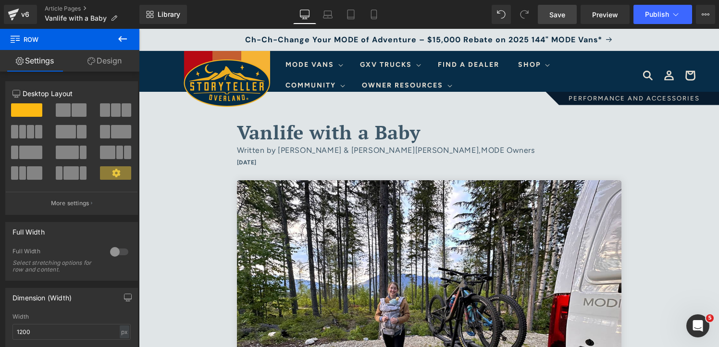
click at [555, 15] on span "Save" at bounding box center [558, 15] width 16 height 10
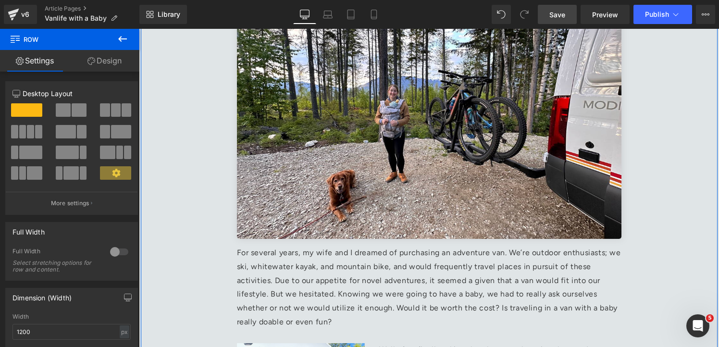
scroll to position [305, 0]
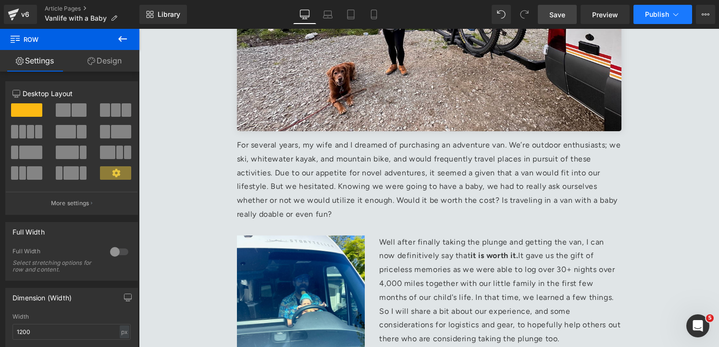
click at [675, 19] on icon at bounding box center [676, 15] width 10 height 10
click at [678, 22] on button "Publish" at bounding box center [663, 14] width 59 height 19
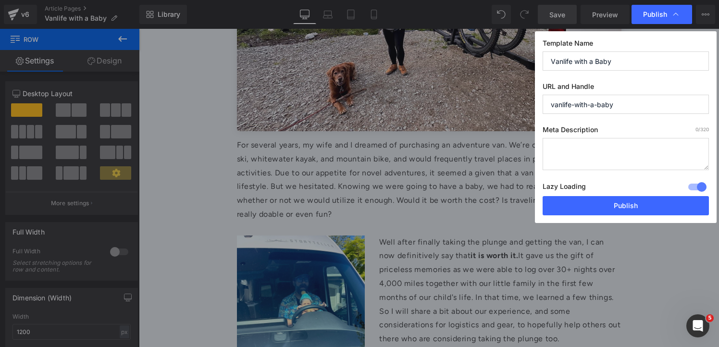
click at [622, 154] on textarea at bounding box center [626, 154] width 166 height 32
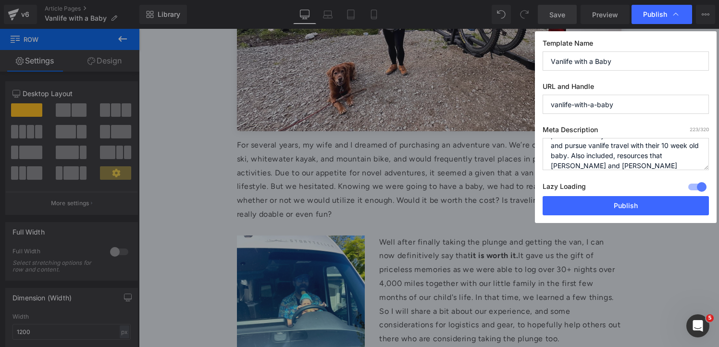
scroll to position [0, 0]
click at [552, 150] on textarea "MODE Owners, [PERSON_NAME] and [PERSON_NAME], reflect on their decision to purc…" at bounding box center [626, 154] width 166 height 32
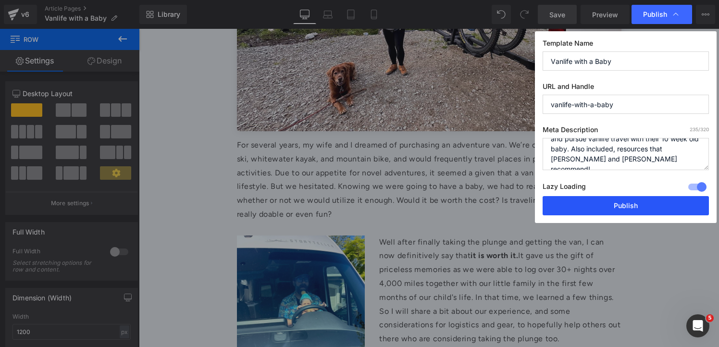
type textarea "Storyteller MODE Owners, [PERSON_NAME] and [PERSON_NAME], reflect on their deci…"
click at [629, 211] on button "Publish" at bounding box center [626, 205] width 166 height 19
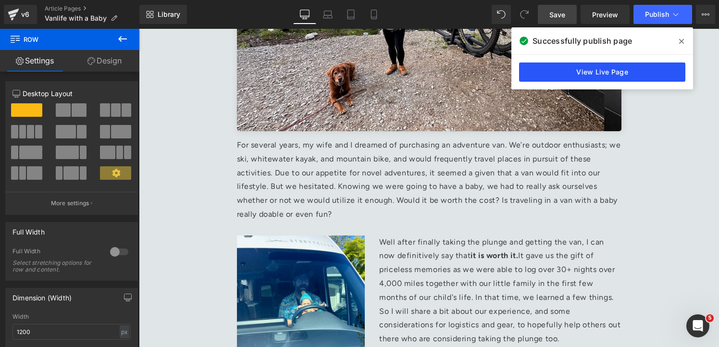
click at [654, 70] on link "View Live Page" at bounding box center [602, 72] width 166 height 19
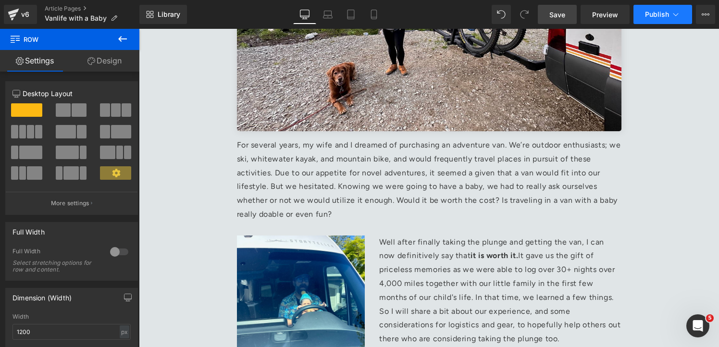
click at [681, 22] on button "Publish" at bounding box center [663, 14] width 59 height 19
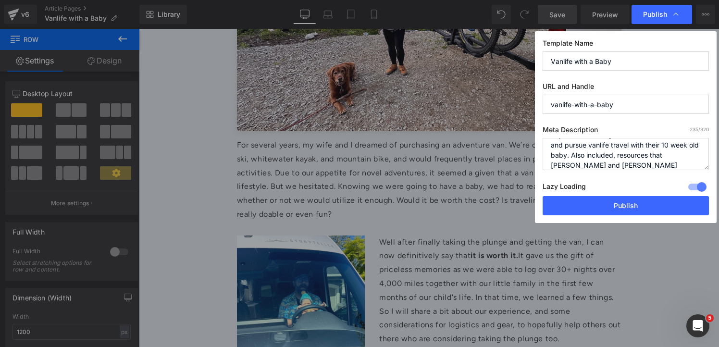
scroll to position [40, 0]
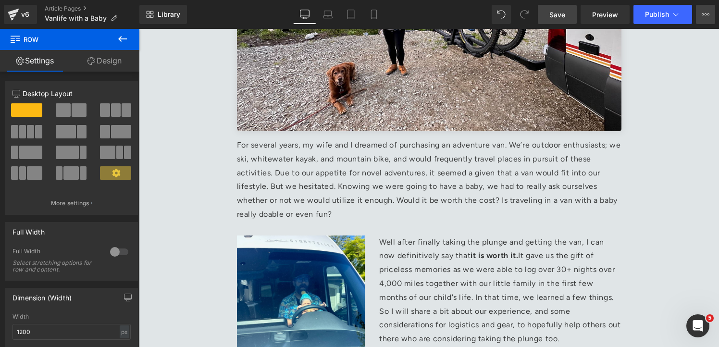
click at [707, 16] on icon at bounding box center [706, 15] width 8 height 8
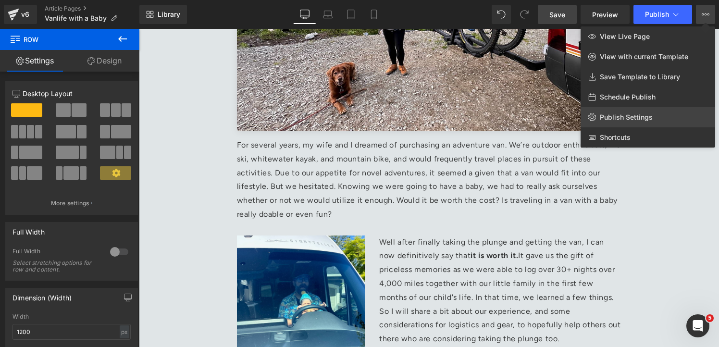
click at [668, 115] on link "Publish Settings" at bounding box center [648, 117] width 135 height 20
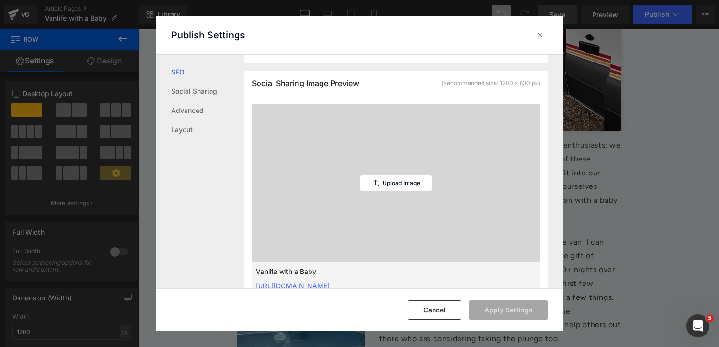
scroll to position [264, 0]
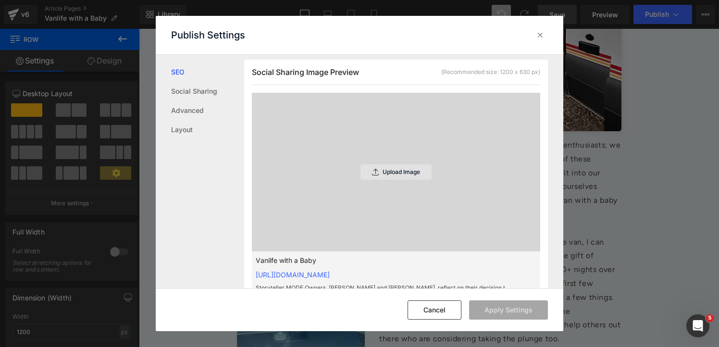
click at [395, 175] on p "Upload Image" at bounding box center [402, 172] width 38 height 7
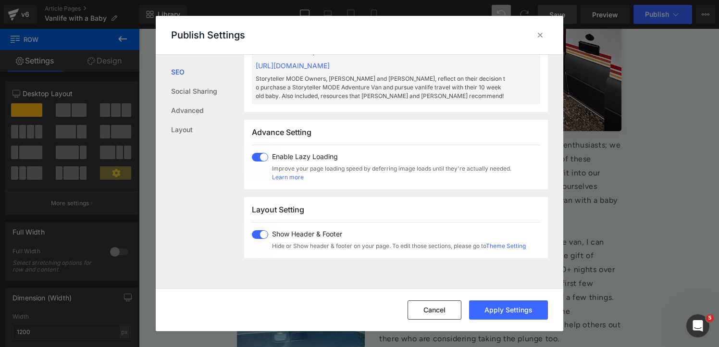
scroll to position [469, 0]
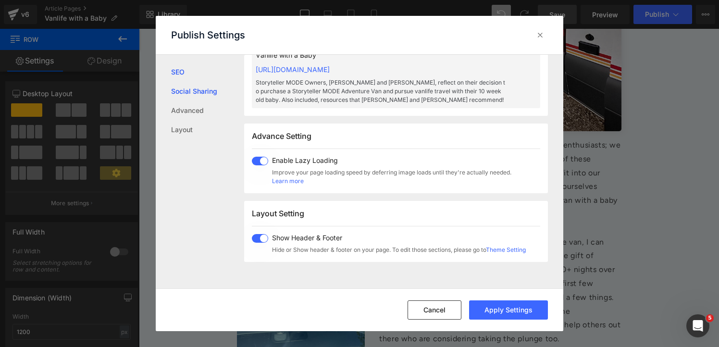
click at [198, 94] on link "Social Sharing" at bounding box center [207, 91] width 73 height 19
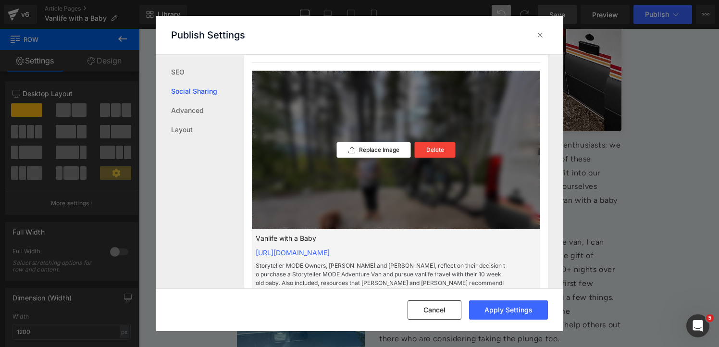
scroll to position [291, 0]
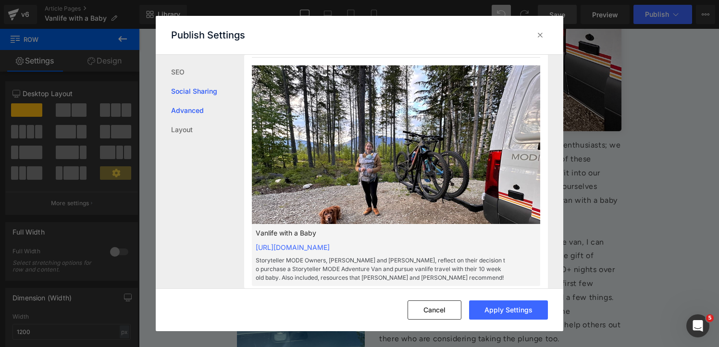
click at [196, 114] on link "Advanced" at bounding box center [207, 110] width 73 height 19
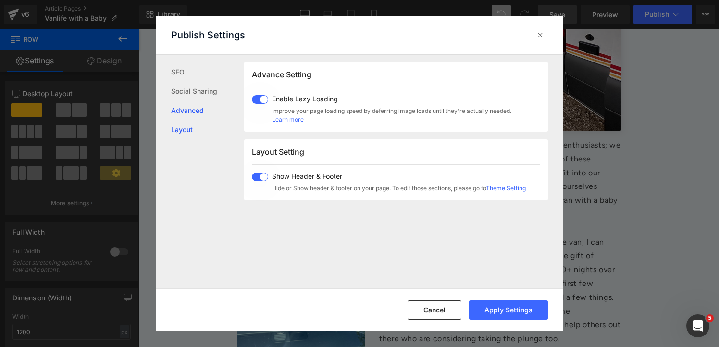
click at [194, 127] on link "Layout" at bounding box center [207, 129] width 73 height 19
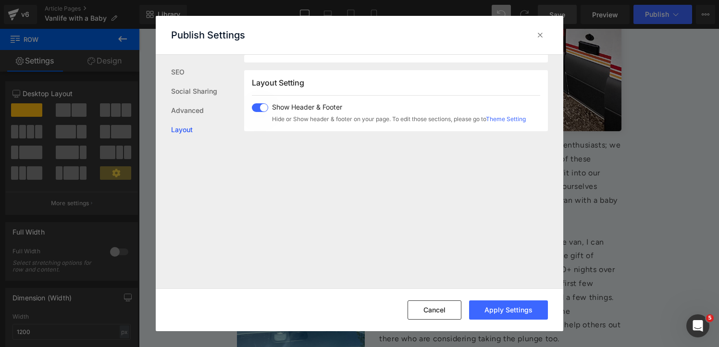
scroll to position [607, 0]
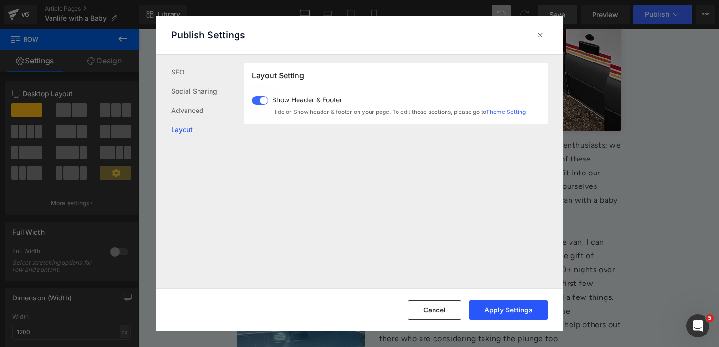
click at [527, 315] on button "Apply Settings" at bounding box center [508, 310] width 79 height 19
click at [541, 36] on icon at bounding box center [541, 35] width 10 height 10
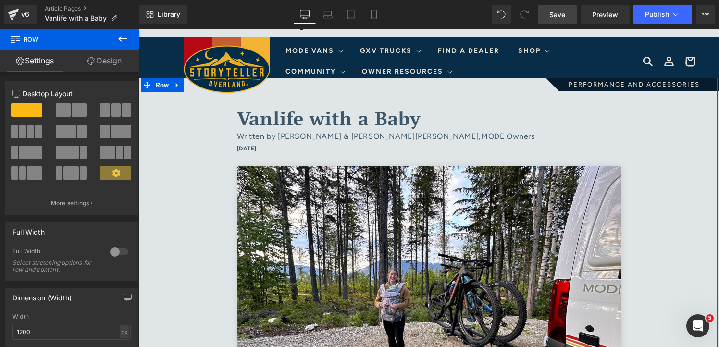
scroll to position [15, 0]
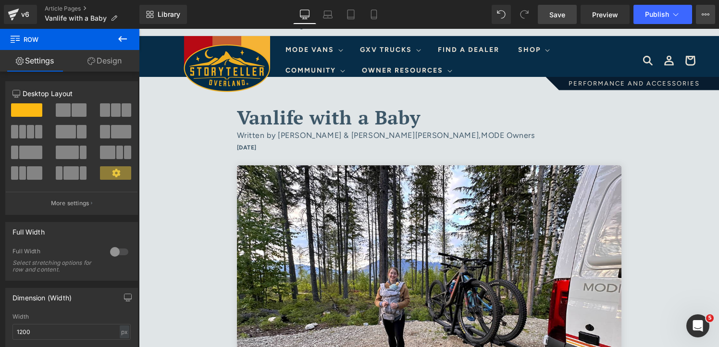
click at [704, 12] on icon at bounding box center [706, 15] width 8 height 8
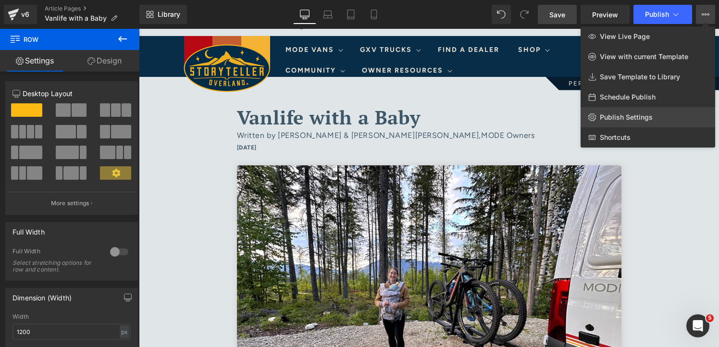
click at [660, 118] on link "Publish Settings" at bounding box center [648, 117] width 135 height 20
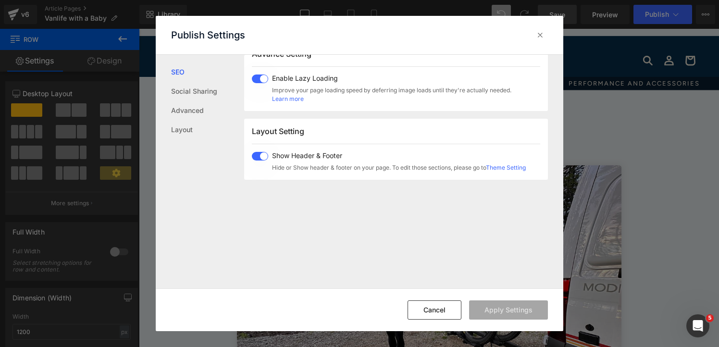
scroll to position [553, 0]
click at [439, 310] on button "Cancel" at bounding box center [435, 310] width 54 height 19
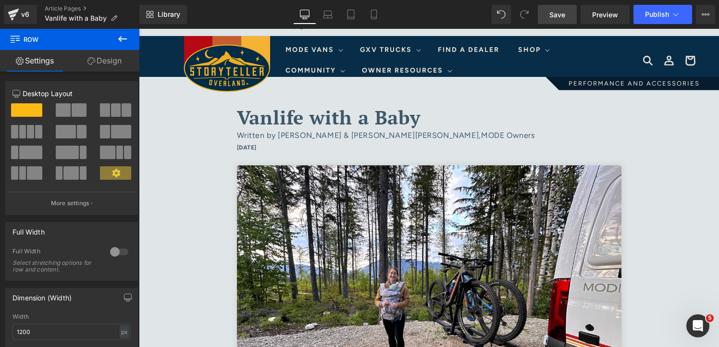
click at [563, 19] on span "Save" at bounding box center [558, 15] width 16 height 10
click at [124, 39] on icon at bounding box center [122, 39] width 9 height 6
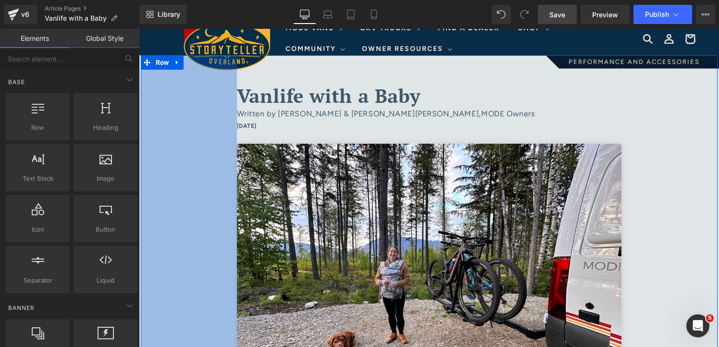
scroll to position [0, 0]
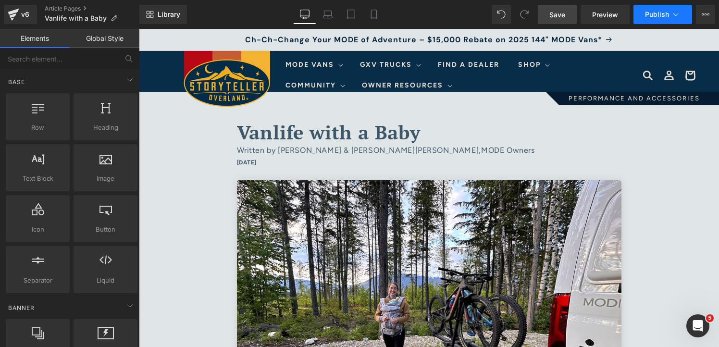
click at [684, 17] on button "Publish" at bounding box center [663, 14] width 59 height 19
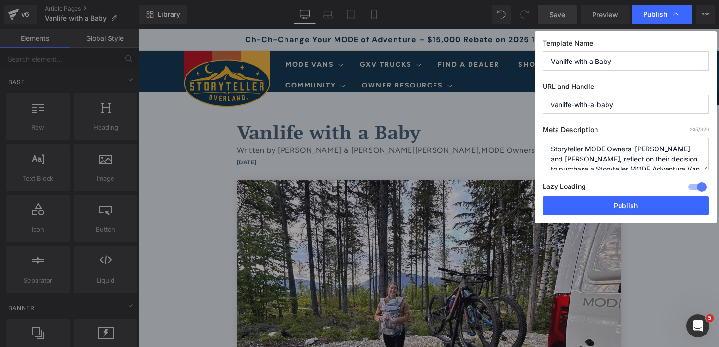
drag, startPoint x: 662, startPoint y: 161, endPoint x: 555, endPoint y: 141, distance: 108.5
click at [555, 139] on textarea "Storyteller MODE Owners, [PERSON_NAME] and [PERSON_NAME], reflect on their deci…" at bounding box center [626, 154] width 166 height 32
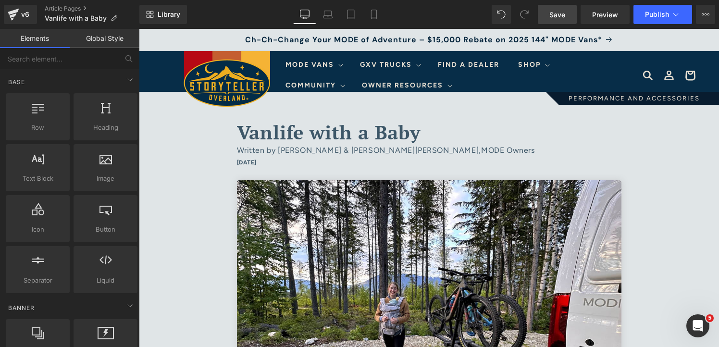
click at [700, 16] on button "View Live Page View with current Template Save Template to Library Schedule Pub…" at bounding box center [705, 14] width 19 height 19
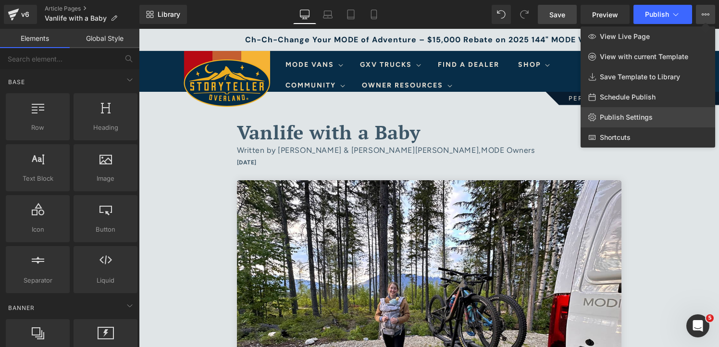
click at [618, 120] on span "Publish Settings" at bounding box center [626, 117] width 53 height 9
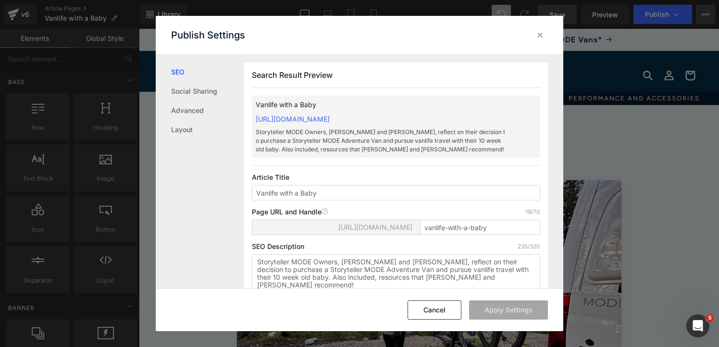
scroll to position [0, 0]
click at [536, 31] on icon at bounding box center [541, 35] width 10 height 10
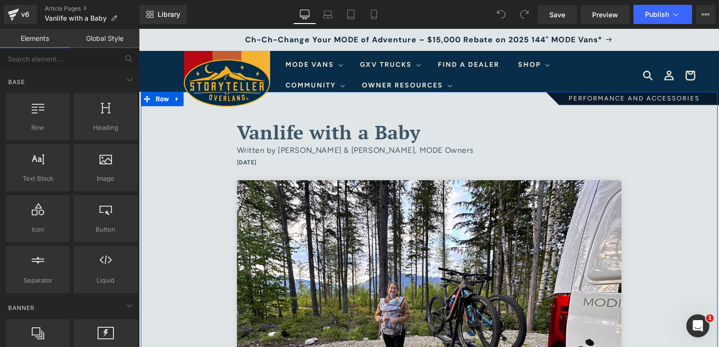
scroll to position [5, 0]
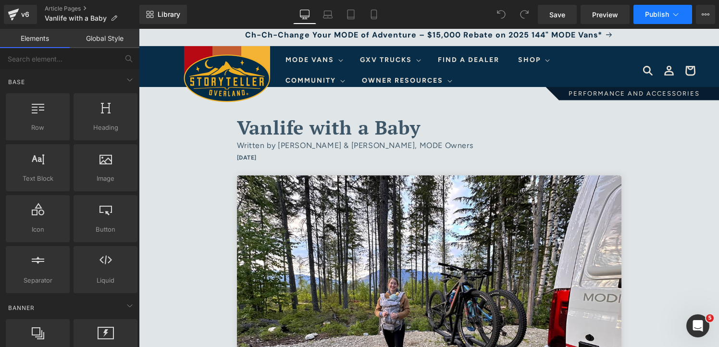
click at [682, 14] on button "Publish" at bounding box center [663, 14] width 59 height 19
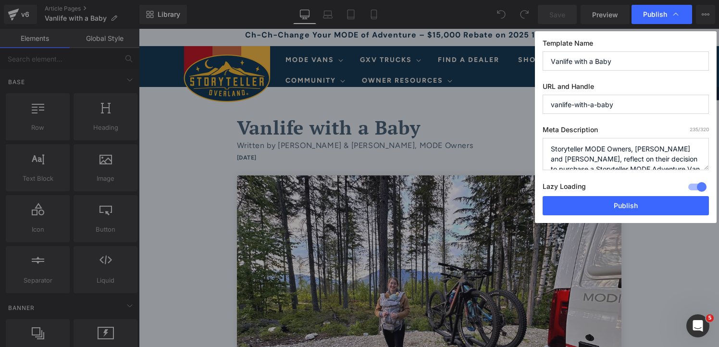
scroll to position [40, 0]
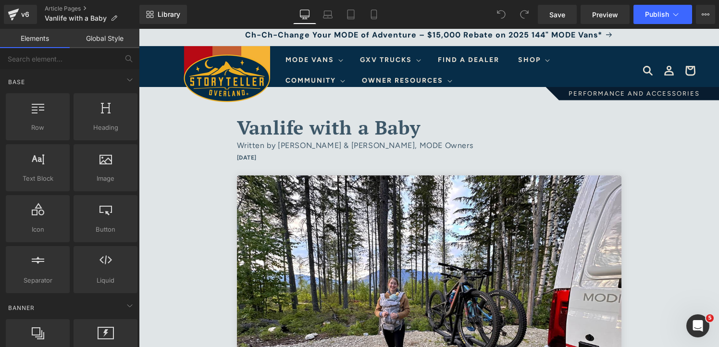
click at [711, 17] on button "View Live Page View with current Template Save Template to Library Schedule Pub…" at bounding box center [705, 14] width 19 height 19
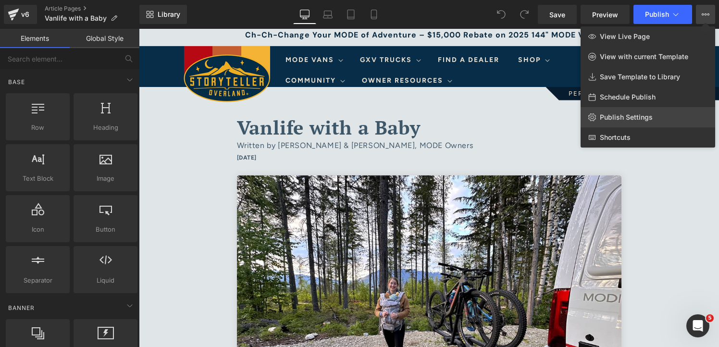
click at [658, 116] on link "Publish Settings" at bounding box center [648, 117] width 135 height 20
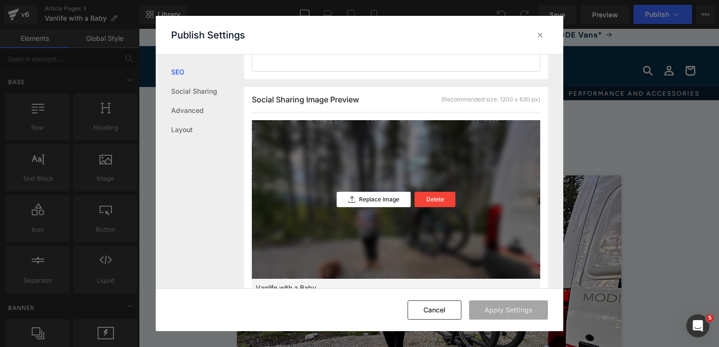
scroll to position [242, 0]
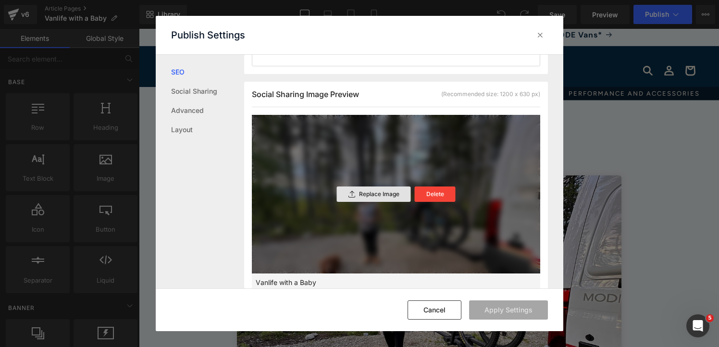
click at [382, 195] on p "Replace Image" at bounding box center [379, 194] width 40 height 7
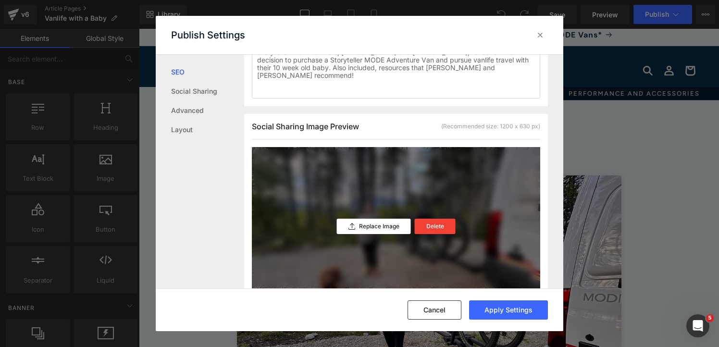
scroll to position [272, 0]
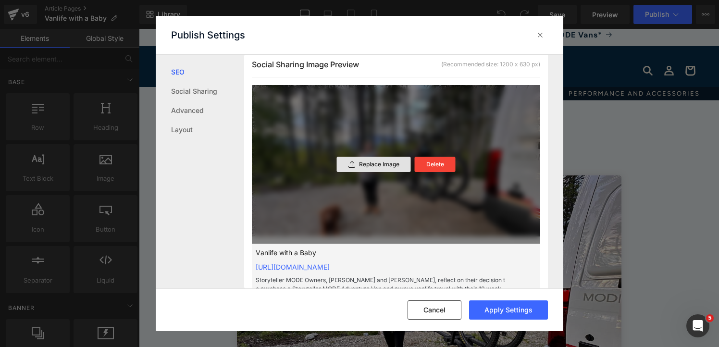
click at [376, 164] on p "Replace Image" at bounding box center [379, 164] width 40 height 7
click at [537, 33] on icon at bounding box center [541, 35] width 10 height 10
